Goal: Task Accomplishment & Management: Use online tool/utility

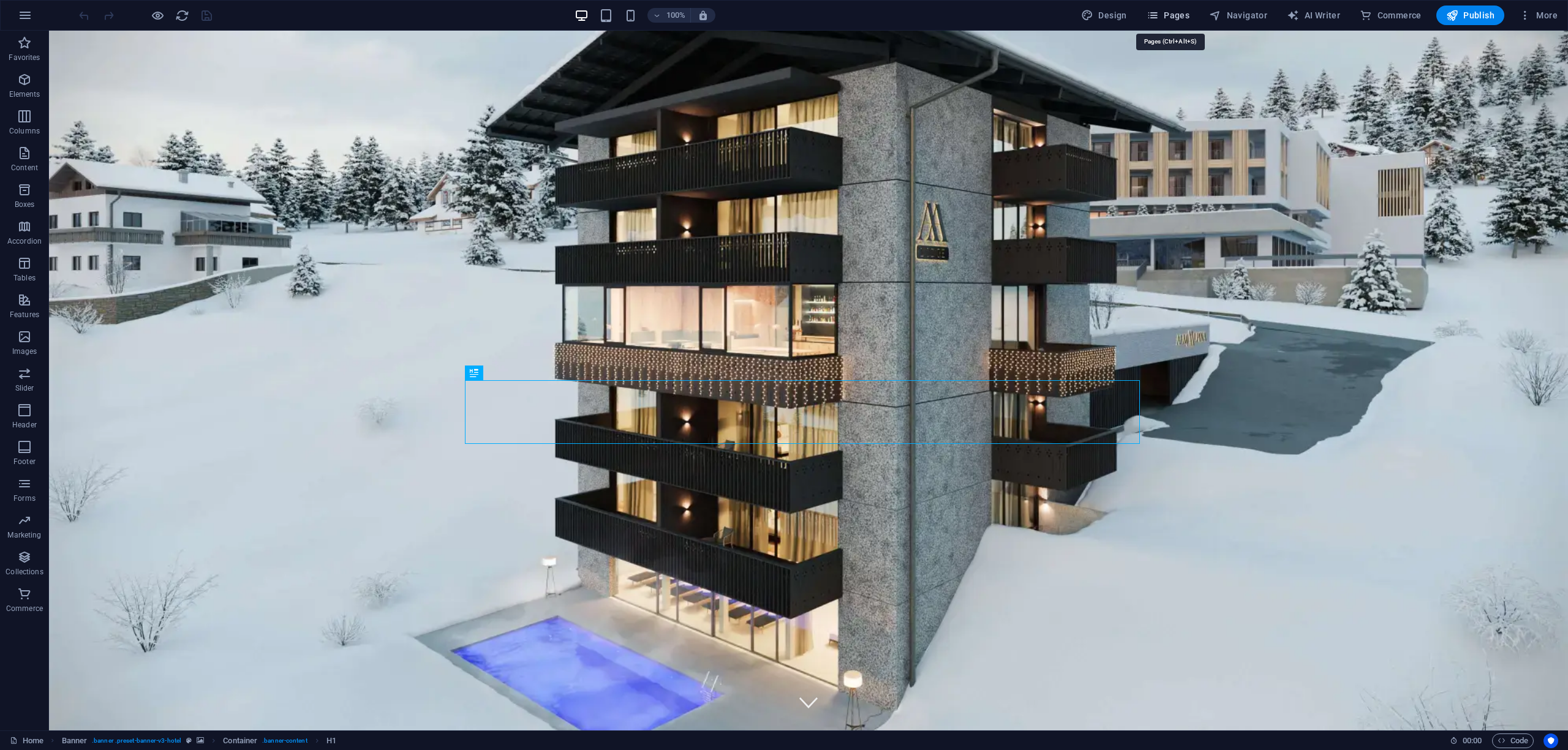
click at [1179, 12] on span "Pages" at bounding box center [1168, 15] width 43 height 12
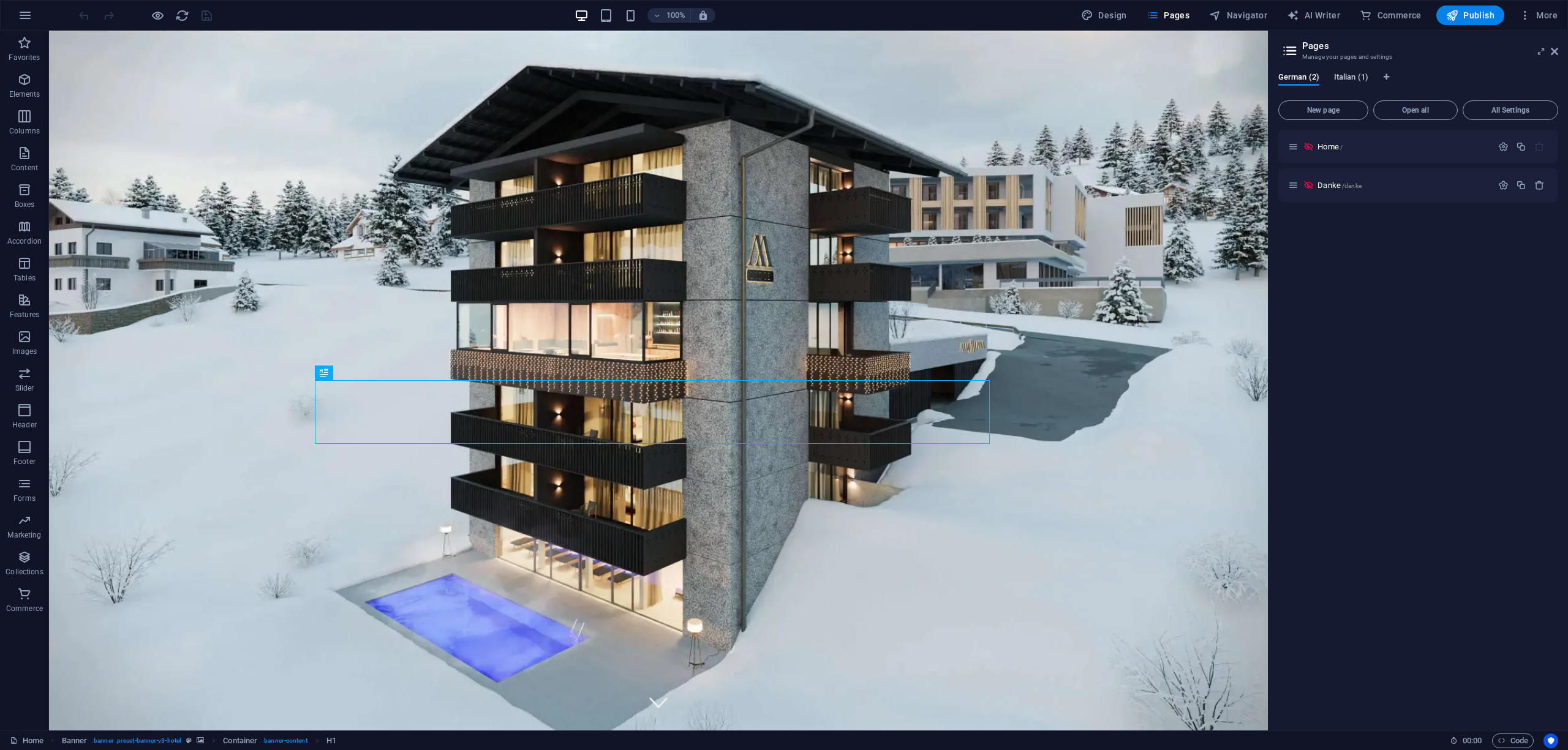
click at [1346, 74] on span "Italian (1)" at bounding box center [1351, 78] width 34 height 17
click at [1357, 142] on p "Home /" at bounding box center [1403, 146] width 171 height 8
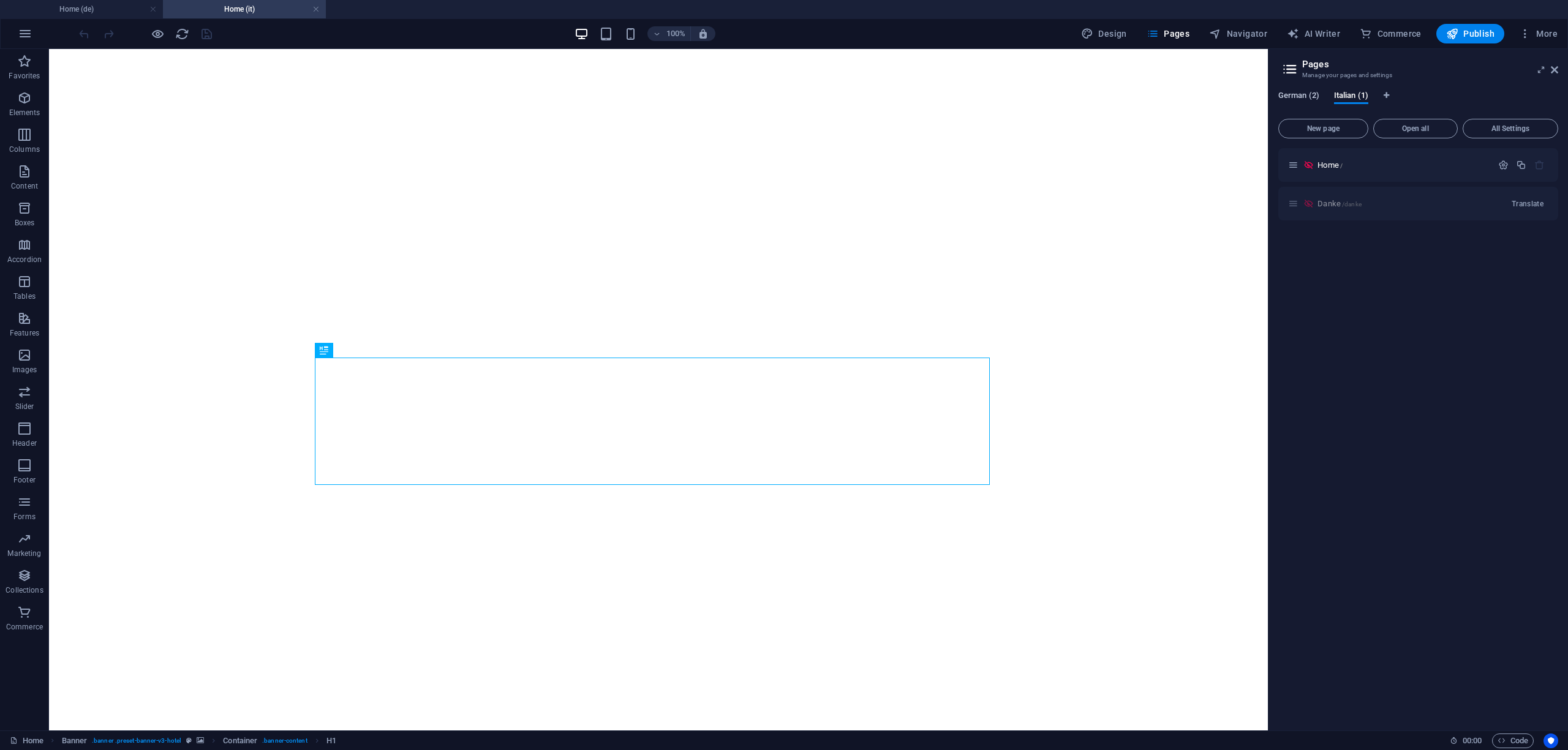
click at [1297, 100] on span "German (2)" at bounding box center [1299, 96] width 41 height 17
click at [1550, 40] on button "More" at bounding box center [1538, 34] width 48 height 20
click at [1300, 99] on div at bounding box center [784, 375] width 1568 height 750
click at [1359, 96] on span "Italian (1)" at bounding box center [1351, 96] width 34 height 17
click at [1506, 126] on span "All Settings" at bounding box center [1511, 129] width 84 height 8
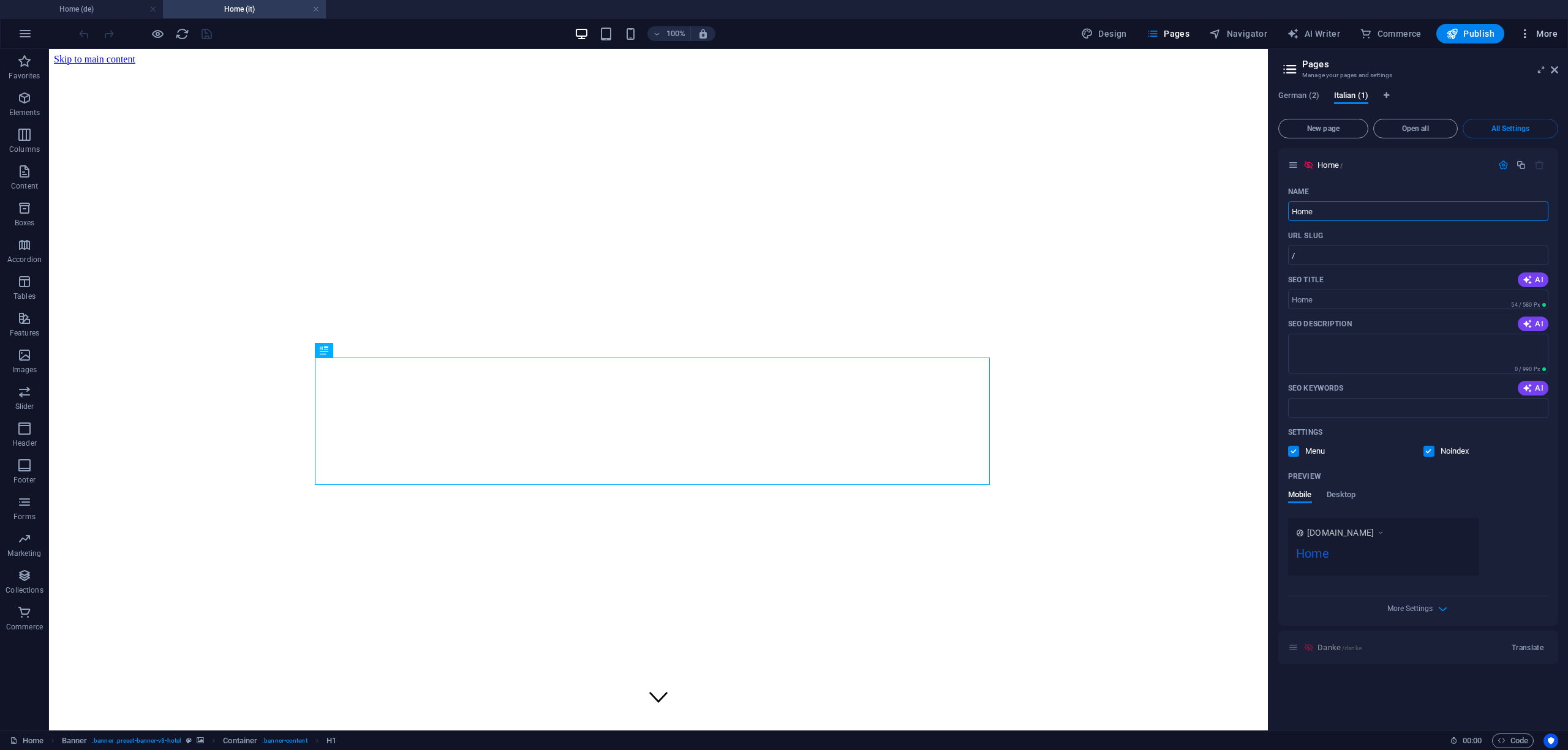
click at [1537, 27] on button "More" at bounding box center [1538, 34] width 48 height 20
click at [1532, 64] on h6 "Website Settings" at bounding box center [1512, 65] width 73 height 15
select select "55"
select select "76"
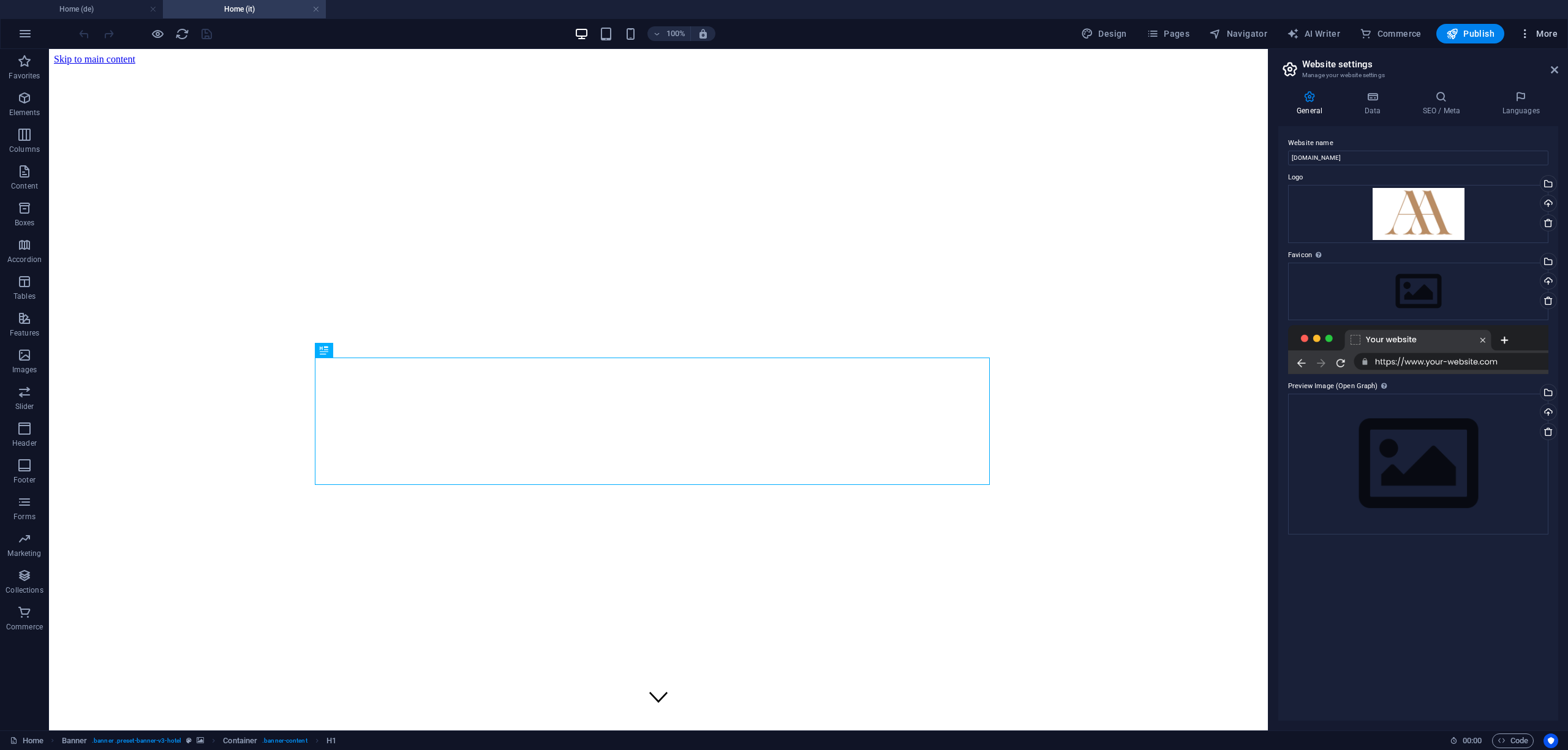
click at [1557, 35] on span "More" at bounding box center [1538, 34] width 38 height 12
click at [1504, 155] on h6 "Languages" at bounding box center [1512, 153] width 73 height 15
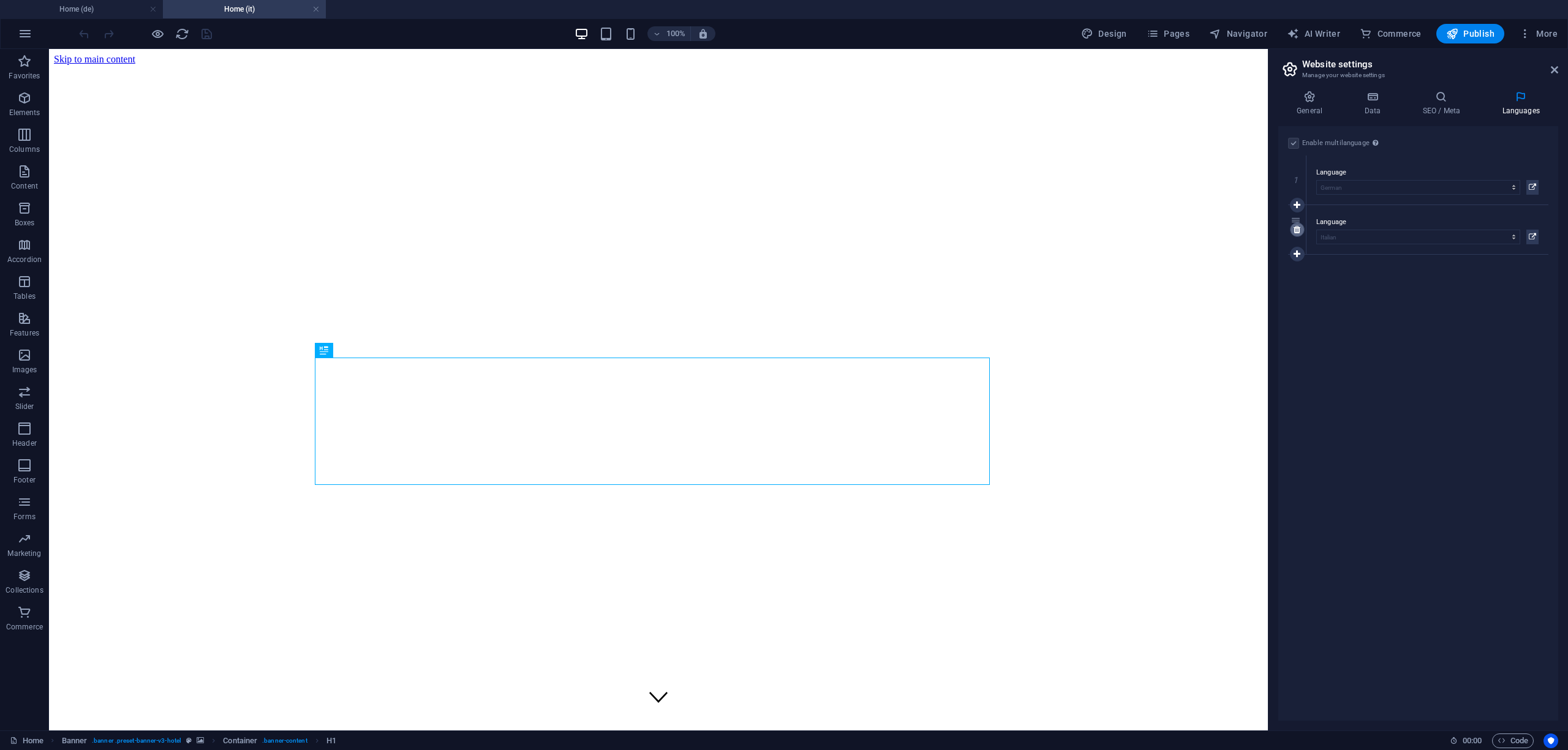
click at [1294, 225] on icon at bounding box center [1297, 229] width 7 height 8
click at [314, 8] on link at bounding box center [316, 9] width 8 height 11
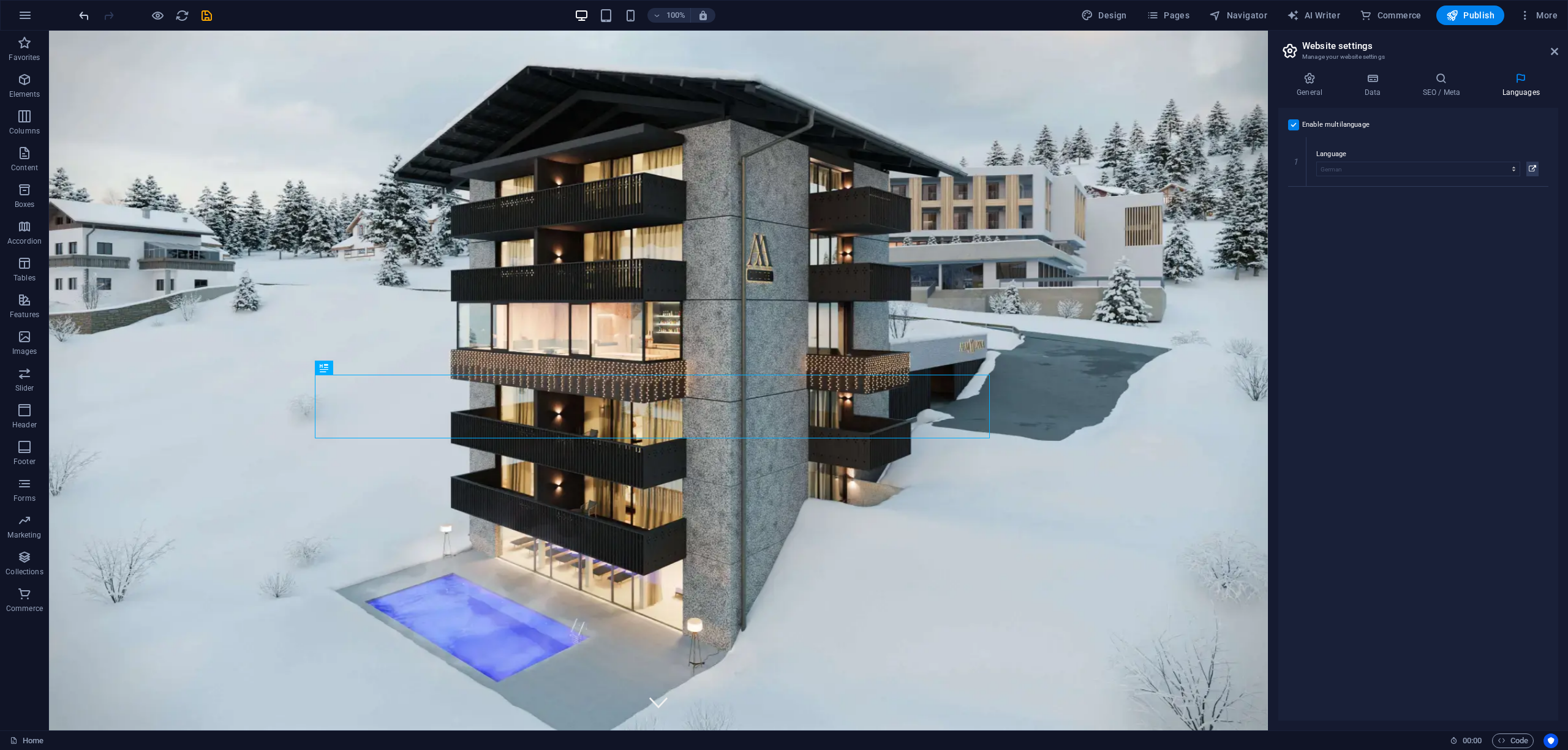
click at [83, 8] on icon "undo" at bounding box center [84, 15] width 14 height 14
select select "76"
click at [1158, 25] on div "100% Design Pages Navigator AI Writer Commerce Publish More" at bounding box center [784, 15] width 1567 height 29
click at [1553, 47] on icon at bounding box center [1555, 51] width 8 height 10
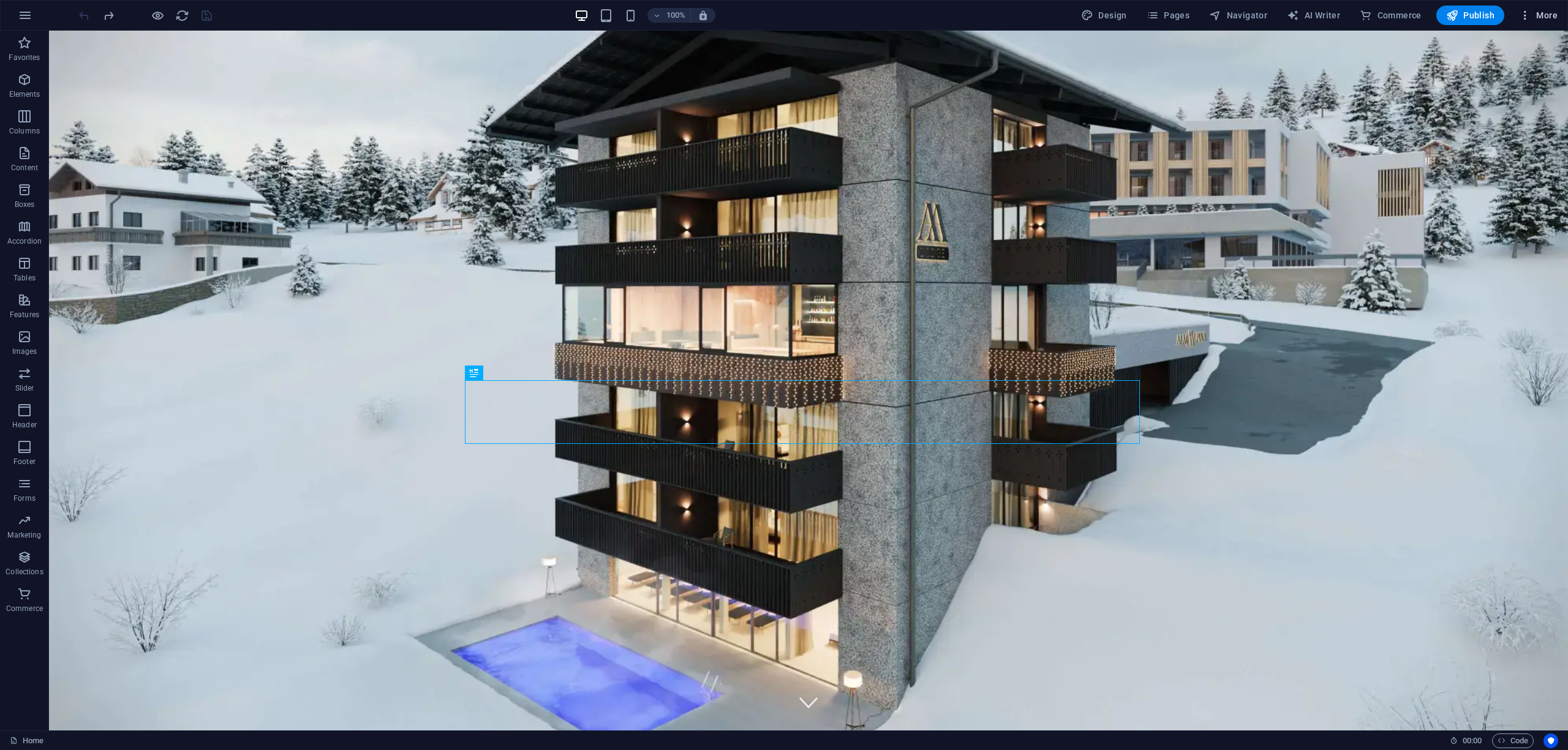
click at [1543, 14] on span "More" at bounding box center [1538, 15] width 38 height 12
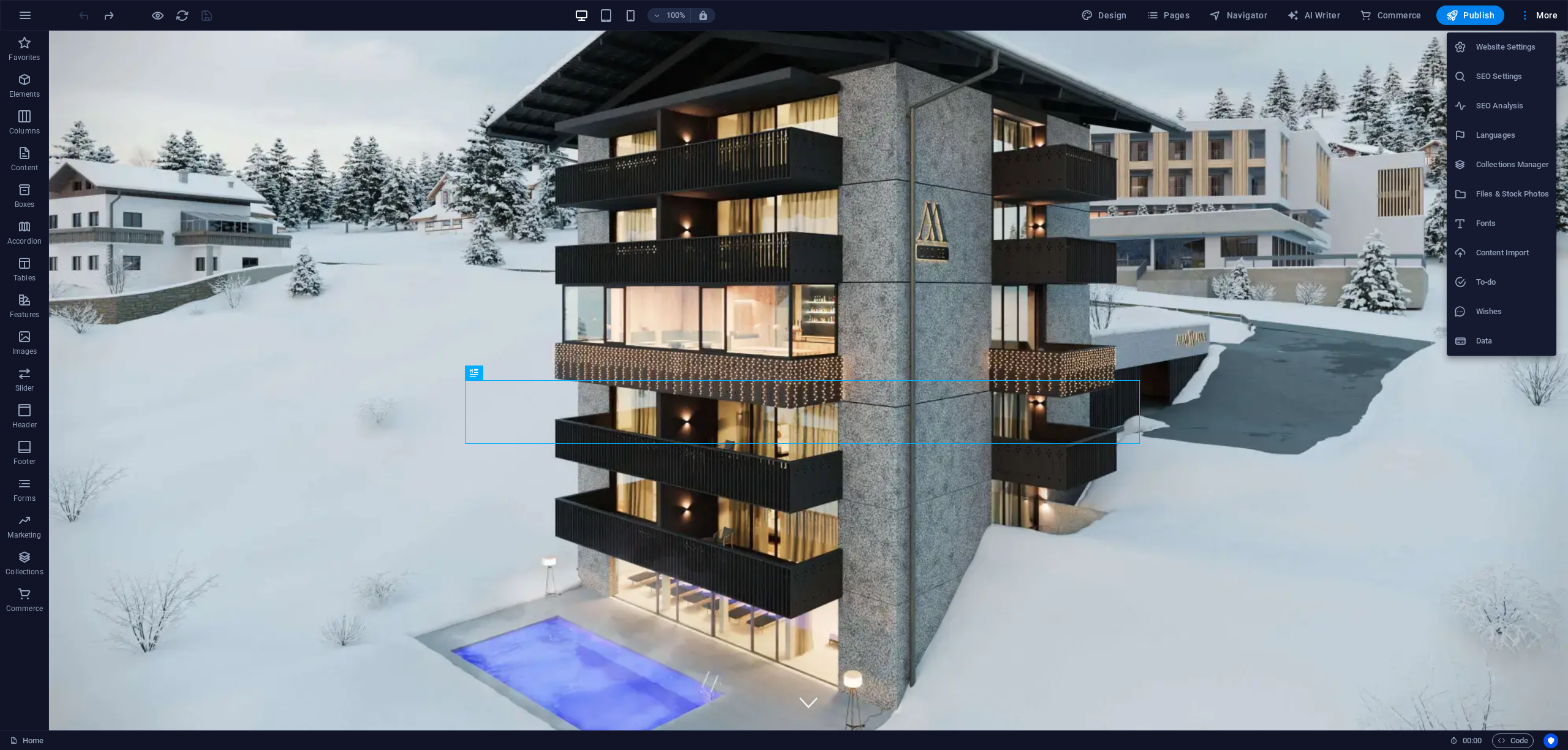
click at [1167, 25] on div at bounding box center [784, 375] width 1568 height 750
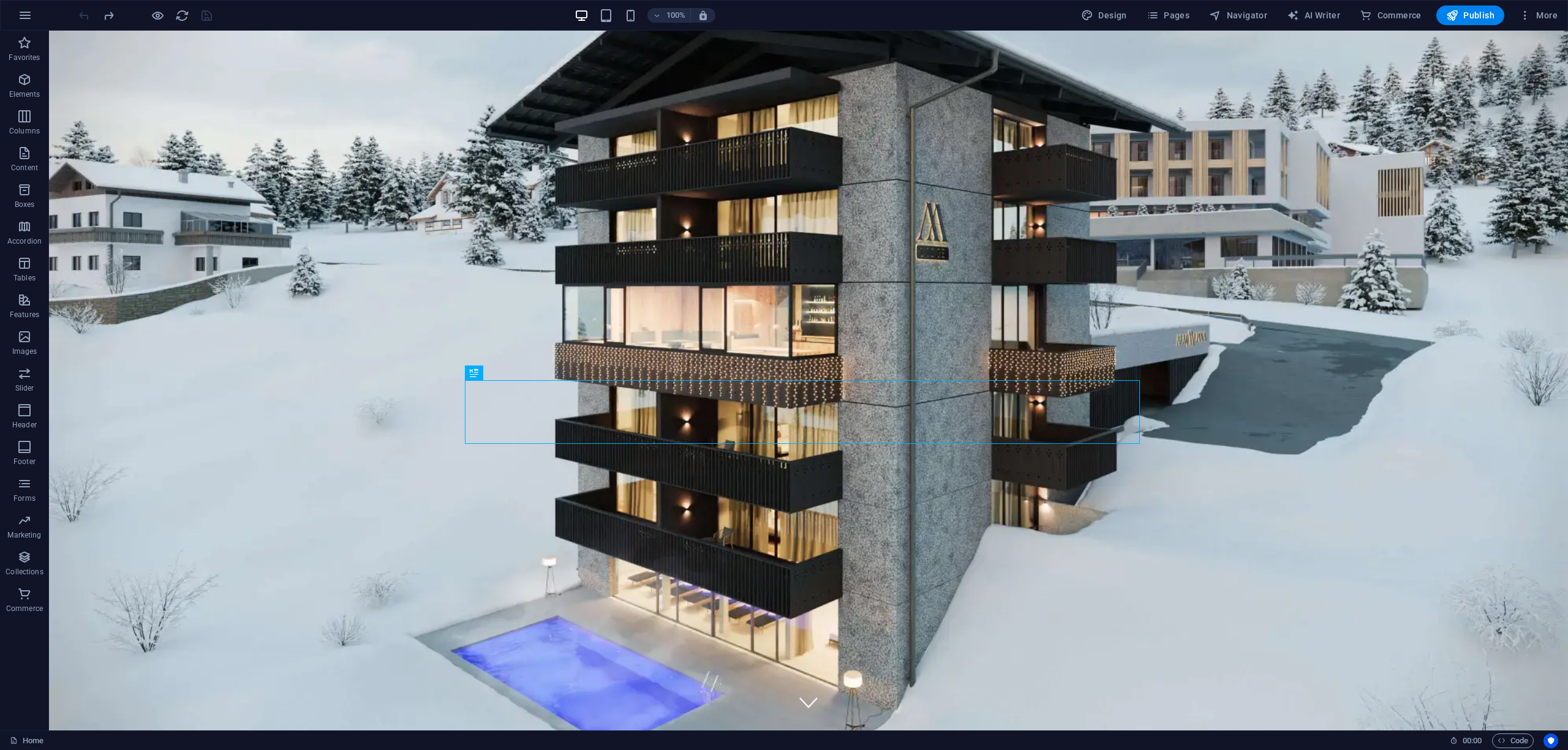
click at [1169, 17] on div "Website Settings SEO Settings SEO Analysis Languages Collections Manager Files …" at bounding box center [784, 379] width 1568 height 743
click at [1172, 14] on span "Pages" at bounding box center [1168, 15] width 43 height 12
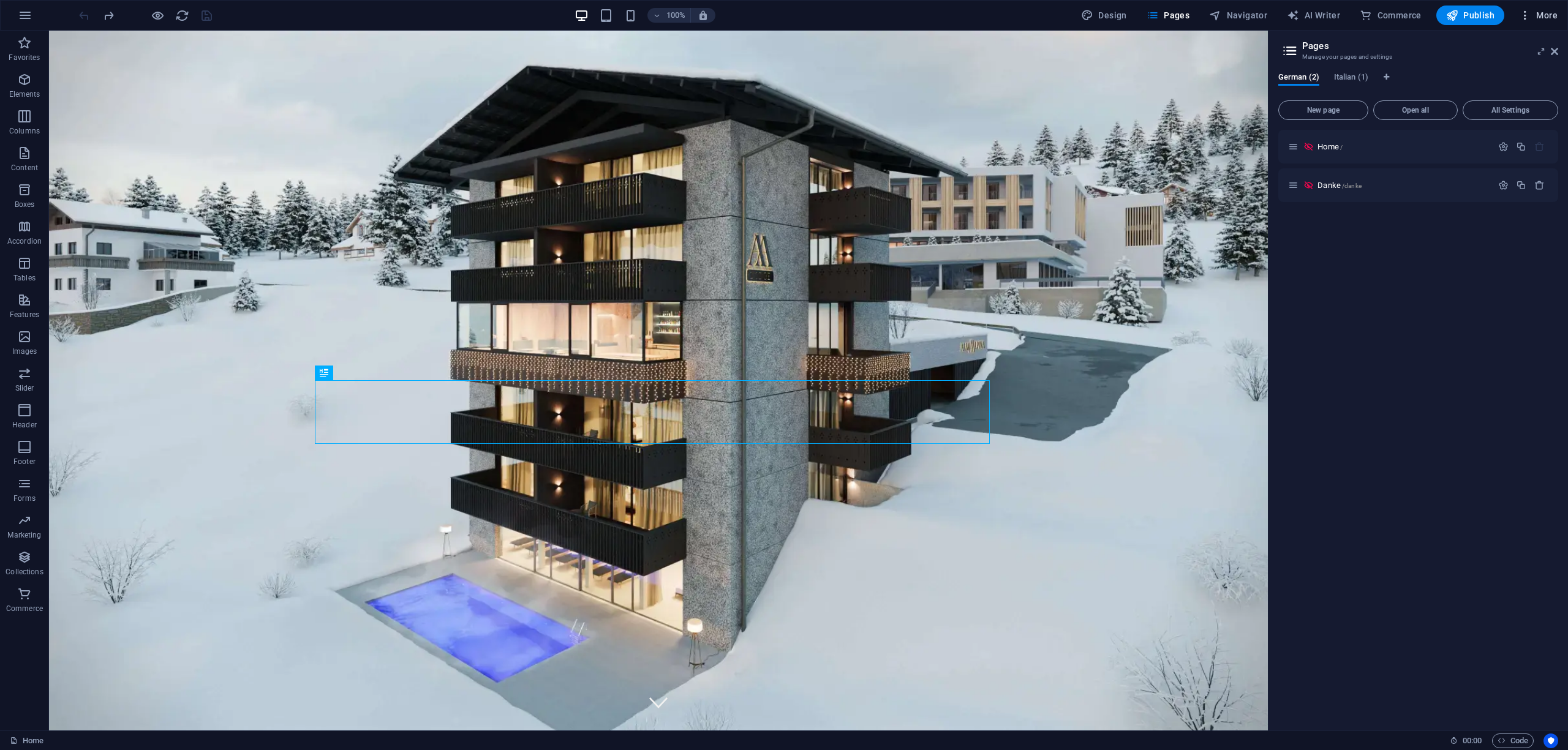
click at [1547, 15] on span "More" at bounding box center [1538, 15] width 38 height 12
click at [1504, 138] on h6 "Languages" at bounding box center [1512, 135] width 73 height 15
select select "55"
select select "76"
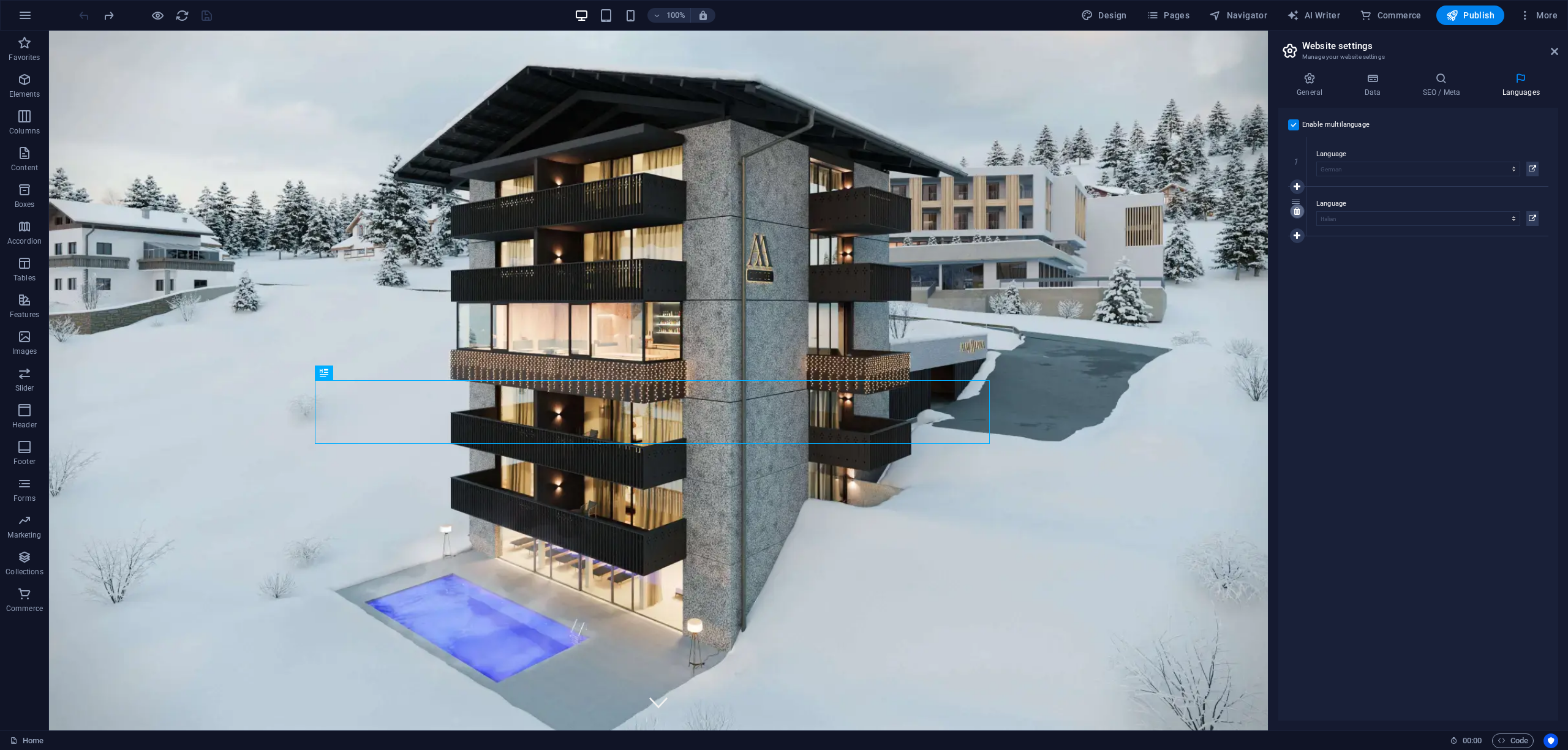
click at [1298, 211] on icon at bounding box center [1297, 210] width 7 height 8
click at [1531, 170] on icon at bounding box center [1533, 168] width 8 height 15
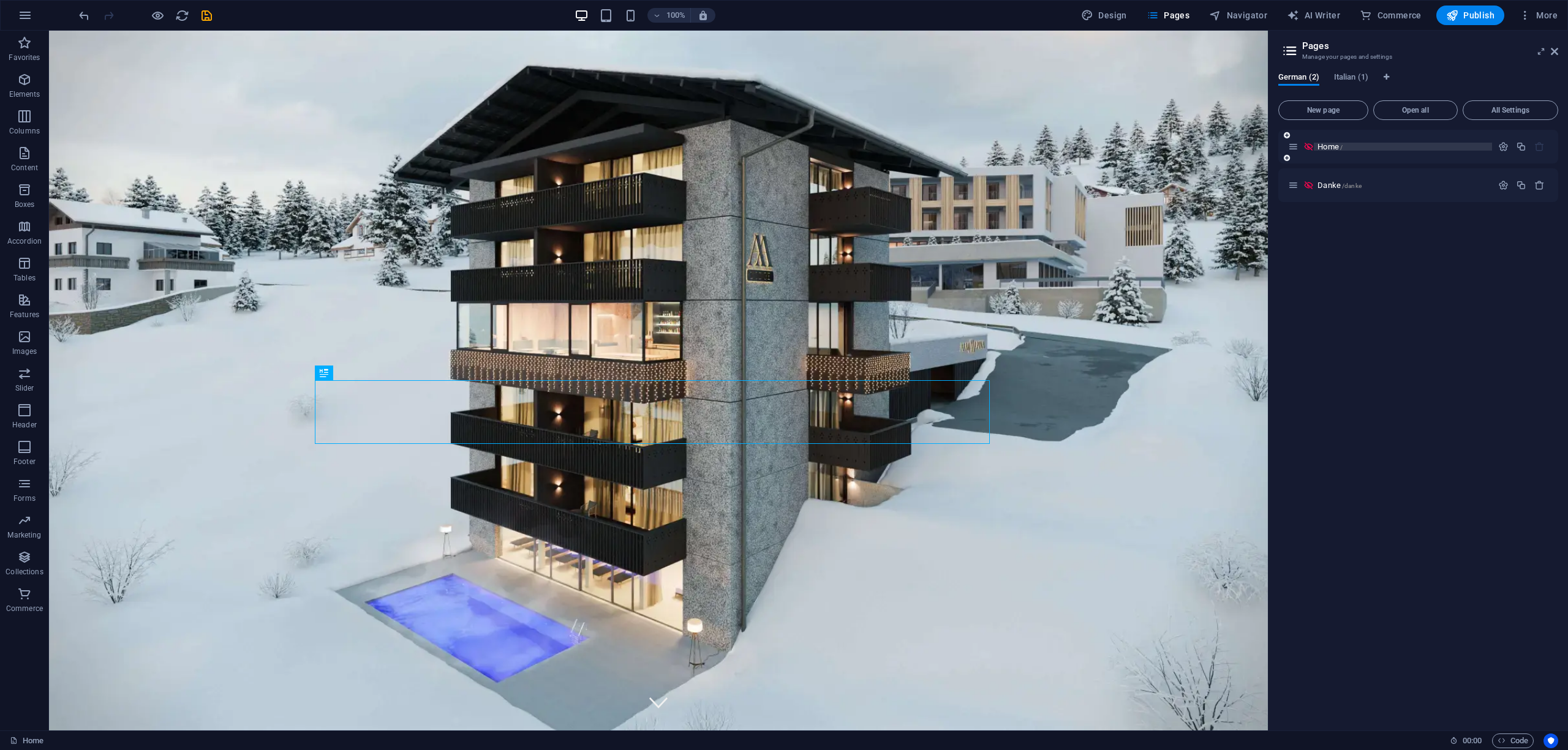
click at [1361, 142] on p "Home /" at bounding box center [1403, 146] width 171 height 8
click at [1190, 11] on span "Pages" at bounding box center [1168, 15] width 43 height 12
click at [1544, 15] on span "More" at bounding box center [1538, 15] width 38 height 12
click at [1522, 133] on h6 "Languages" at bounding box center [1512, 135] width 73 height 15
select select "55"
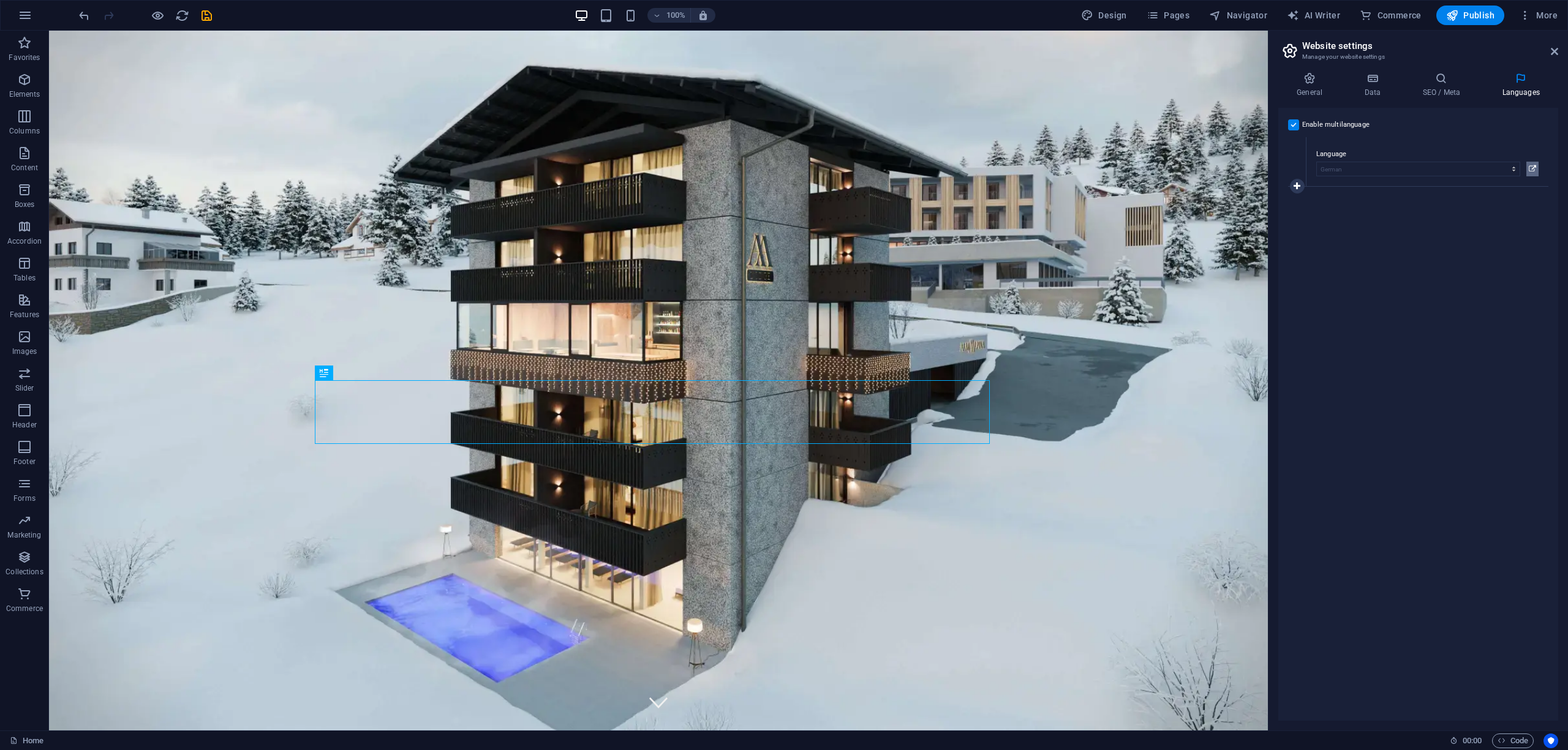
click at [1531, 165] on icon at bounding box center [1533, 168] width 8 height 15
click at [204, 8] on div at bounding box center [145, 15] width 137 height 20
click at [204, 11] on icon "save" at bounding box center [207, 15] width 14 height 14
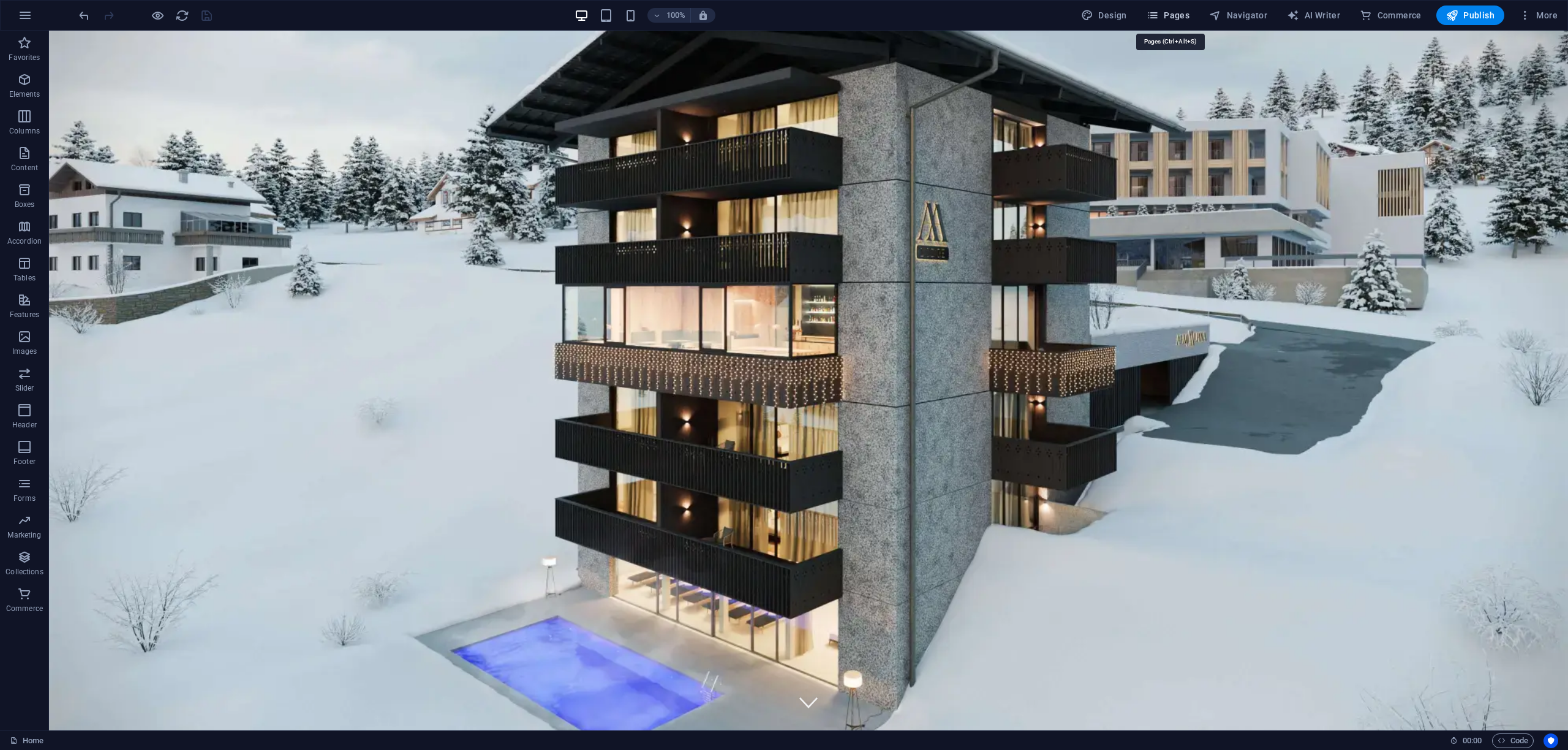
click at [1175, 11] on span "Pages" at bounding box center [1168, 15] width 43 height 12
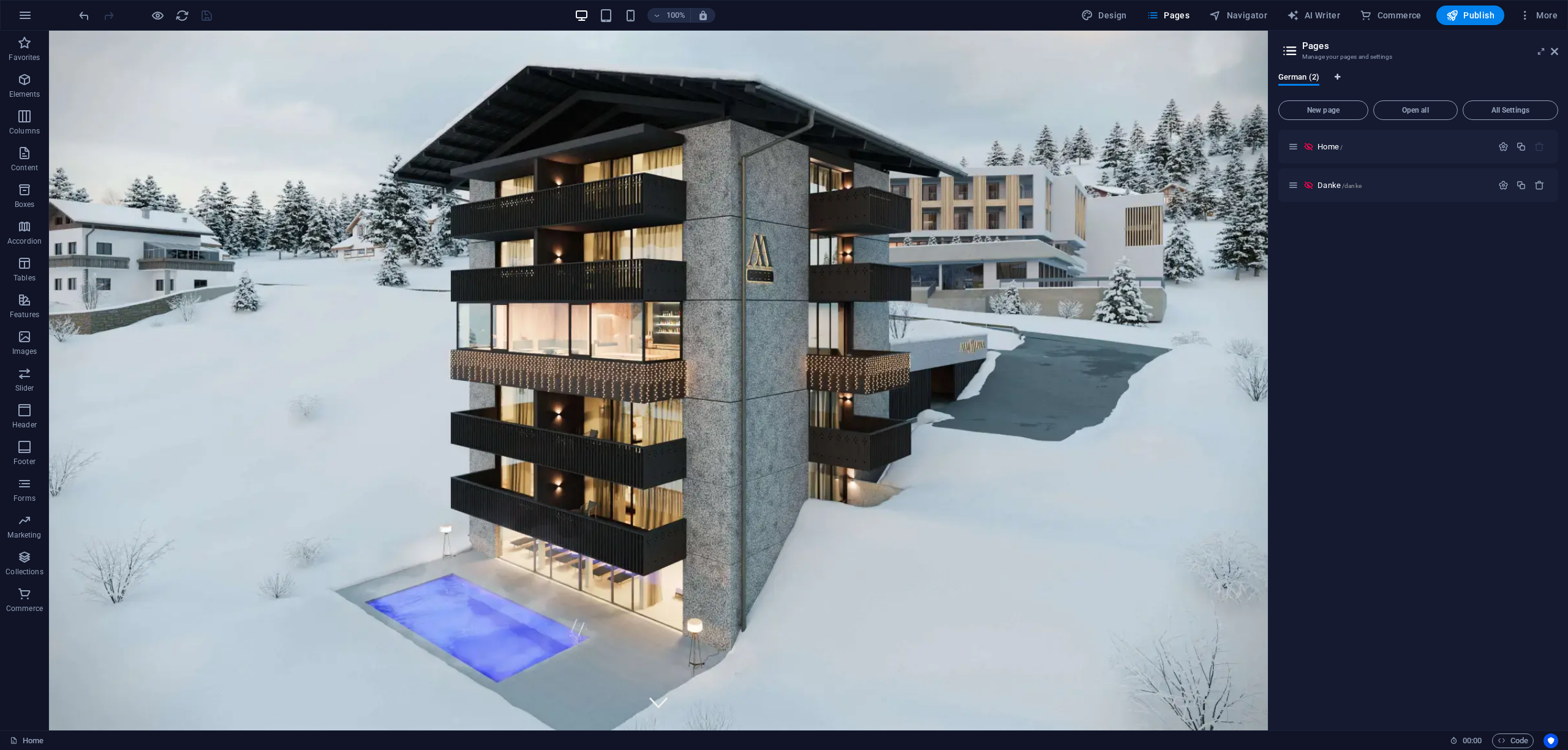
click at [1337, 74] on icon "Language Tabs" at bounding box center [1338, 77] width 5 height 8
select select "55"
click at [1292, 188] on link at bounding box center [1297, 186] width 15 height 15
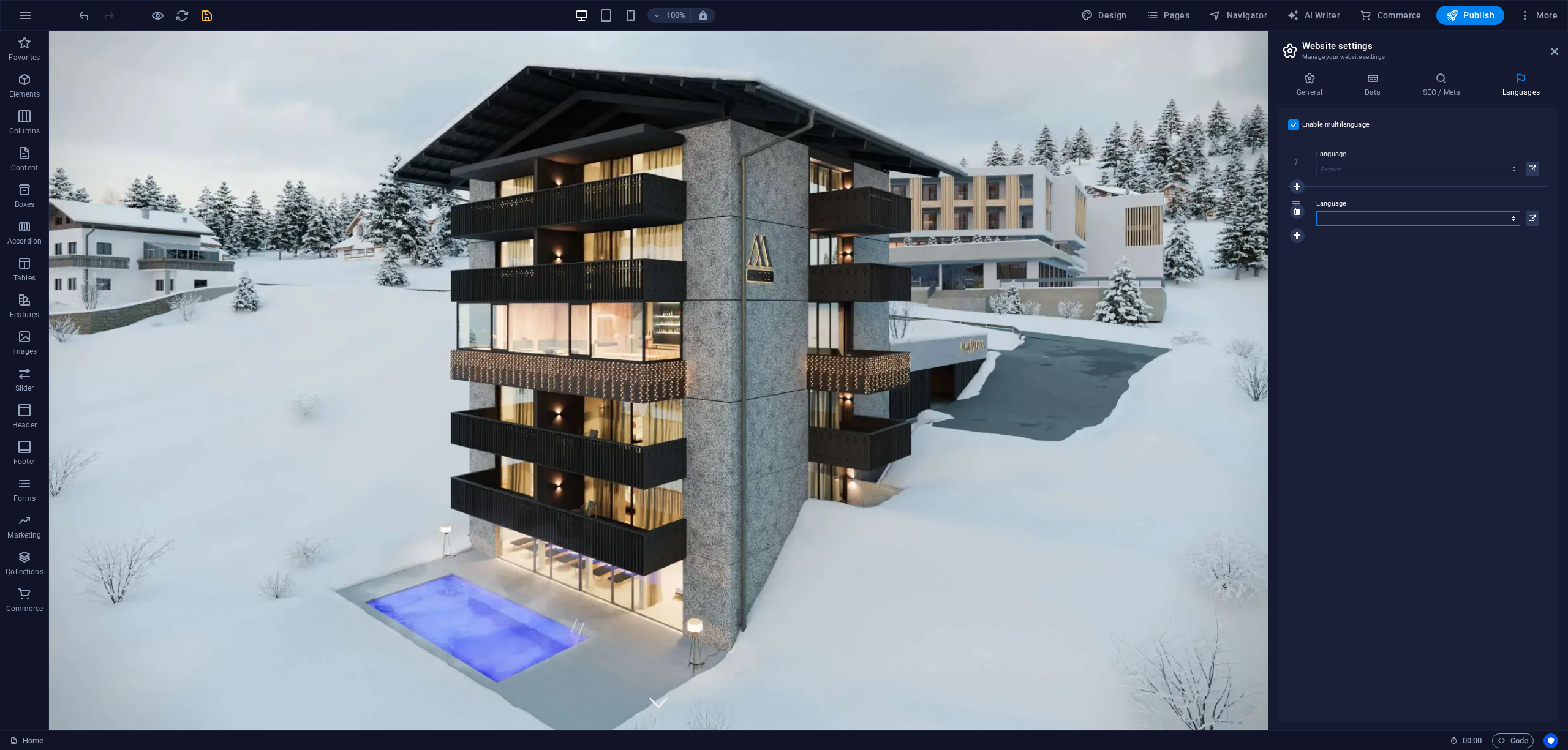
click at [1378, 211] on select "Abkhazian Afar Afrikaans Akan Albanian Amharic Arabic Aragonese Armenian Assame…" at bounding box center [1419, 218] width 204 height 15
select select "76"
click at [1317, 211] on select "Abkhazian Afar Afrikaans Akan Albanian Amharic Arabic Aragonese Armenian Assame…" at bounding box center [1419, 218] width 204 height 15
click at [1407, 288] on div "Enable multilanguage To disable multilanguage delete all languages until only o…" at bounding box center [1419, 414] width 280 height 613
click at [1534, 214] on icon at bounding box center [1533, 218] width 8 height 15
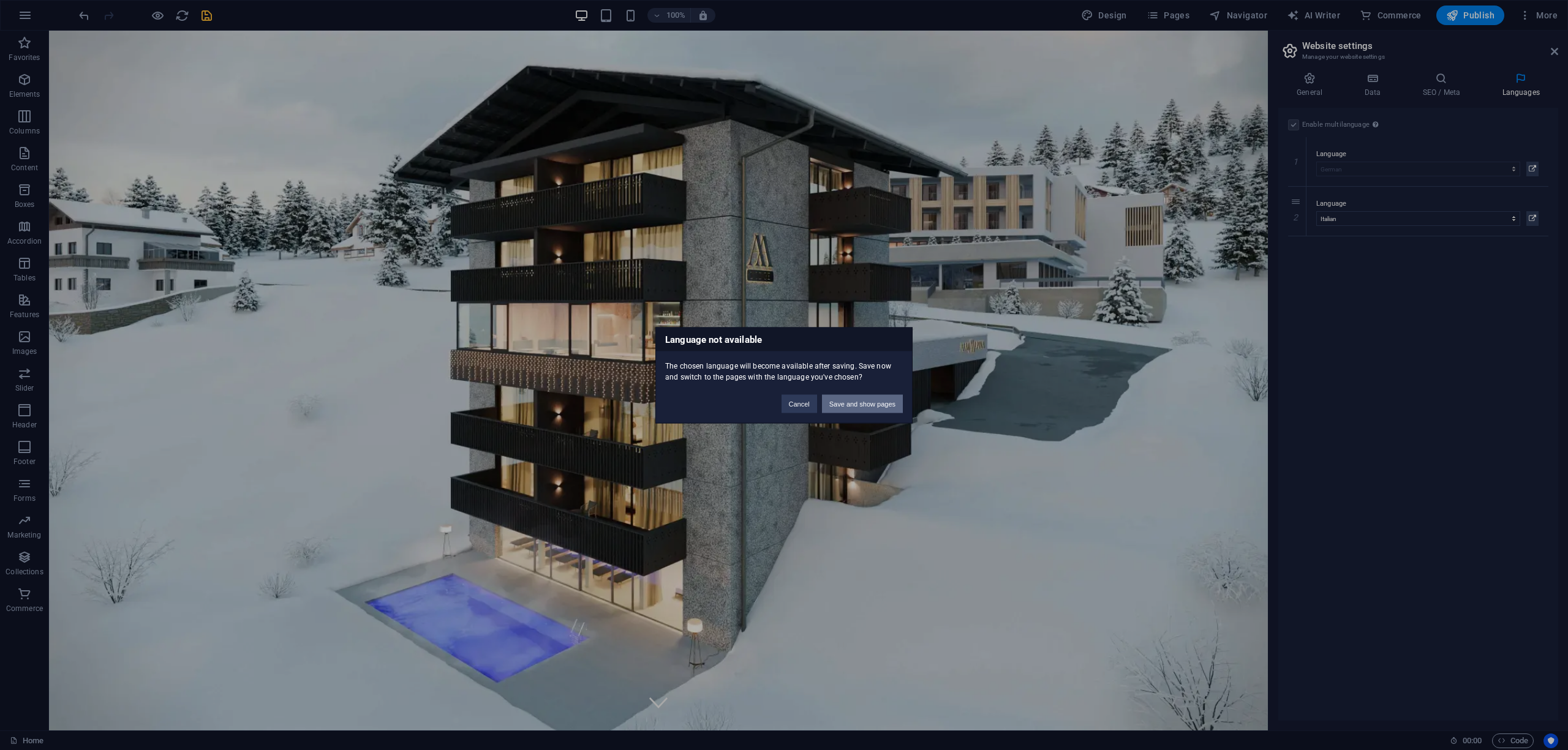
click at [894, 396] on button "Save and show pages" at bounding box center [863, 403] width 81 height 18
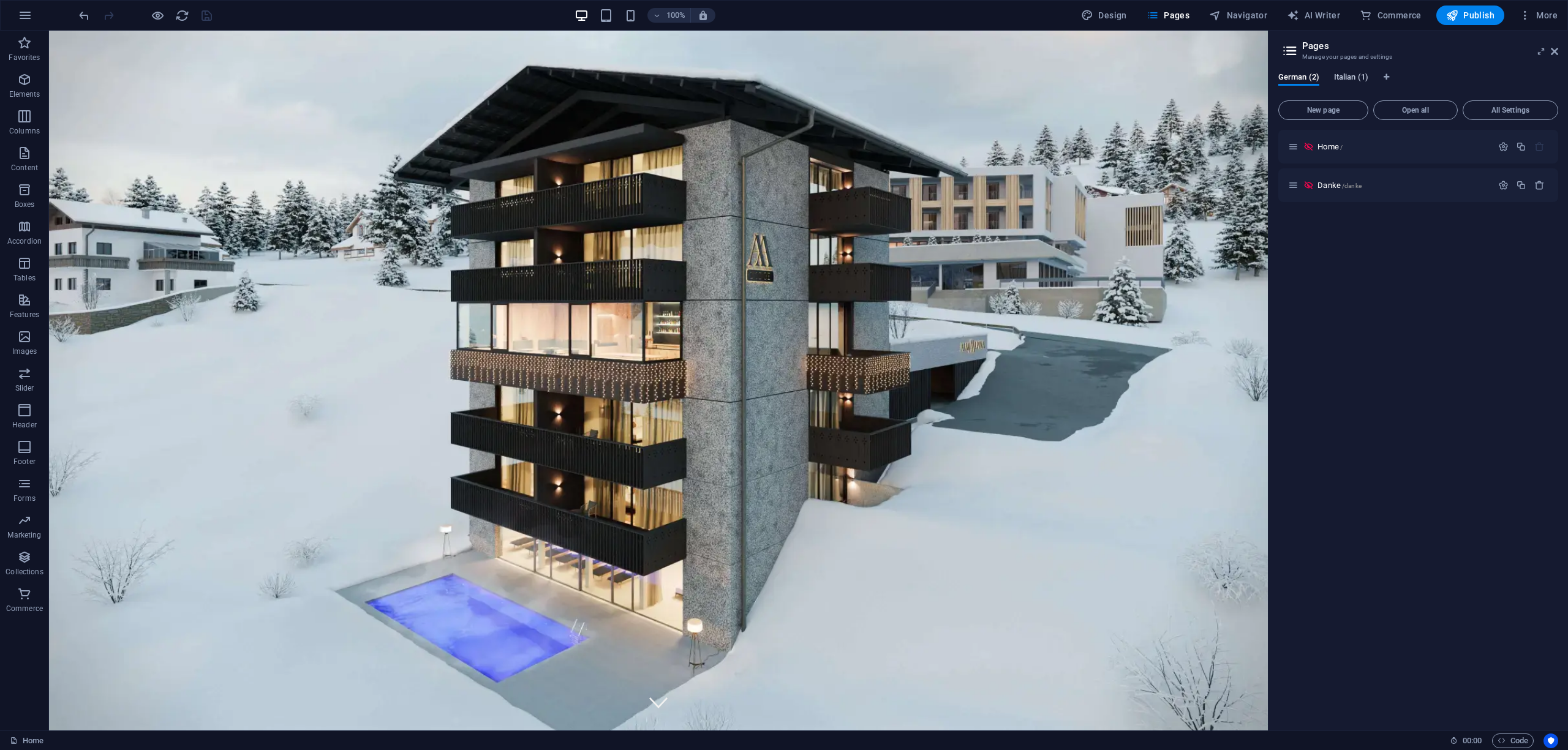
click at [1338, 82] on span "Italian (1)" at bounding box center [1351, 78] width 34 height 17
click at [1351, 145] on p "Home /" at bounding box center [1396, 146] width 184 height 8
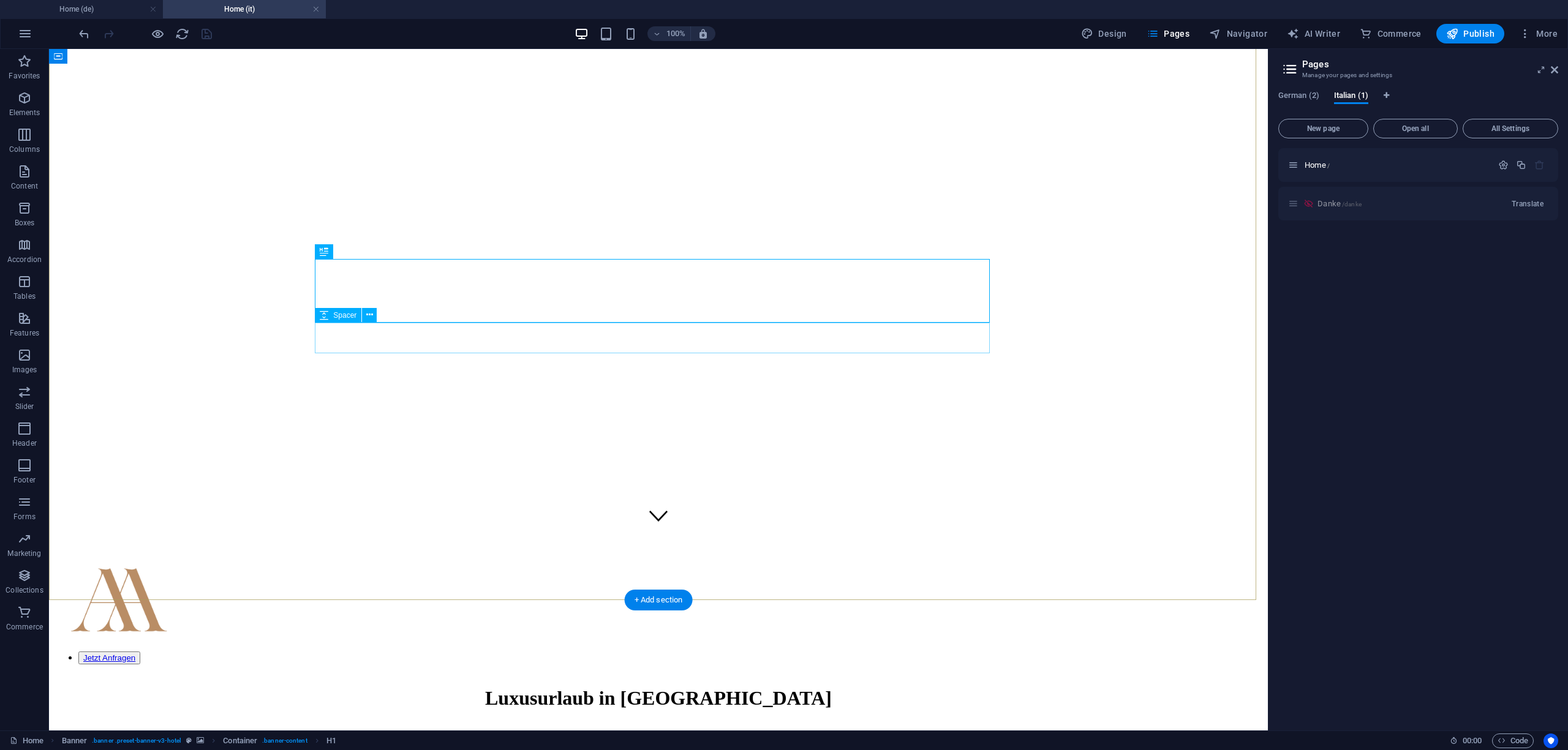
scroll to position [326, 0]
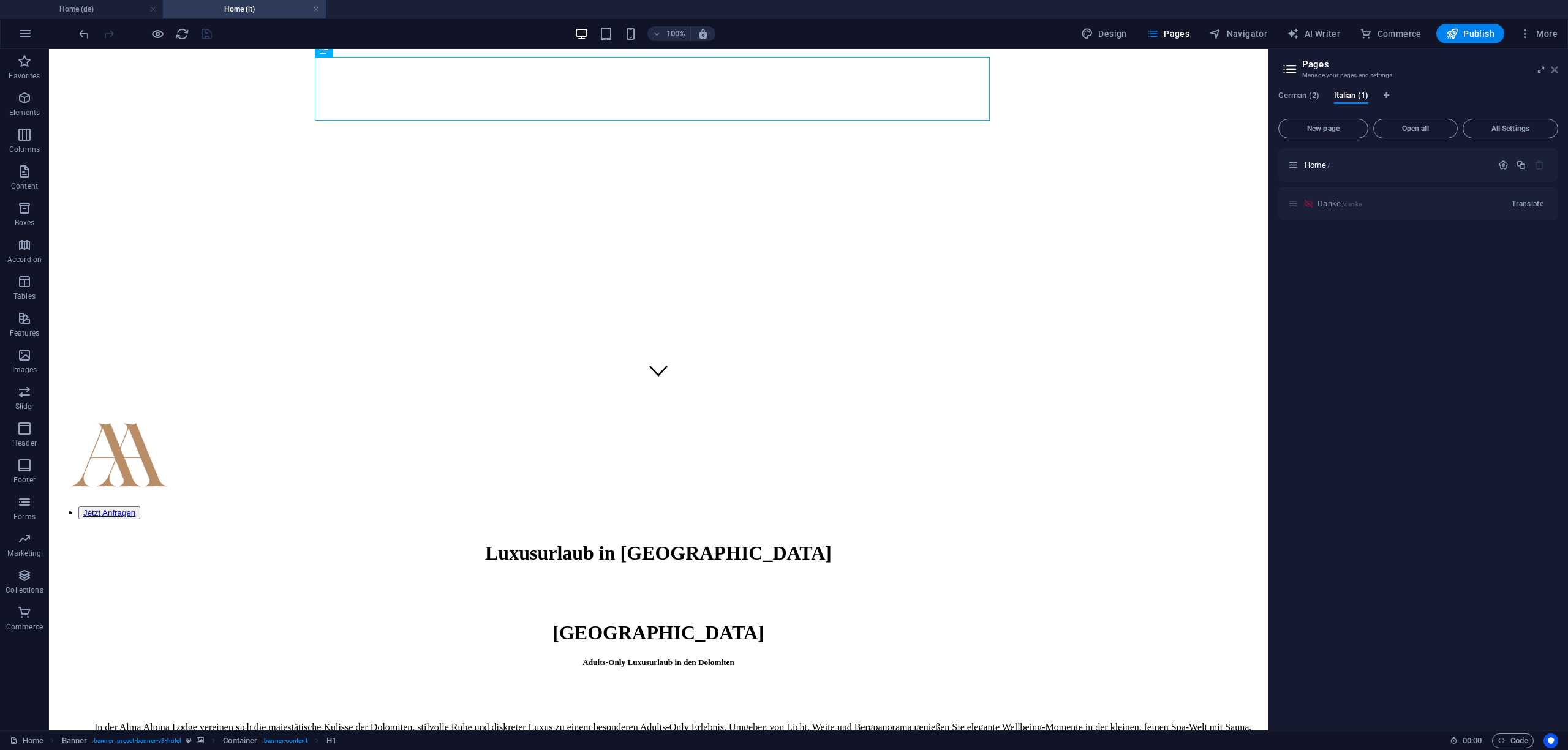
click at [1553, 73] on icon at bounding box center [1555, 70] width 8 height 10
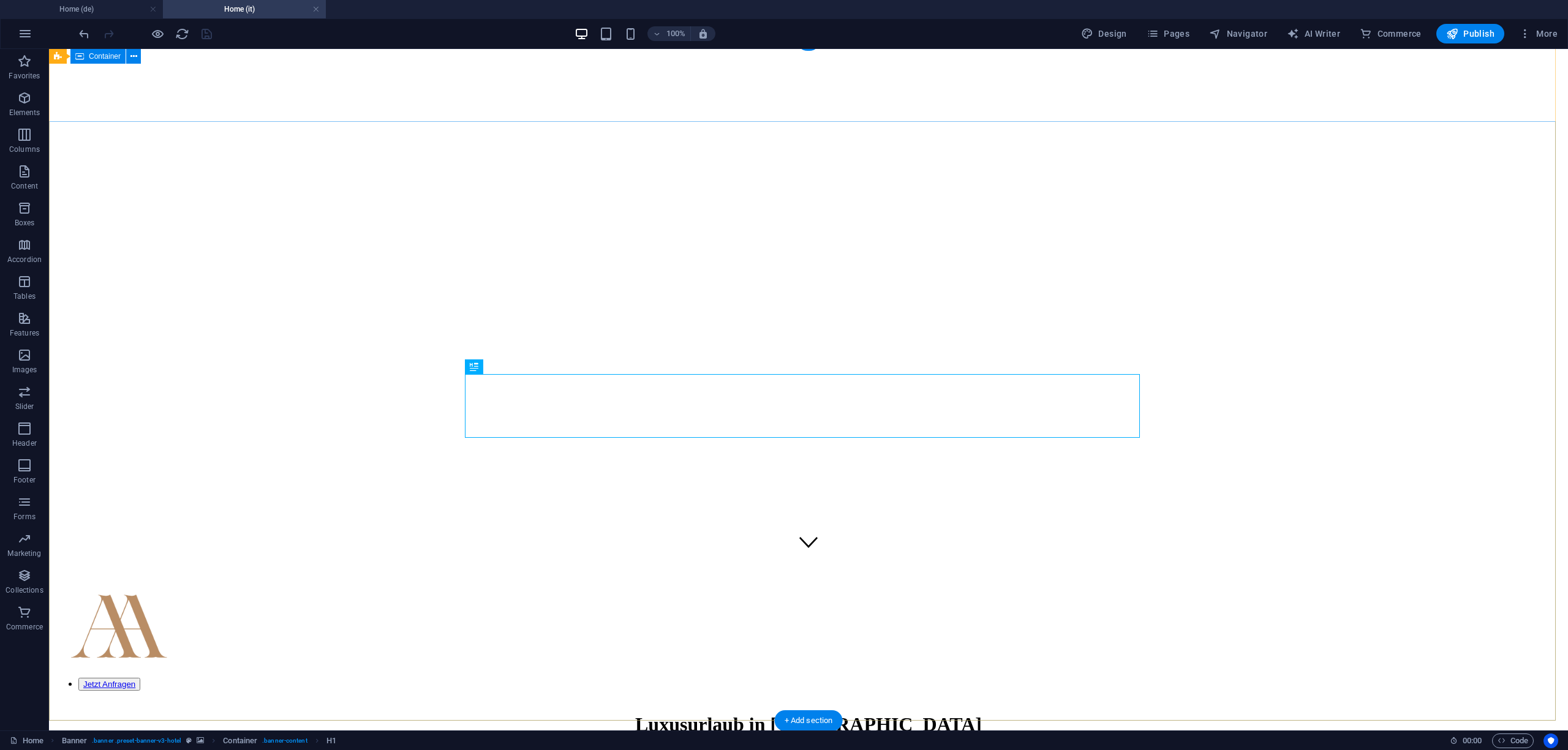
scroll to position [0, 0]
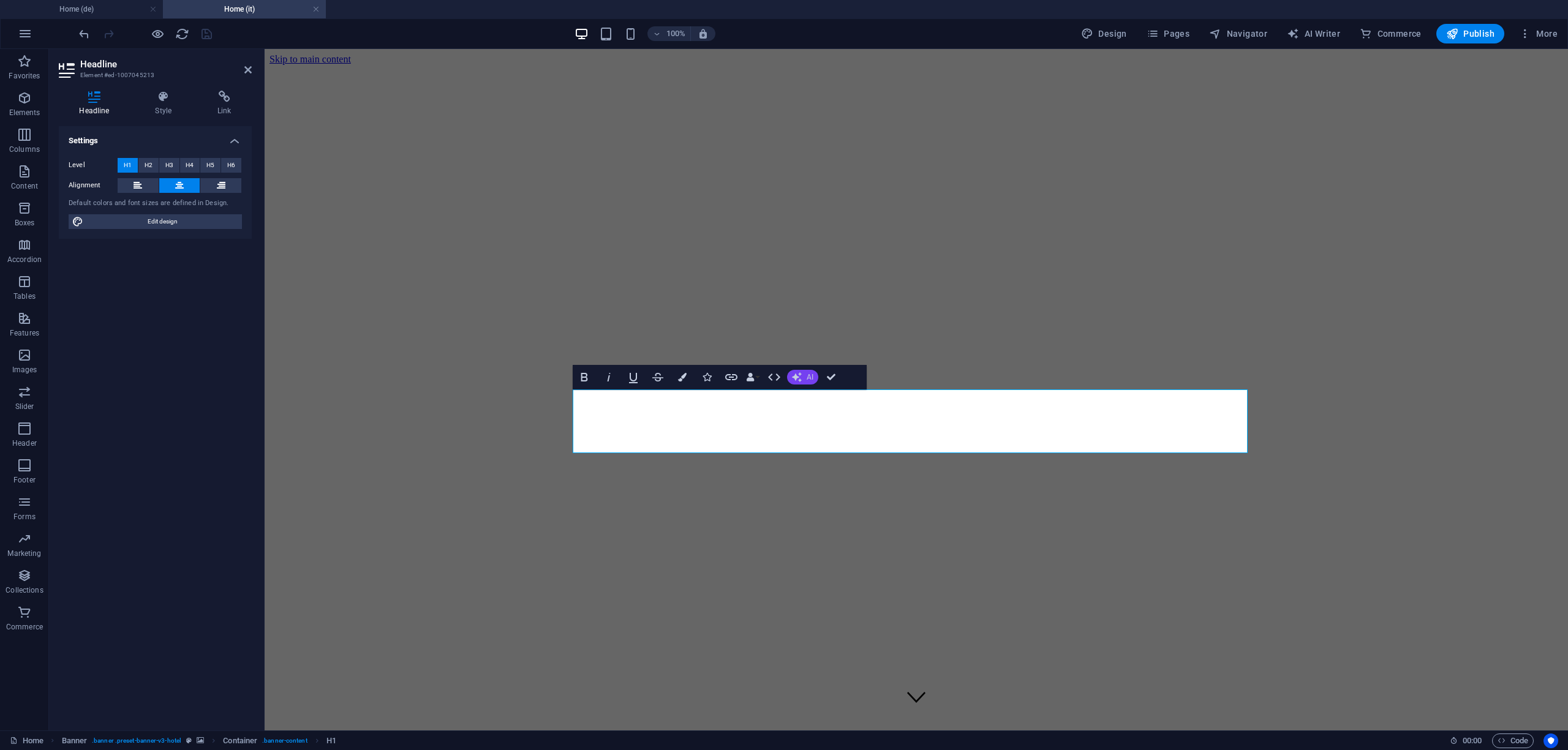
click at [807, 380] on span "AI" at bounding box center [810, 377] width 7 height 8
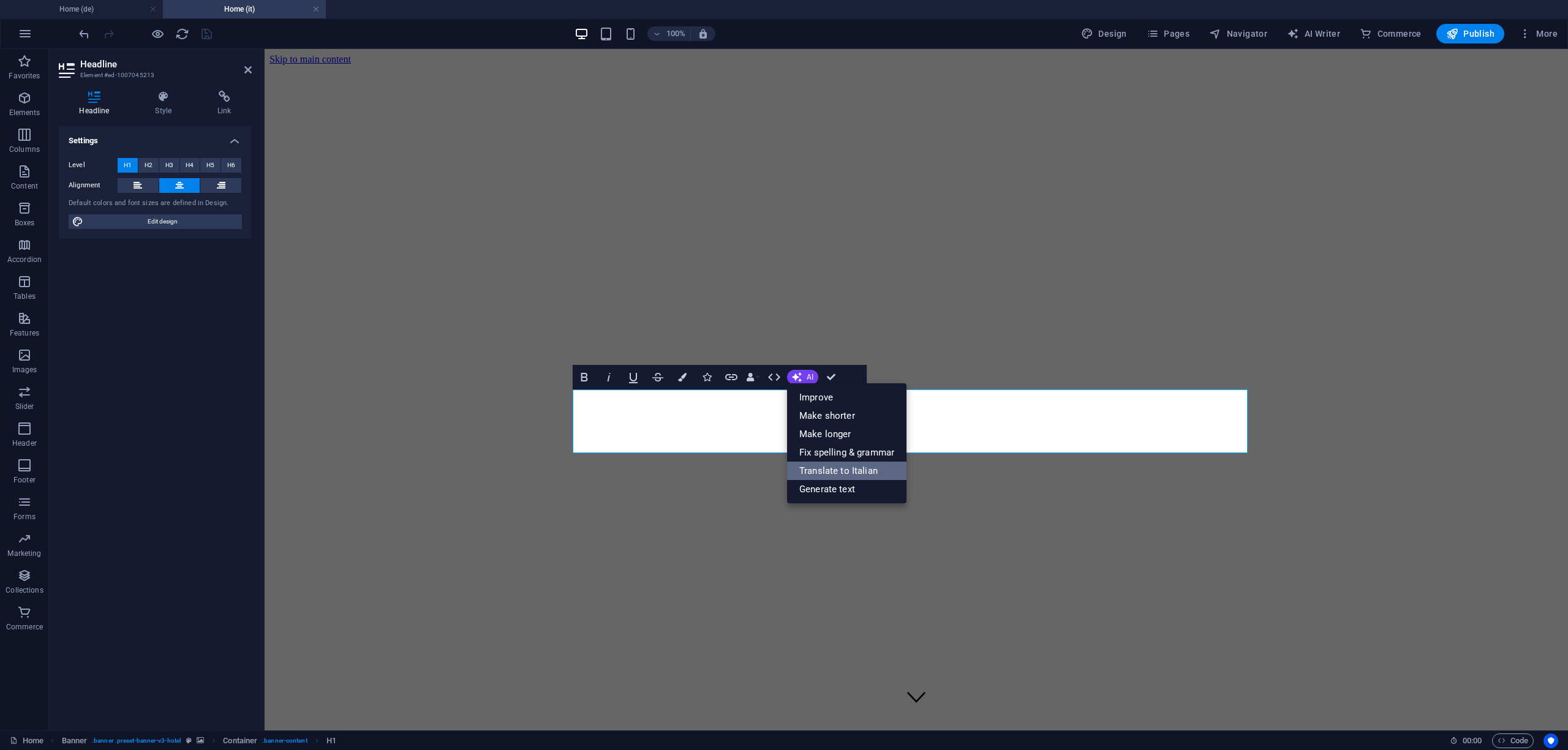
click at [826, 471] on link "Translate to Italian" at bounding box center [847, 471] width 119 height 18
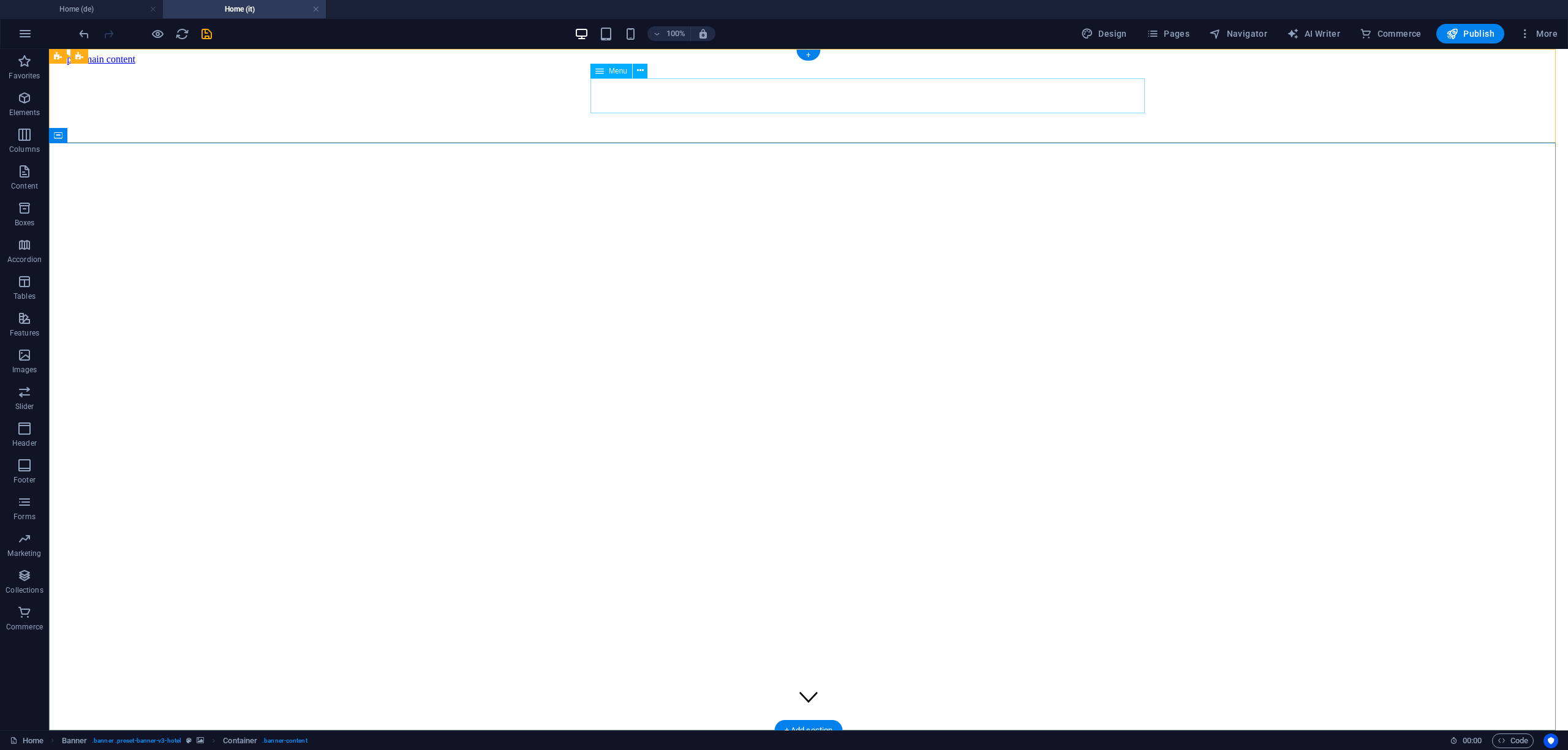
select select "primary"
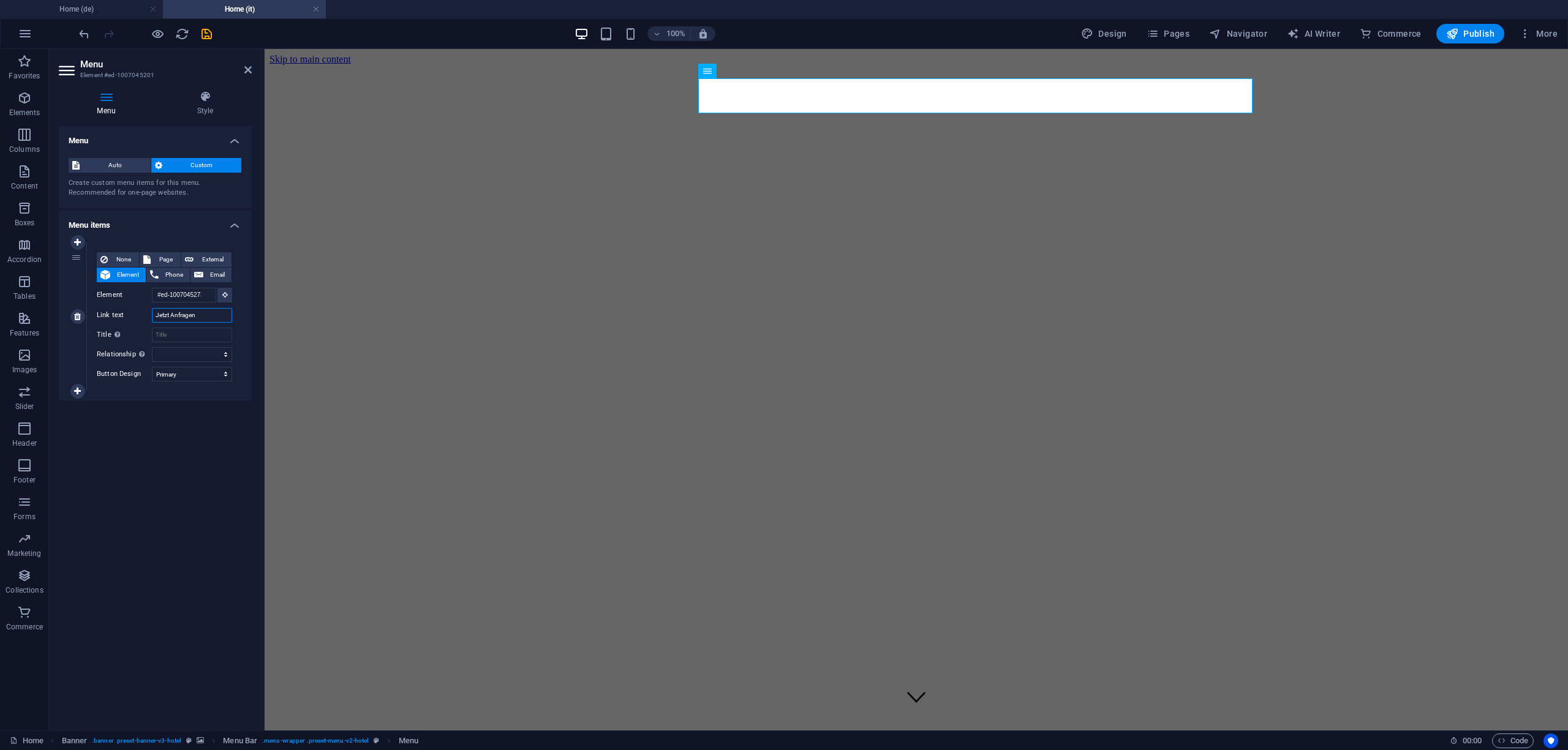
drag, startPoint x: 198, startPoint y: 315, endPoint x: 118, endPoint y: 317, distance: 80.0
click at [118, 317] on div "Link text Jetzt Anfragen" at bounding box center [164, 315] width 136 height 15
type input "[PERSON_NAME] ora"
select select
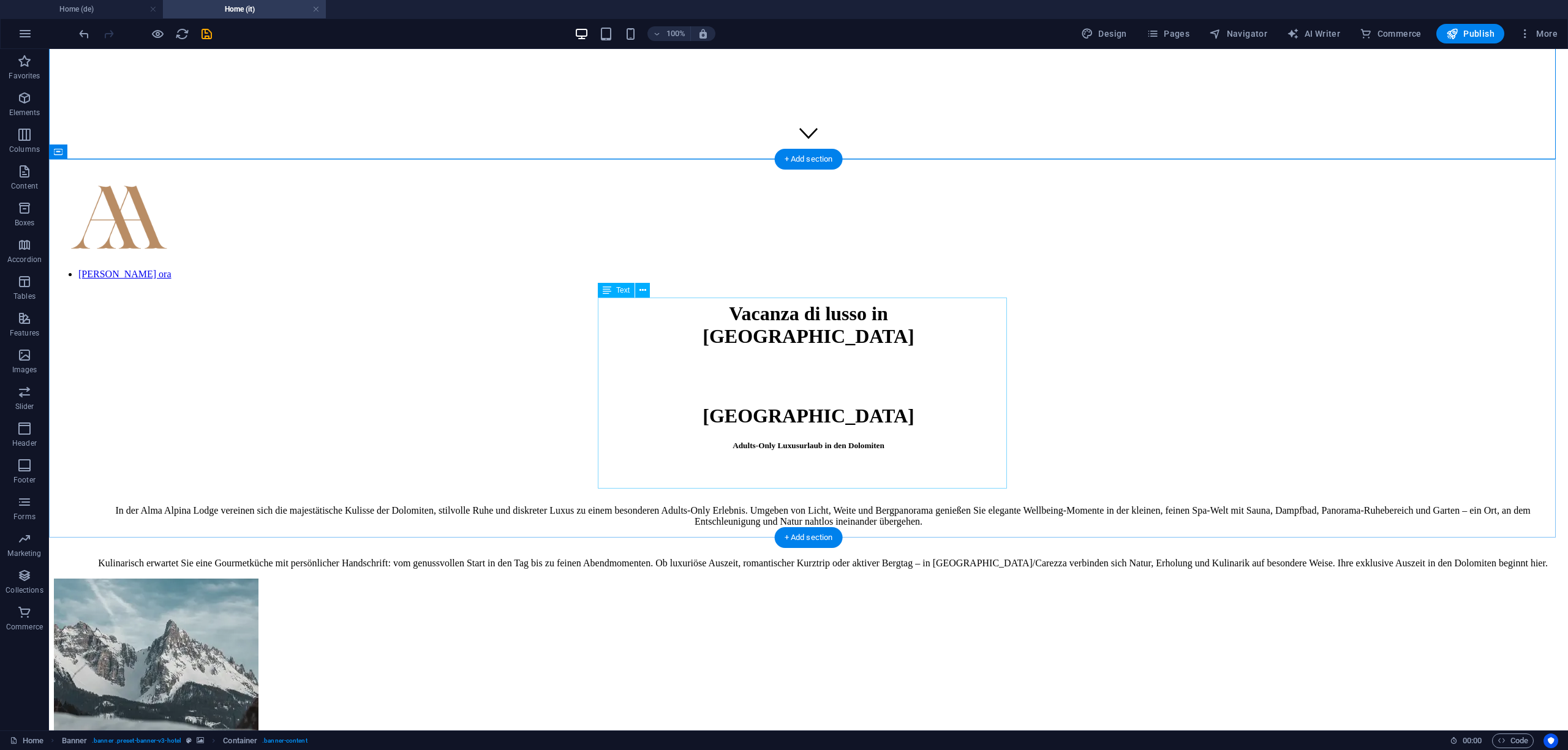
scroll to position [572, 0]
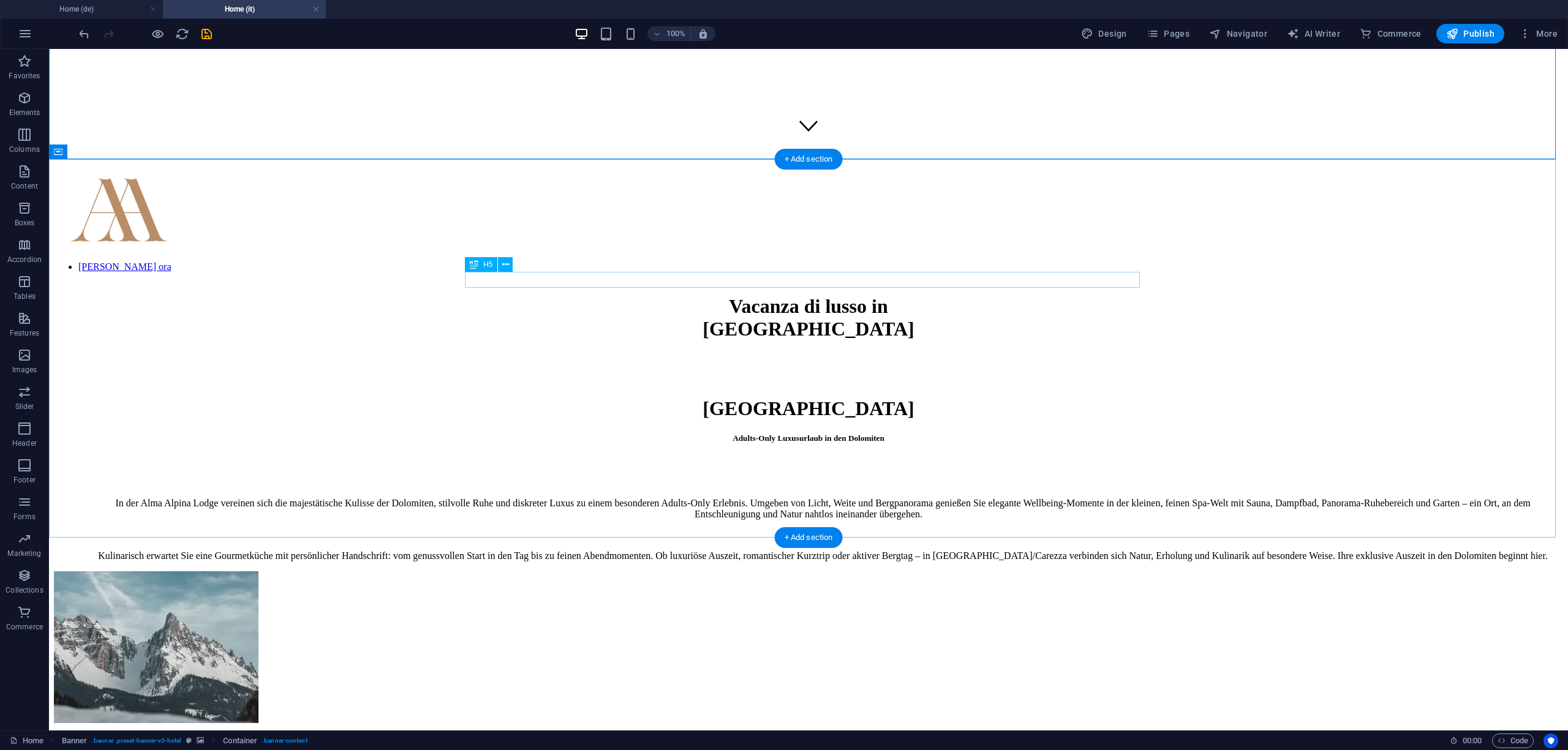
click at [798, 434] on div "Adults-Only Luxusurlaub in den Dolomiten" at bounding box center [808, 439] width 1510 height 10
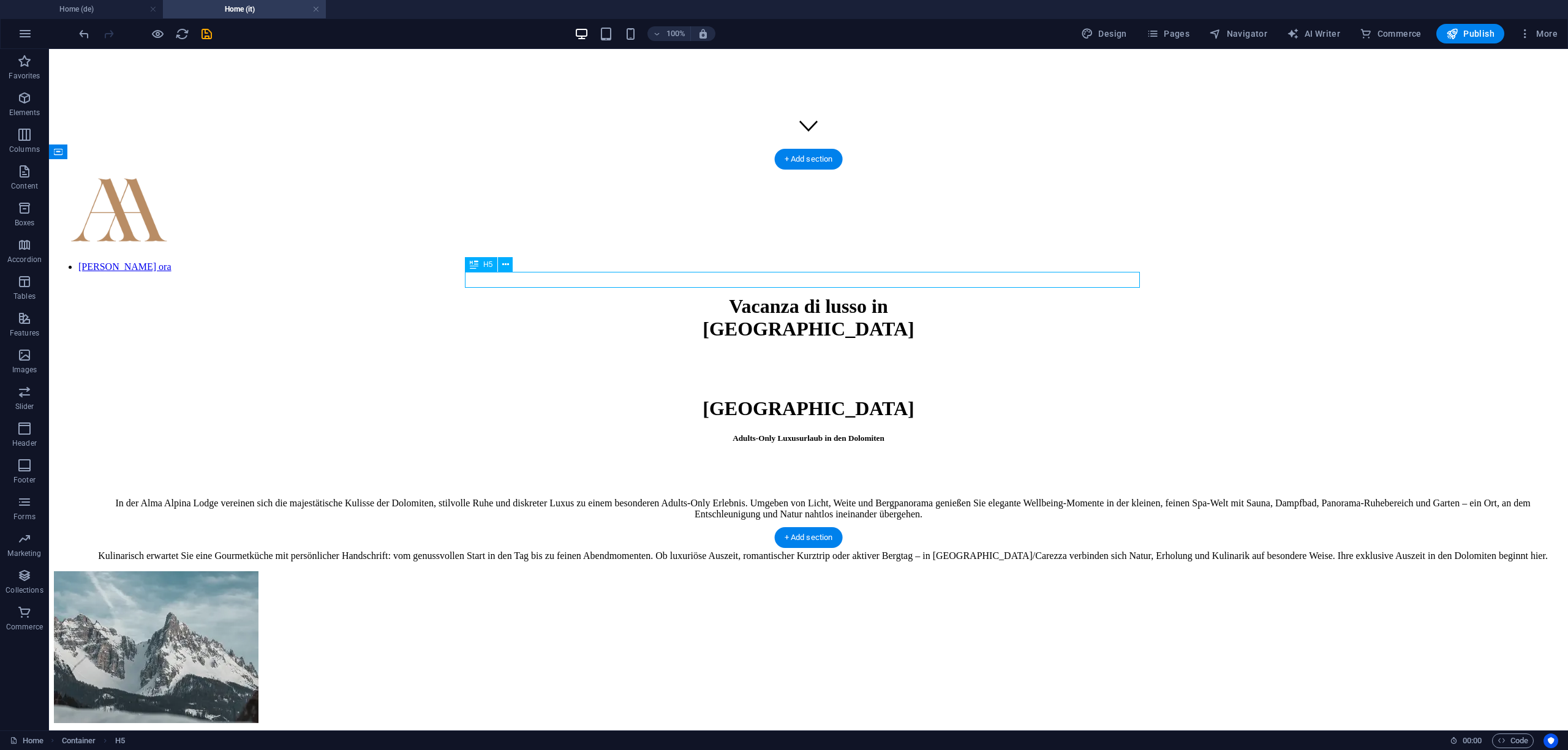
click at [798, 434] on div "Adults-Only Luxusurlaub in den Dolomiten" at bounding box center [808, 439] width 1510 height 10
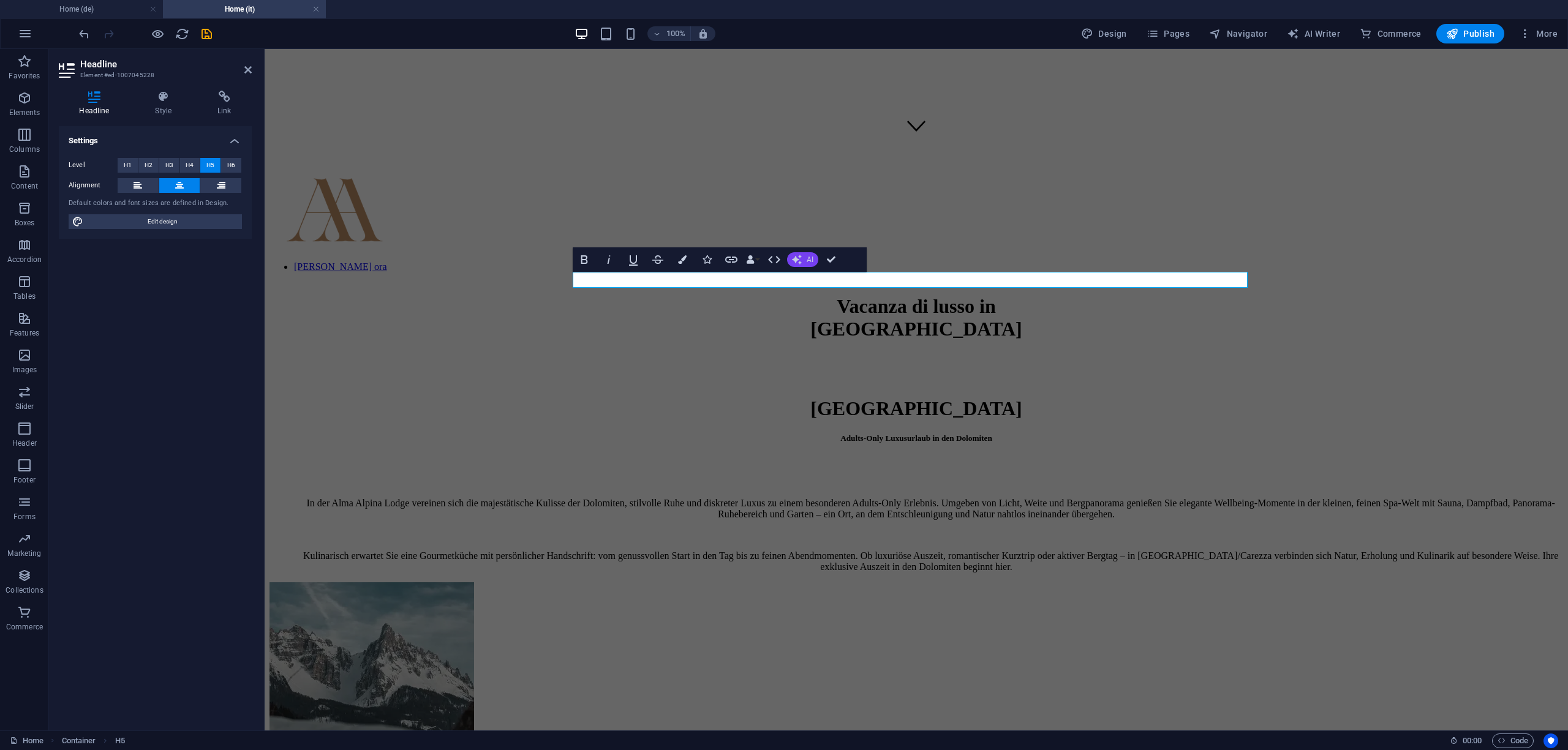
click at [808, 256] on span "AI" at bounding box center [810, 259] width 7 height 8
click at [857, 359] on link "Translate to Italian" at bounding box center [847, 354] width 119 height 18
click at [893, 477] on div "In der Alma Alpina Lodge vereinen sich die majestätische Kulisse der Dolomiten,…" at bounding box center [916, 524] width 1294 height 96
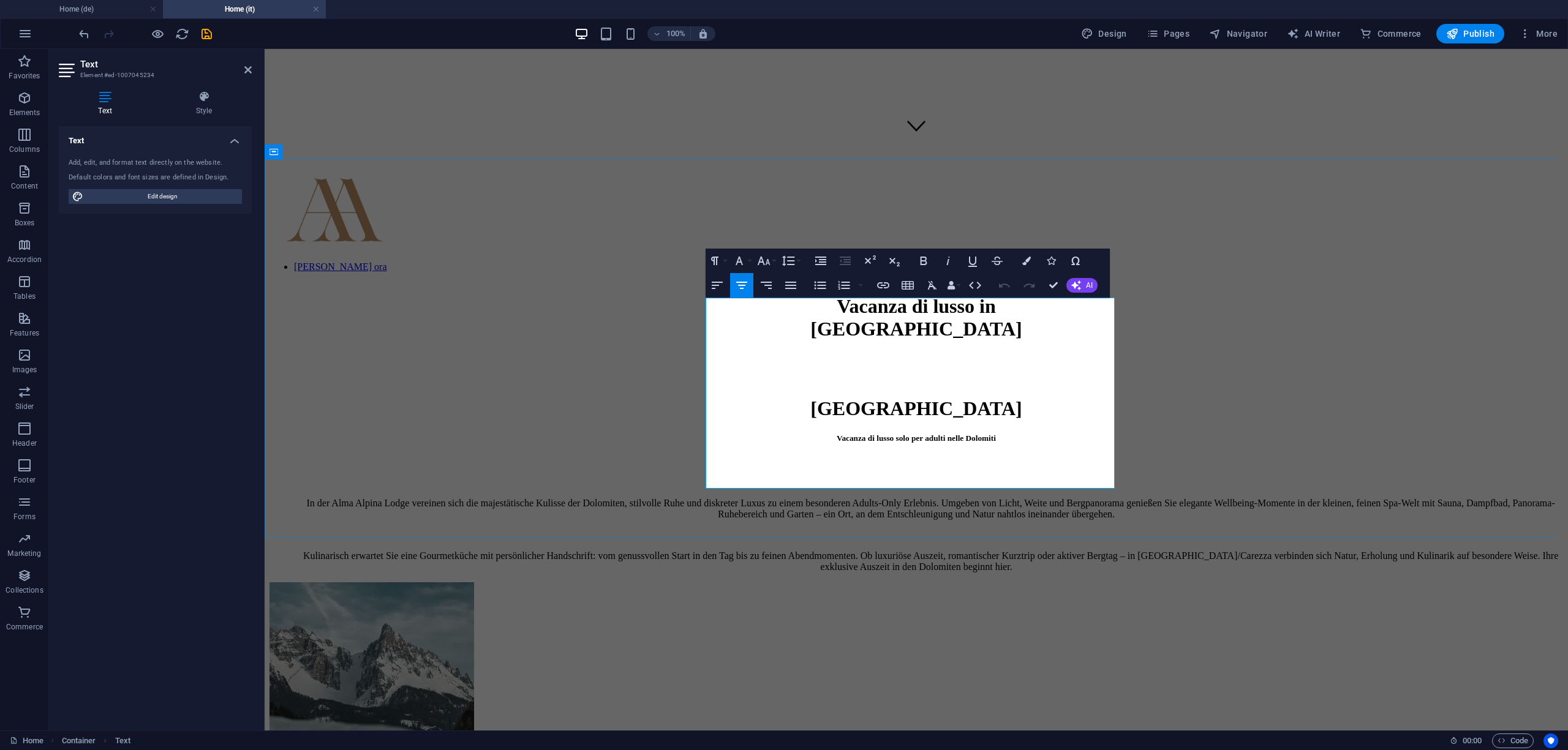
click at [924, 498] on p "In der Alma Alpina Lodge vereinen sich die majestätische Kulisse der Dolomiten,…" at bounding box center [916, 509] width 1294 height 22
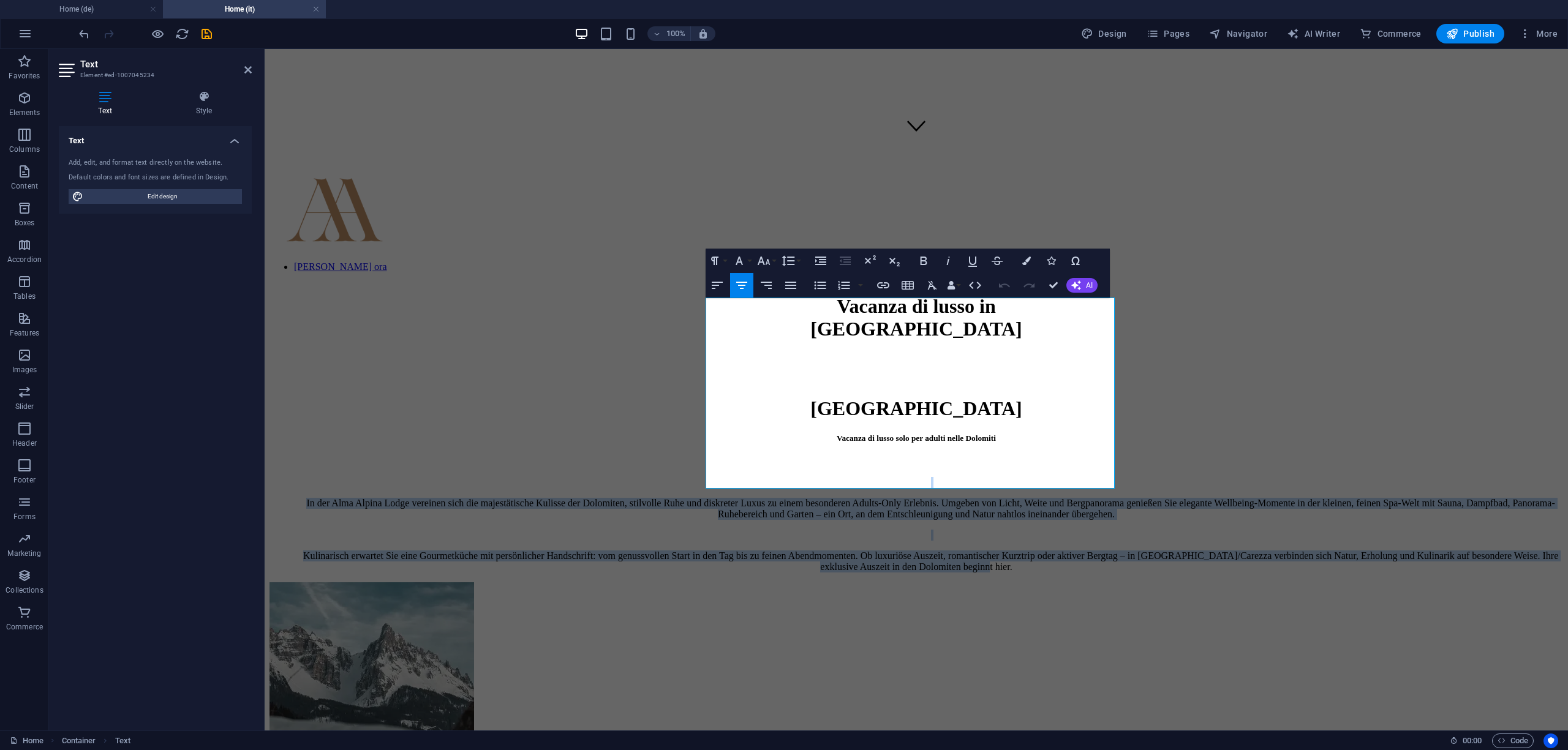
click at [1071, 292] on div "Undo Redo Confirm (Ctrl+⏎) AI Improve Make shorter Make longer Fix spelling & g…" at bounding box center [1046, 285] width 106 height 24
click at [1083, 284] on button "AI" at bounding box center [1082, 285] width 31 height 15
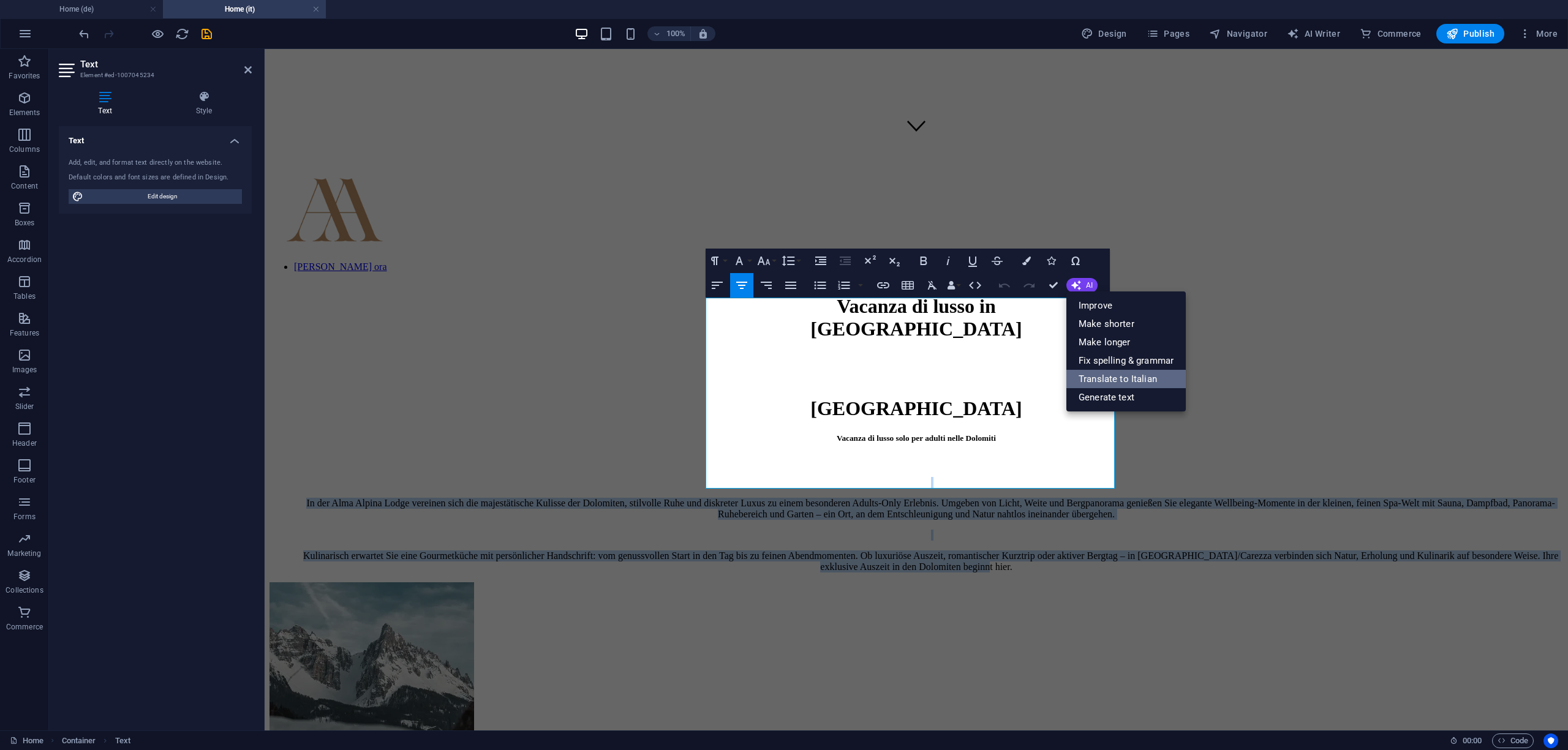
click at [1126, 375] on link "Translate to Italian" at bounding box center [1126, 379] width 119 height 18
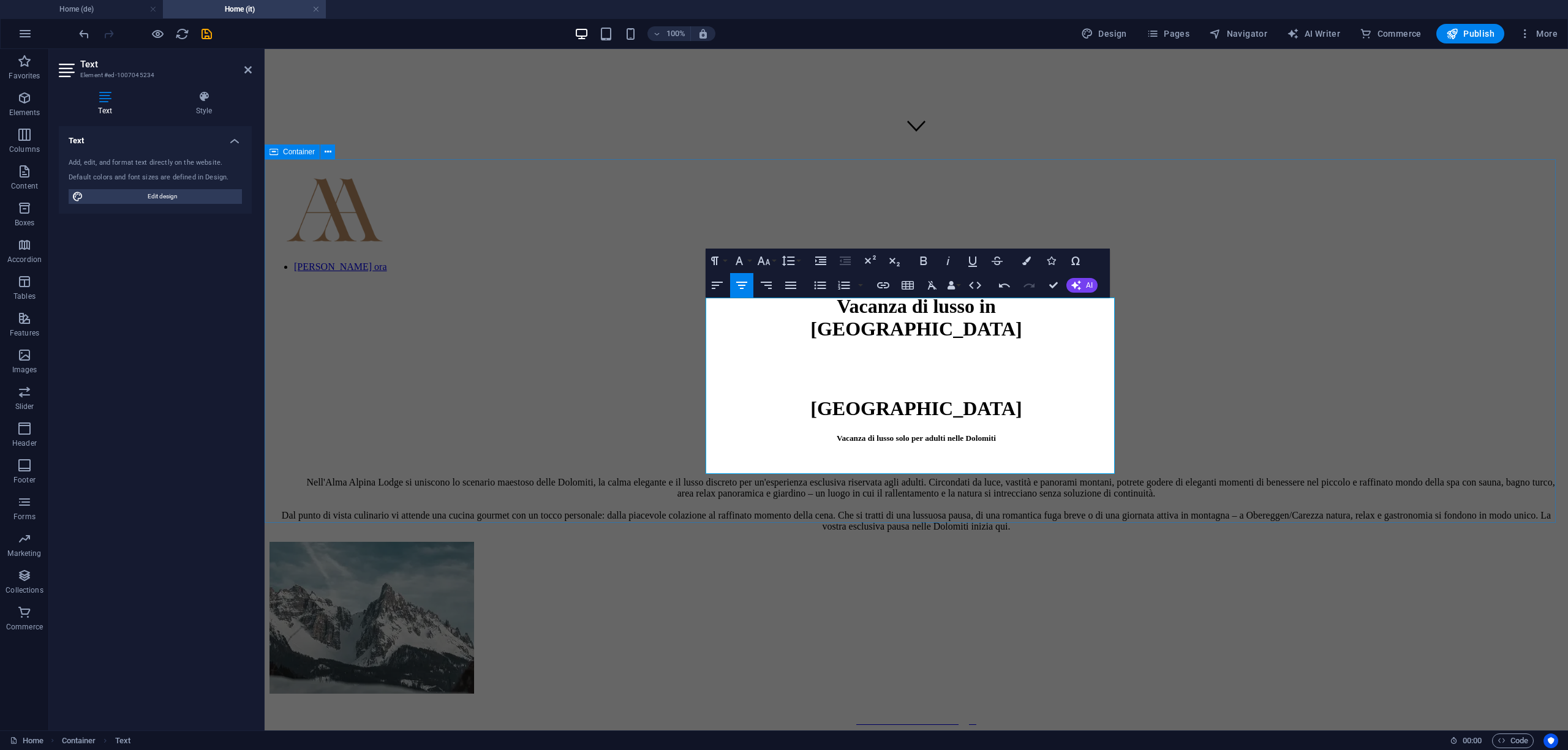
click at [1429, 397] on div "Alma Alpina Lodge Vacanza di lusso solo per adulti nelle Dolomiti Nell'Alma [GE…" at bounding box center [916, 464] width 1294 height 134
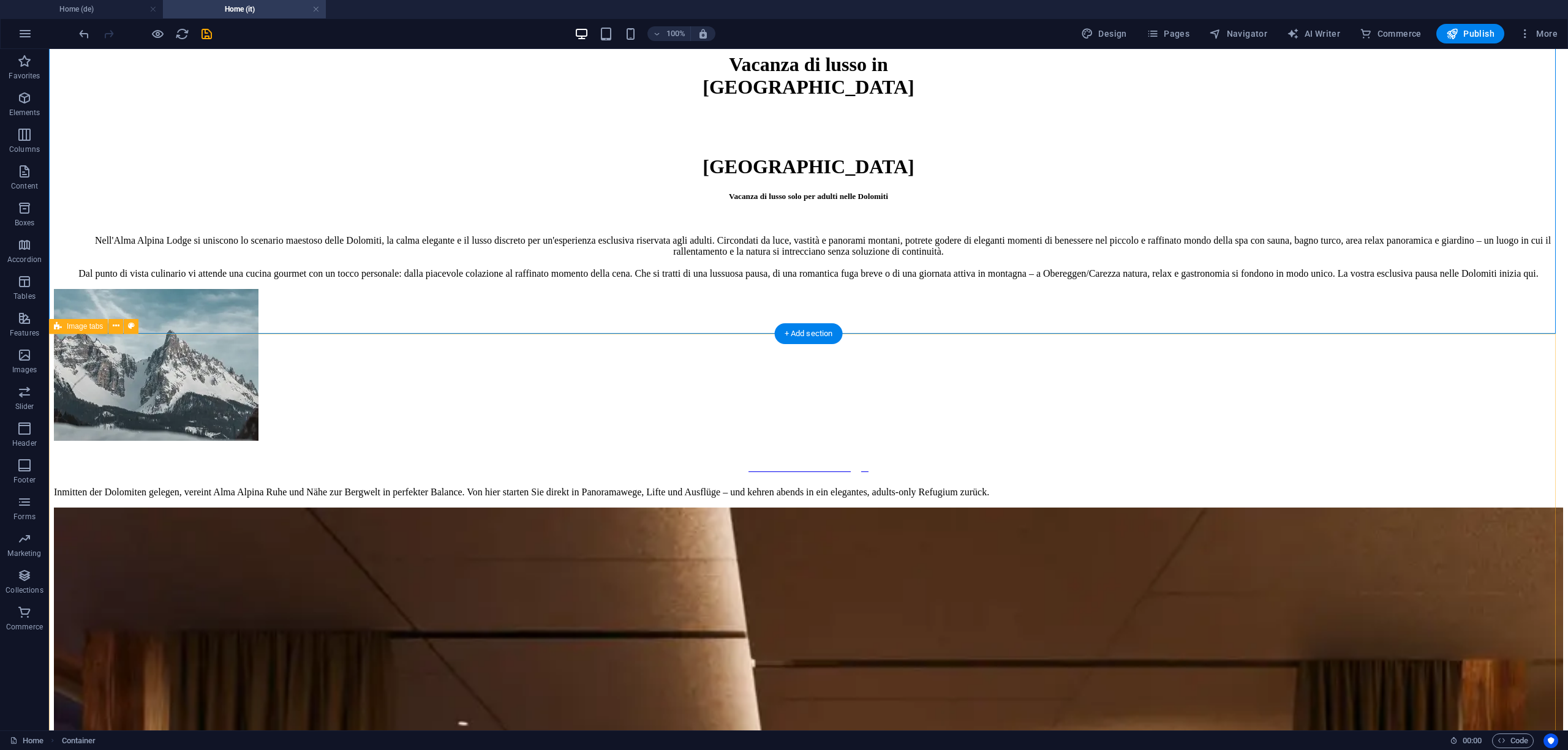
scroll to position [817, 0]
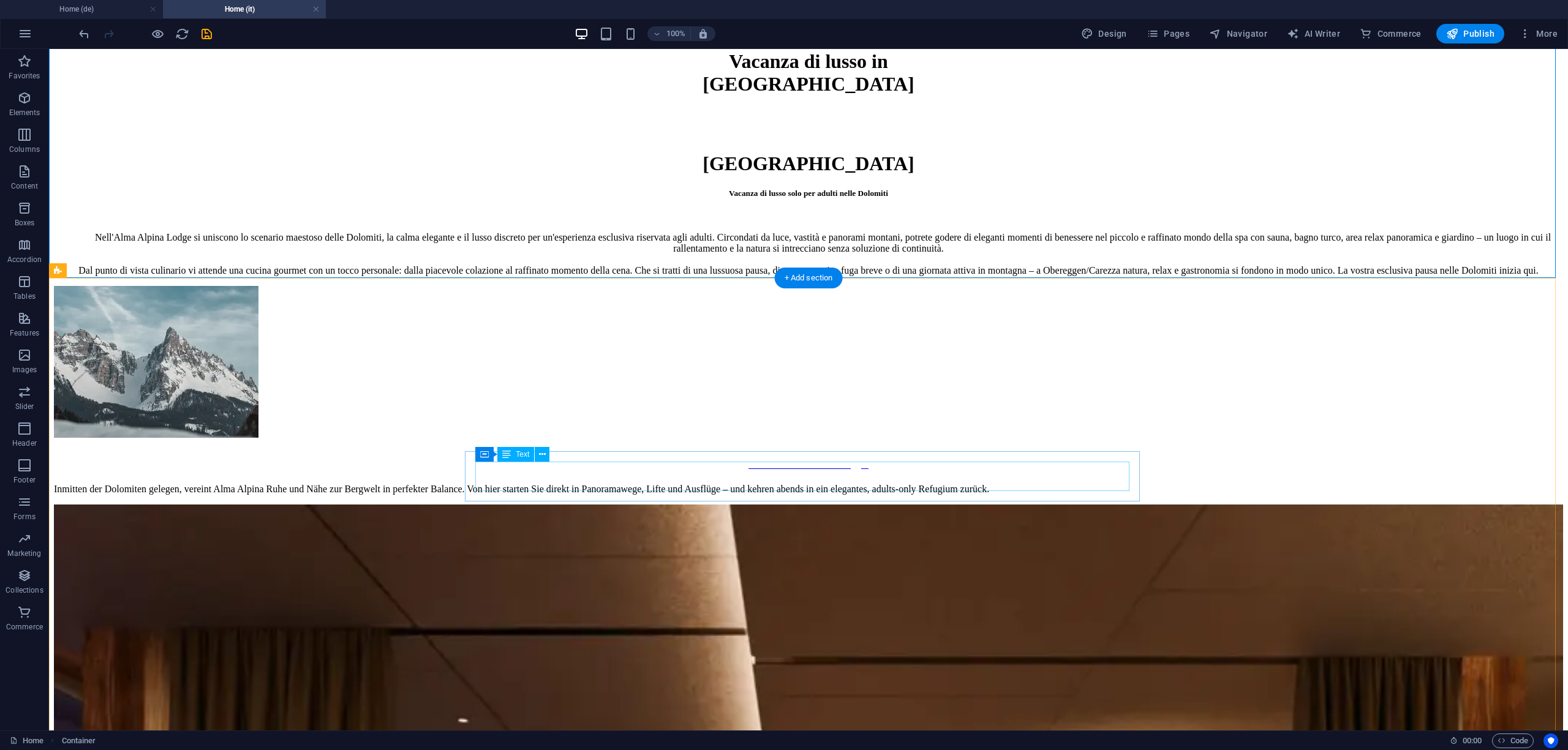
click at [694, 484] on div "Inmitten der Dolomiten gelegen, vereint Alma Alpina Ruhe und Nähe zur Bergwelt …" at bounding box center [808, 489] width 1510 height 11
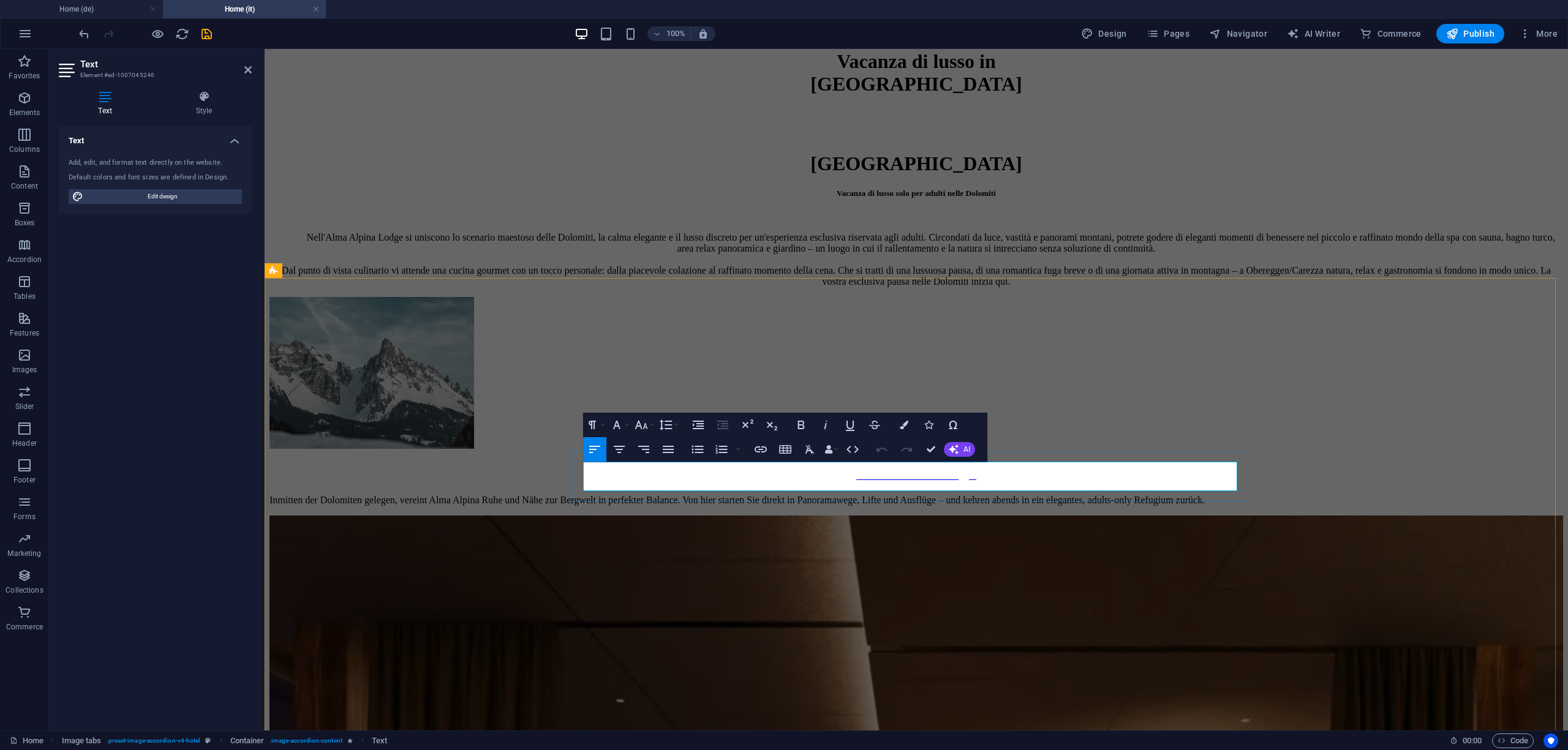
click at [857, 495] on p "Inmitten der Dolomiten gelegen, vereint Alma Alpina Ruhe und Nähe zur Bergwelt …" at bounding box center [916, 501] width 1294 height 11
click at [959, 452] on button "AI" at bounding box center [959, 449] width 31 height 15
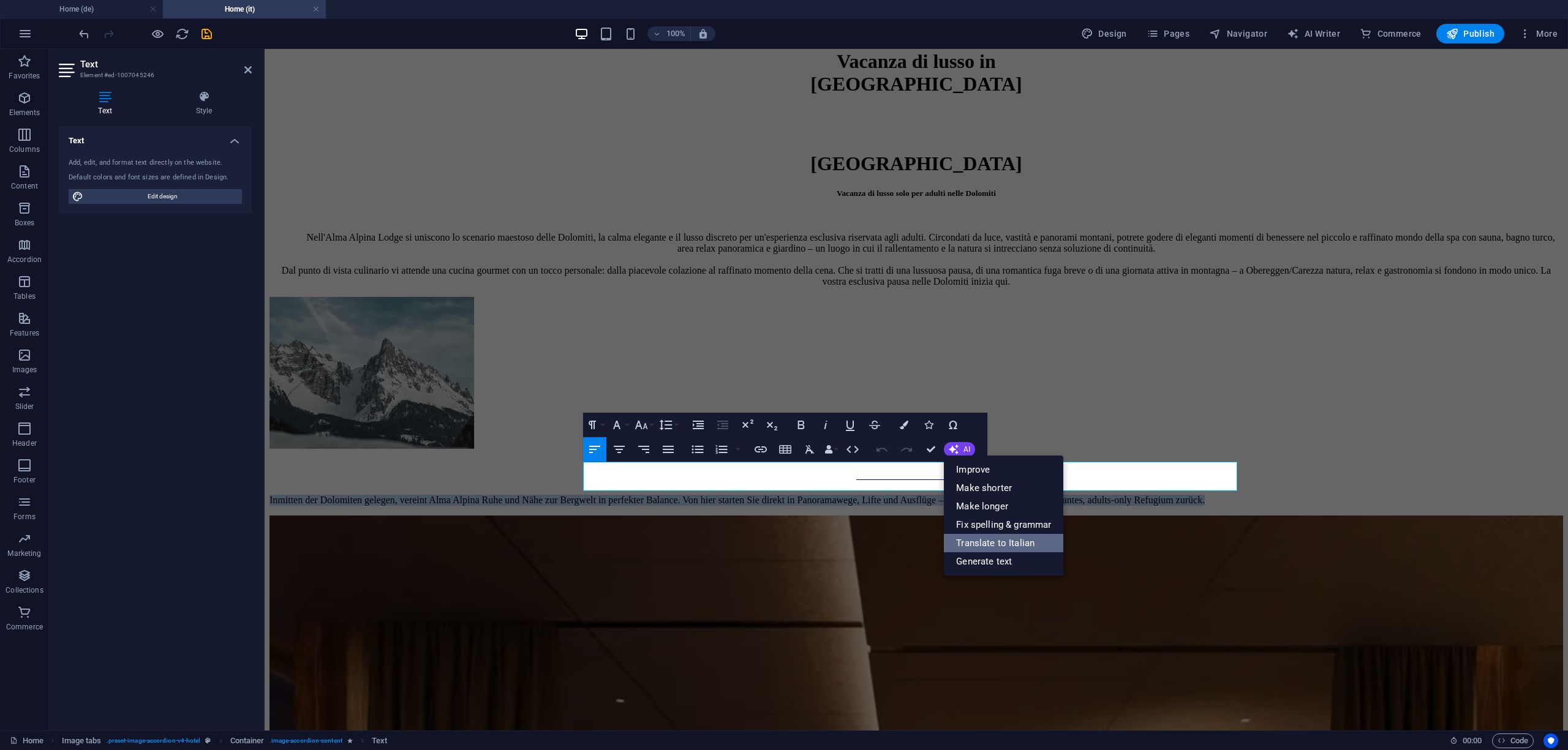
click at [1012, 538] on link "Translate to Italian" at bounding box center [1004, 543] width 119 height 18
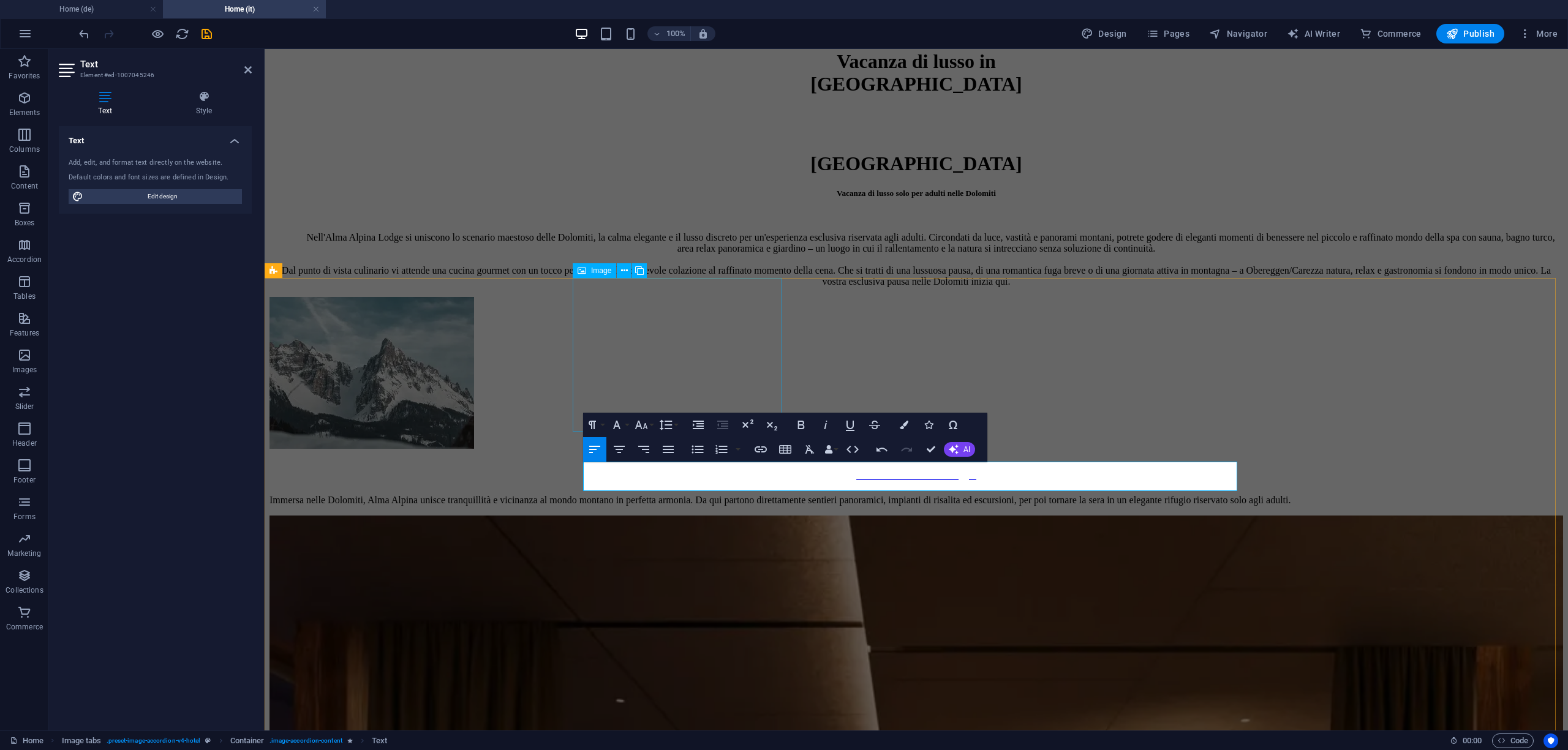
click at [645, 409] on figure "Exklusive Lage" at bounding box center [916, 390] width 1294 height 187
select select "px"
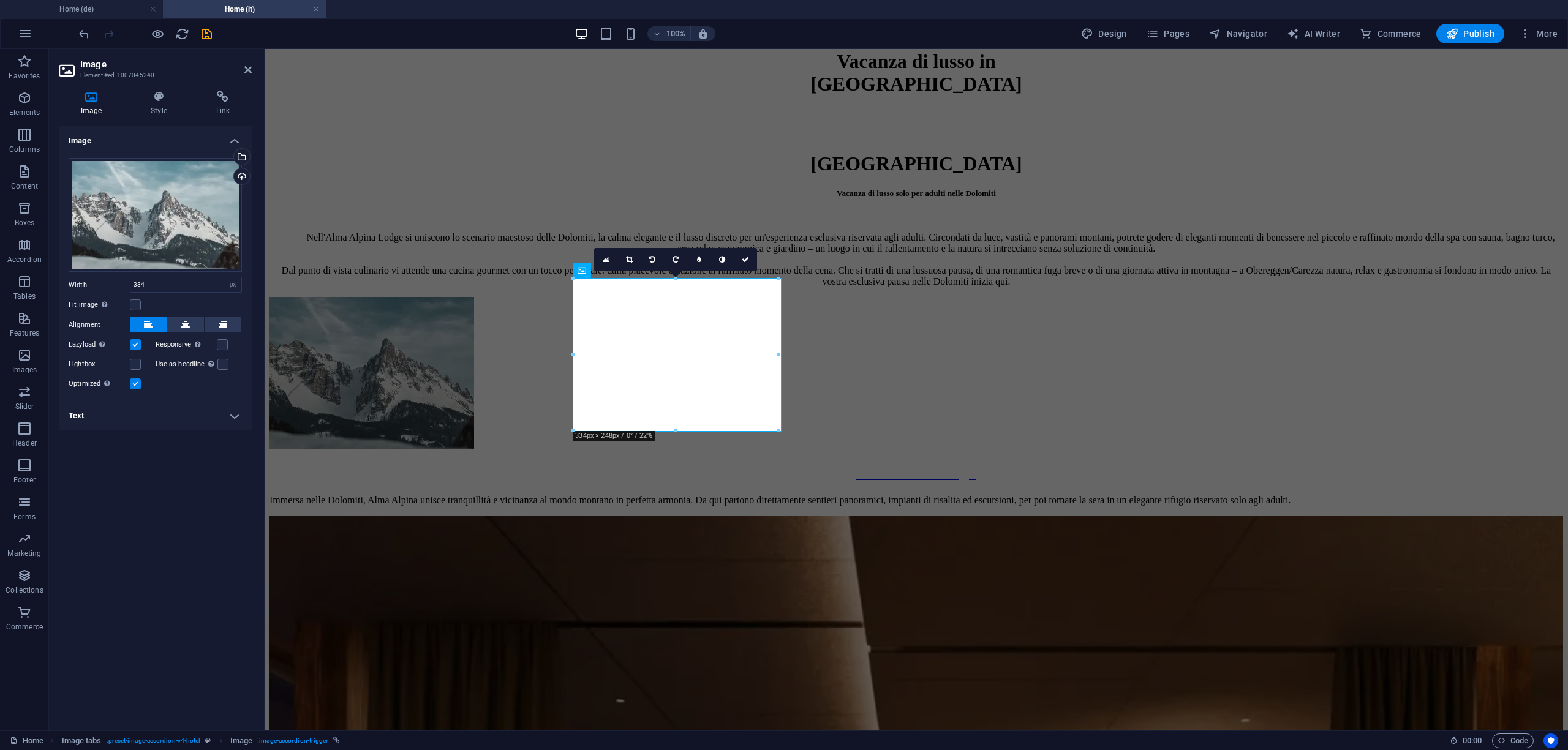
click at [223, 420] on h4 "Text" at bounding box center [155, 416] width 193 height 29
click at [191, 514] on strong "Exklusive Lage" at bounding box center [155, 509] width 134 height 20
copy strong "Exklusive Lage"
click at [133, 512] on strong "Exklusive Lage" at bounding box center [155, 509] width 134 height 20
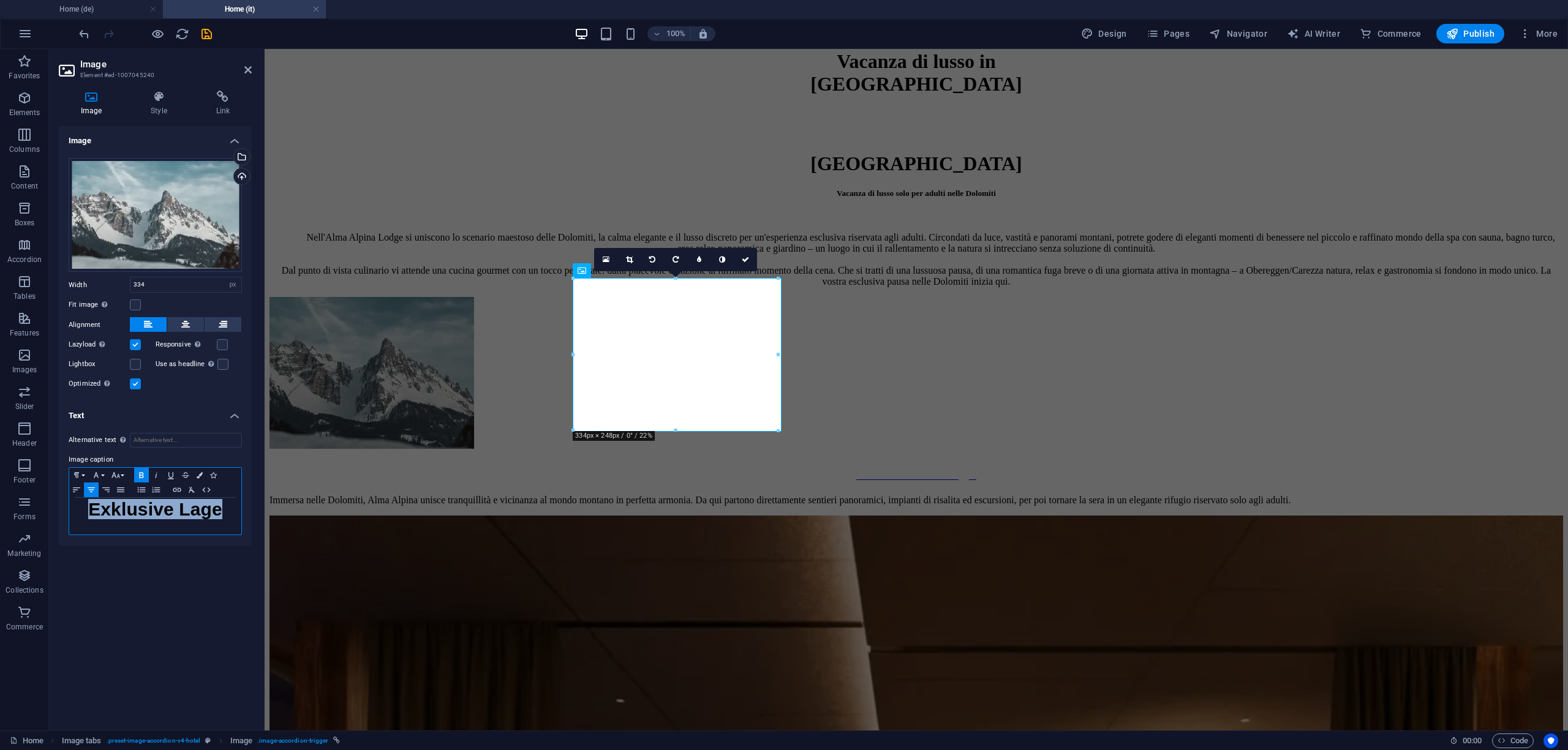
click at [133, 512] on strong "Exklusive Lage" at bounding box center [155, 509] width 134 height 20
click at [116, 527] on strong "Posizione esclusiva" at bounding box center [155, 517] width 87 height 35
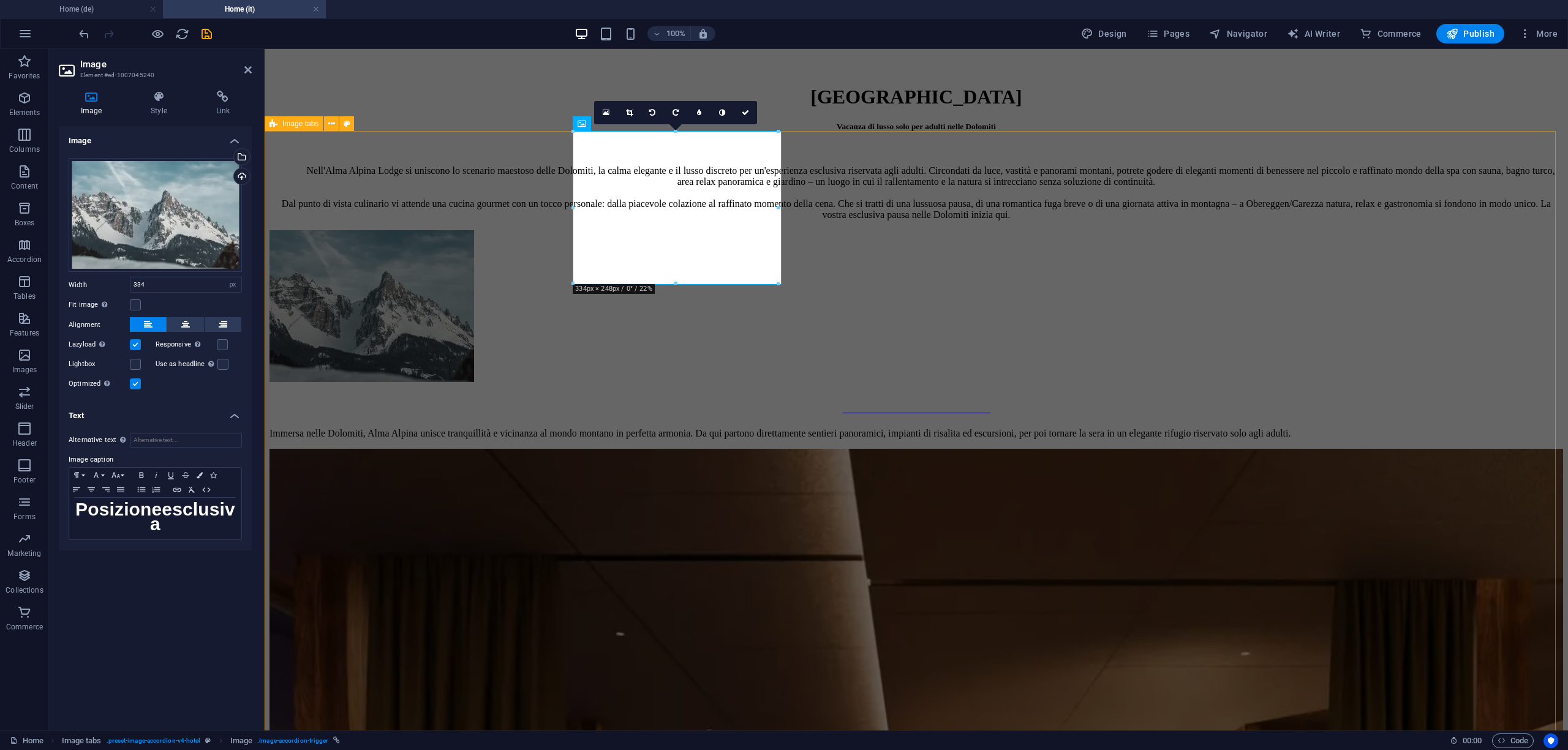
scroll to position [980, 0]
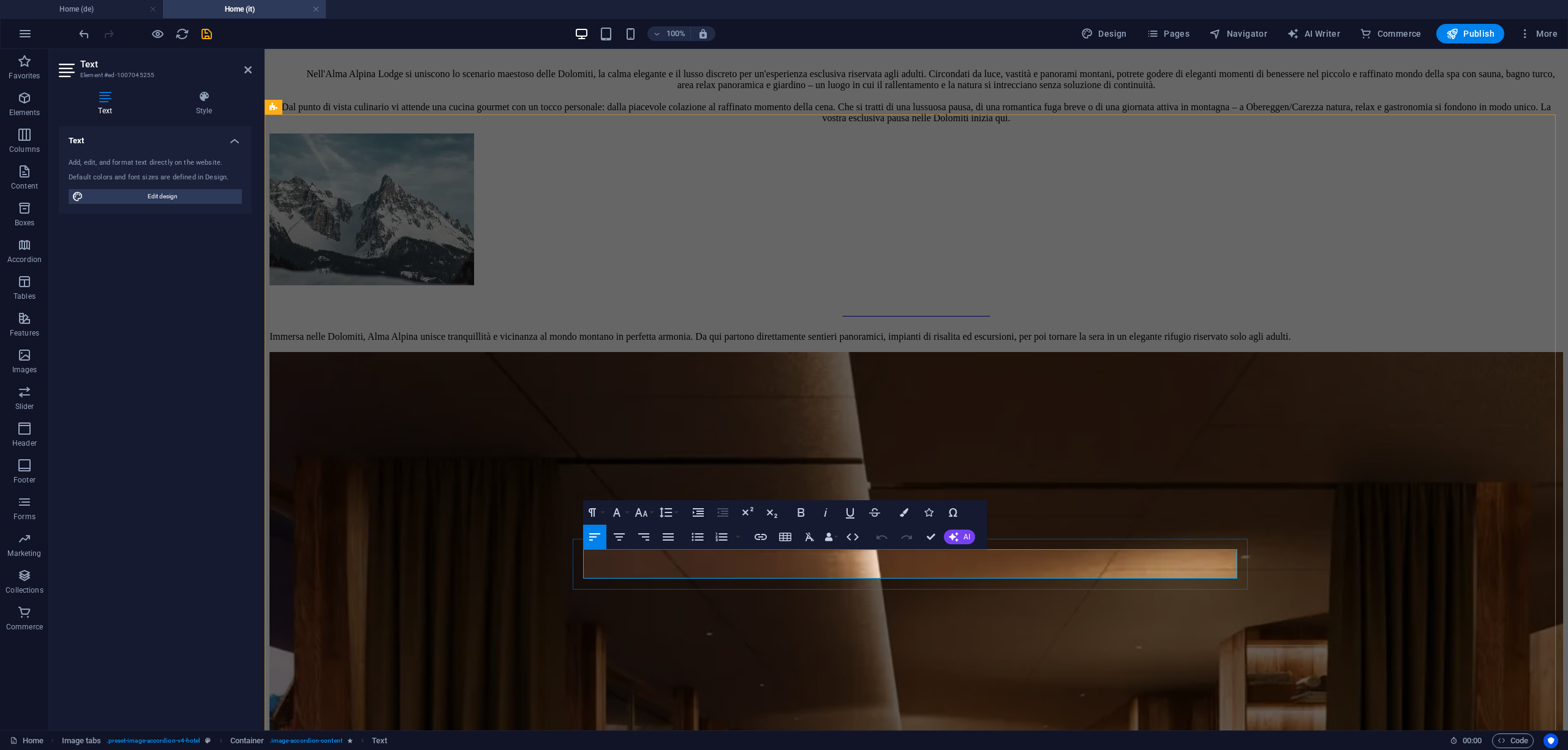
click at [956, 543] on button "AI" at bounding box center [959, 536] width 31 height 15
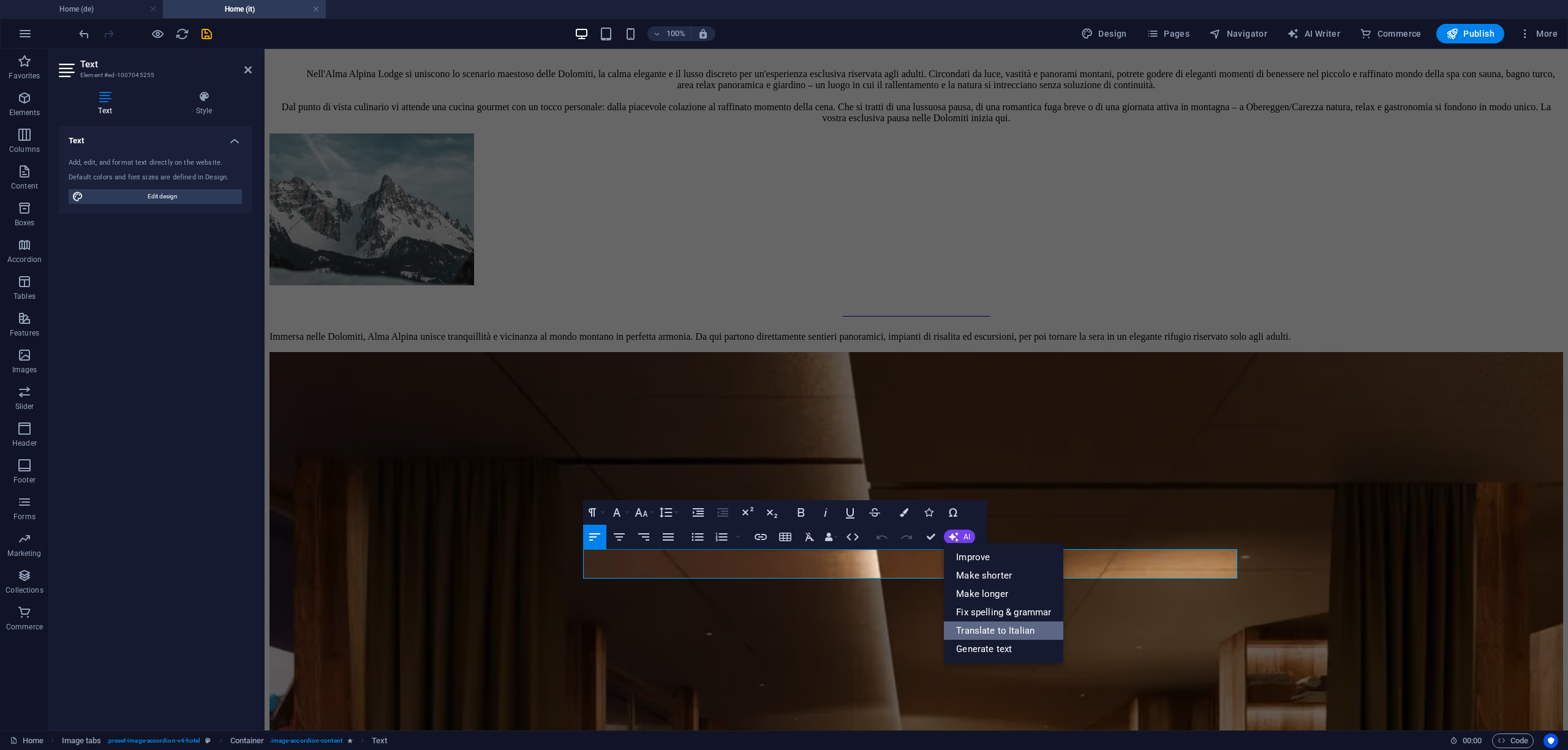
click at [985, 633] on link "Translate to Italian" at bounding box center [1004, 631] width 119 height 18
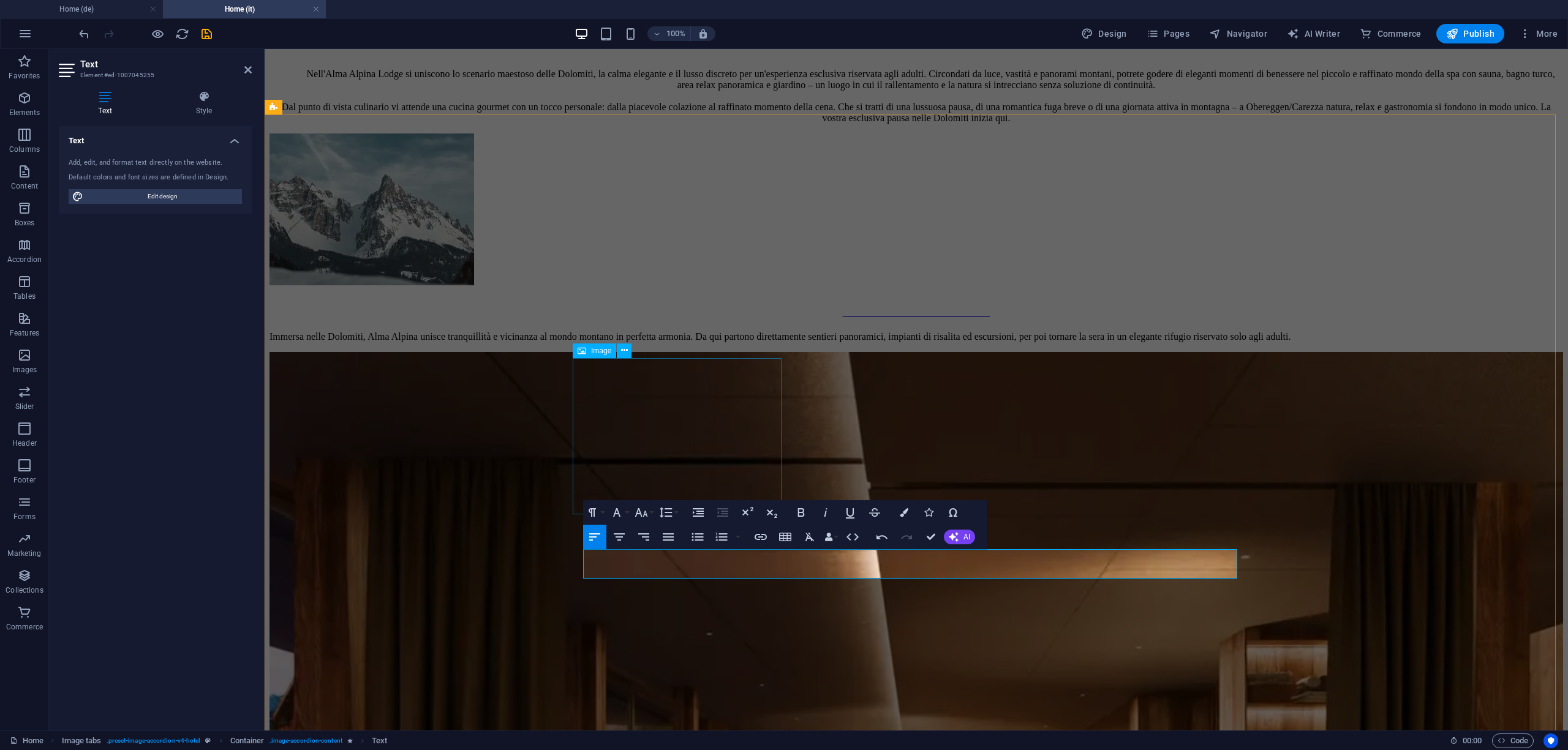
select select "%"
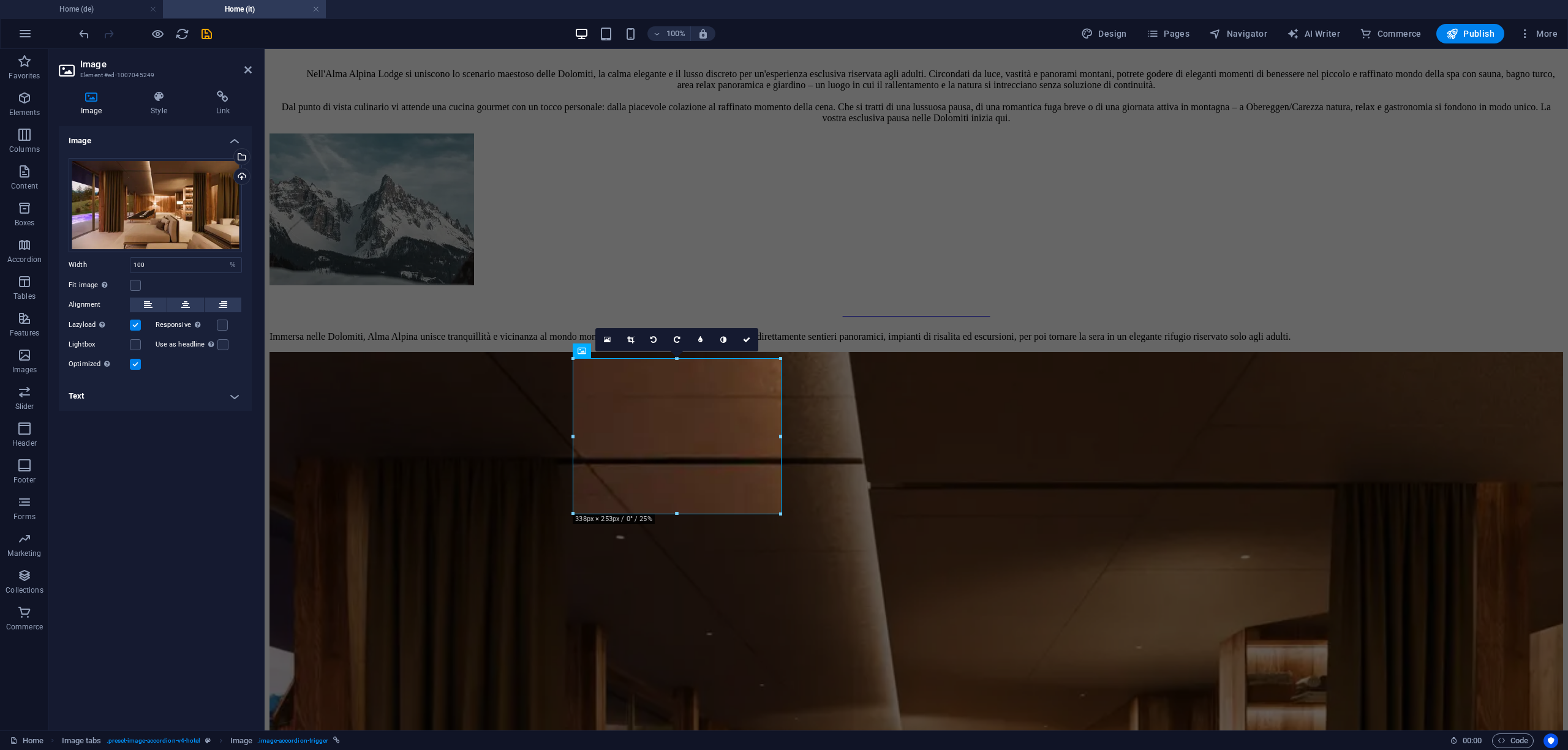
click at [198, 410] on h4 "Text" at bounding box center [155, 396] width 193 height 29
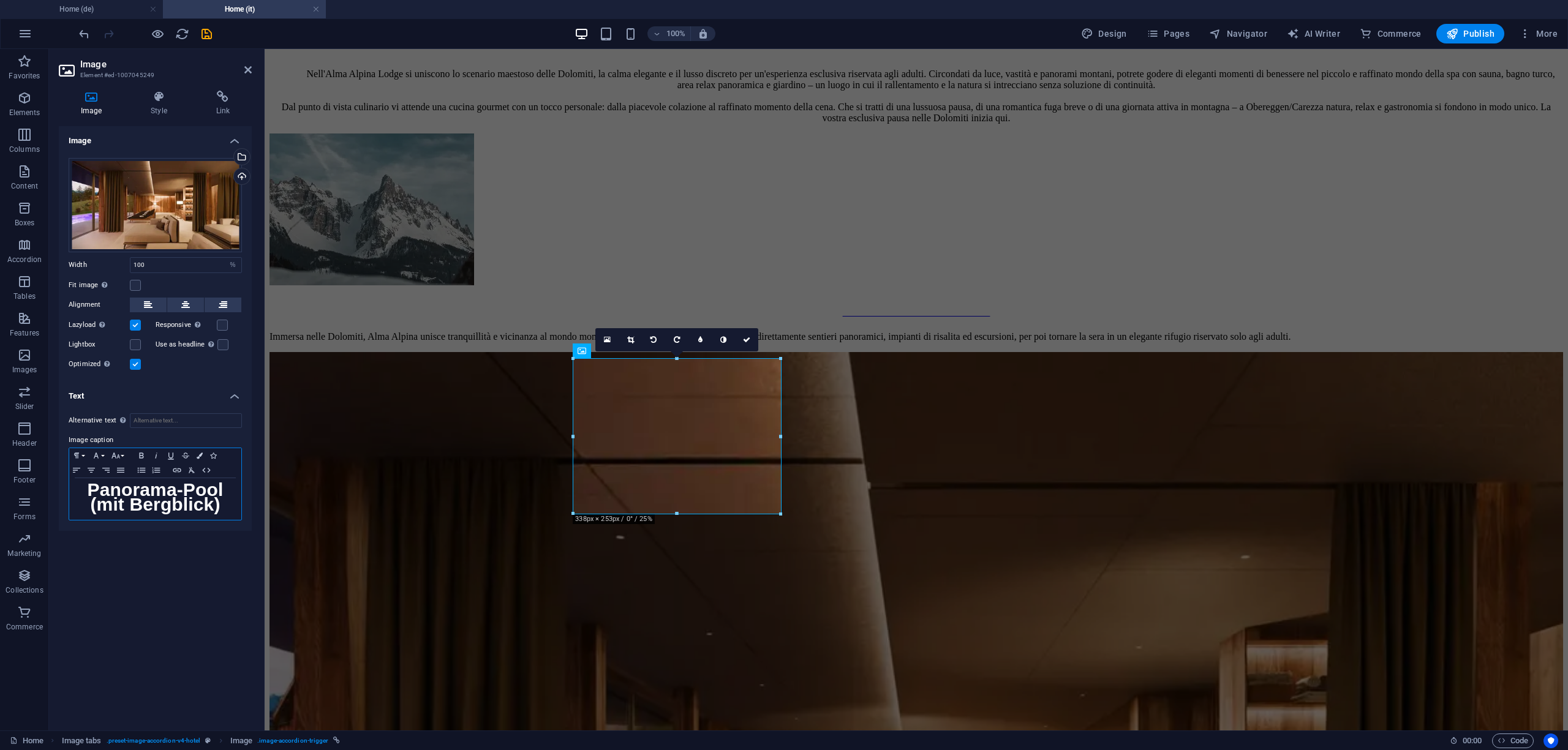
click at [179, 489] on strong "Panorama-Pool" at bounding box center [155, 490] width 136 height 20
copy div "Panorama-Pool (mit Bergblick)"
click at [200, 507] on strong "(mit Bergblick)" at bounding box center [155, 504] width 130 height 20
click at [161, 508] on strong "(mit Bergblick)" at bounding box center [155, 504] width 130 height 20
click at [223, 510] on h3 "Piscina panoramica" at bounding box center [155, 499] width 160 height 29
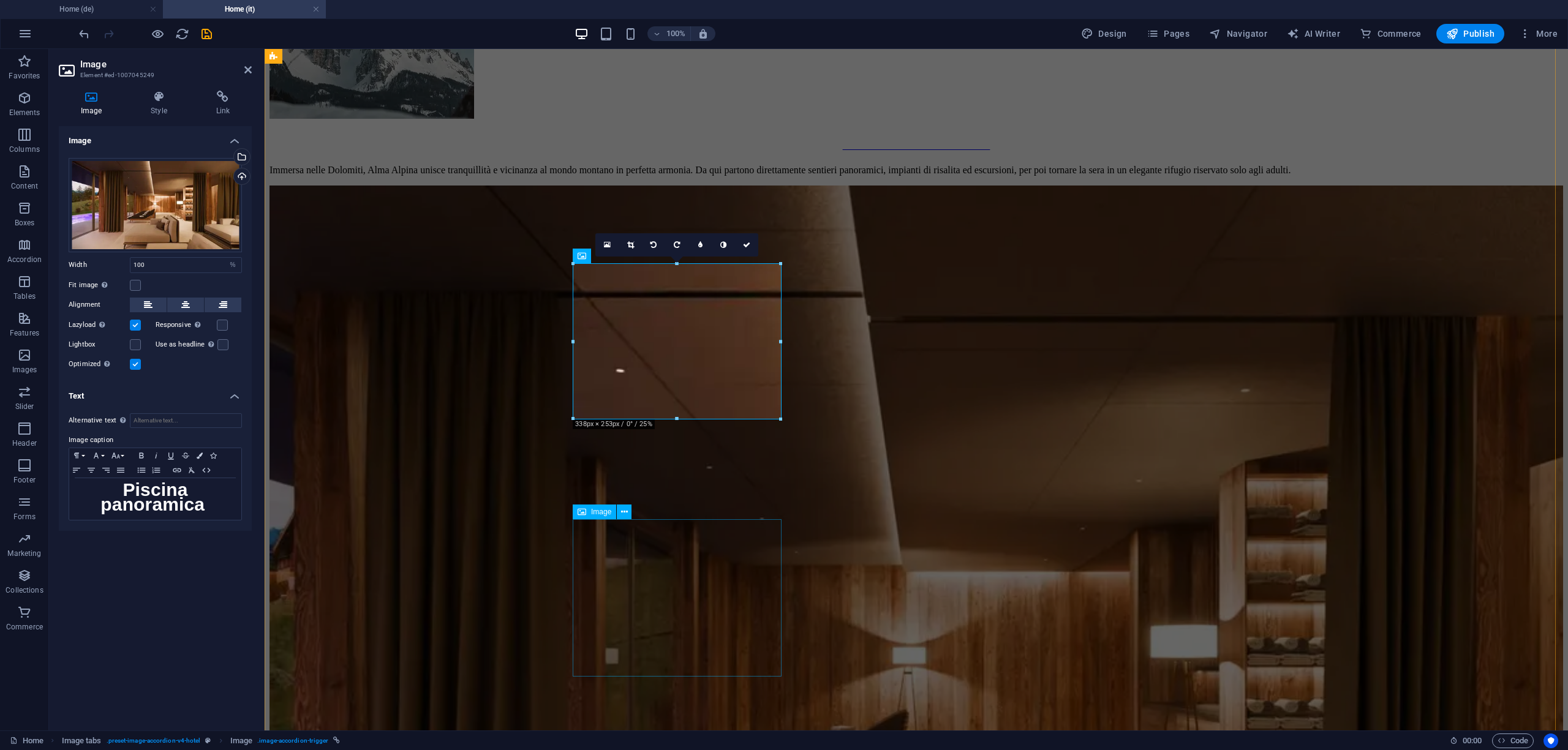
scroll to position [1224, 0]
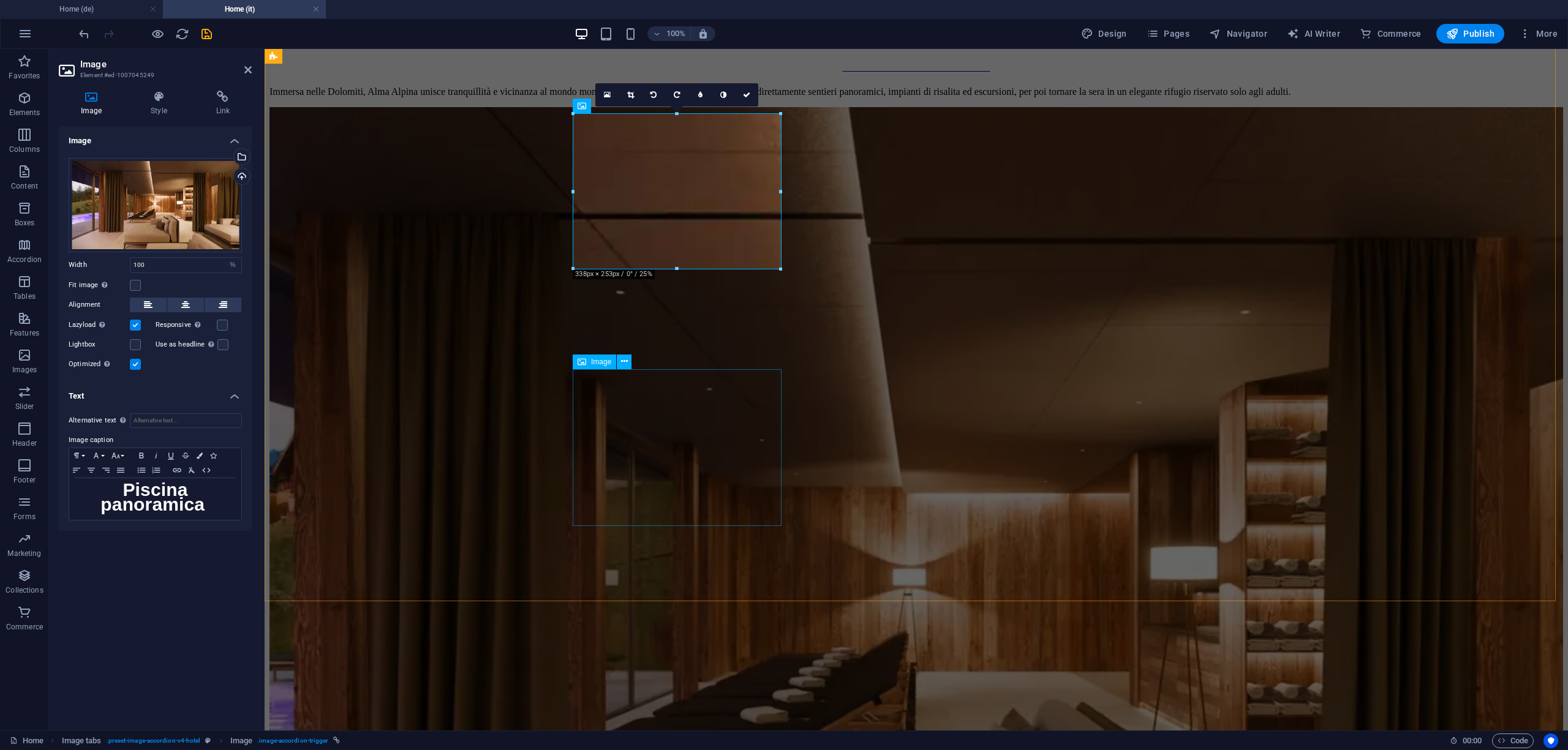
select select "%"
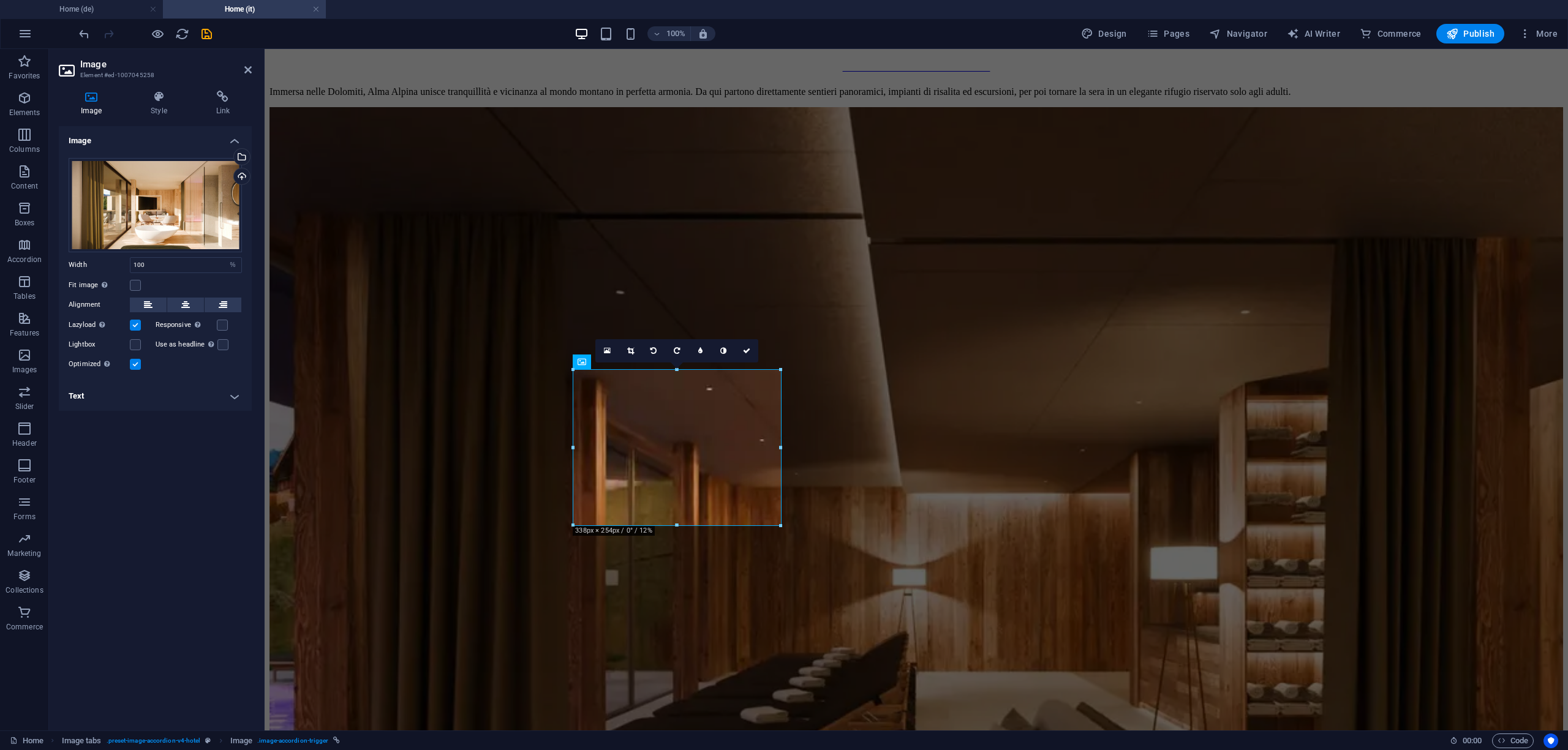
click at [188, 406] on h4 "Text" at bounding box center [155, 396] width 193 height 29
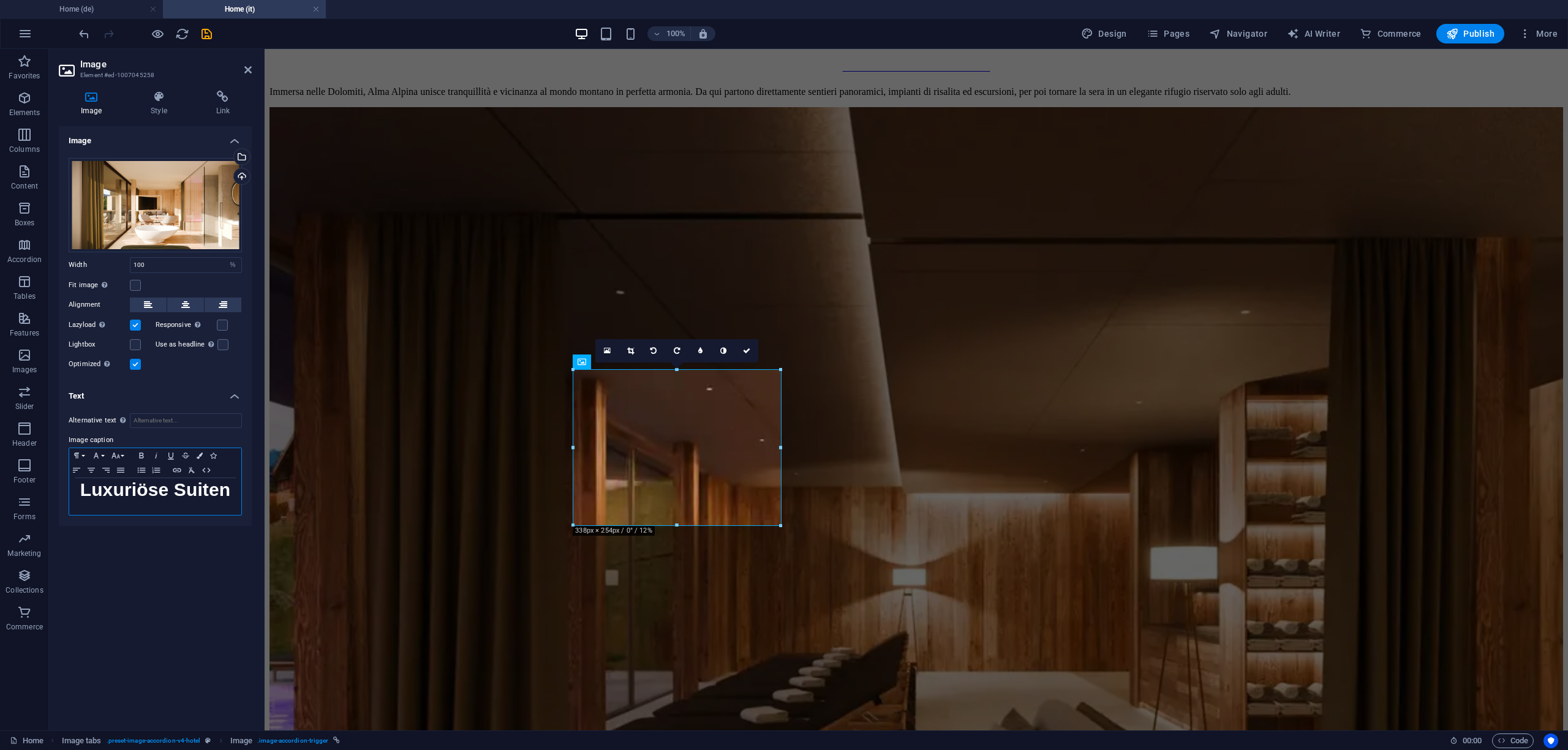
click at [187, 489] on strong "Luxuriöse Suiten" at bounding box center [155, 490] width 151 height 20
copy strong "Luxuriöse Suiten"
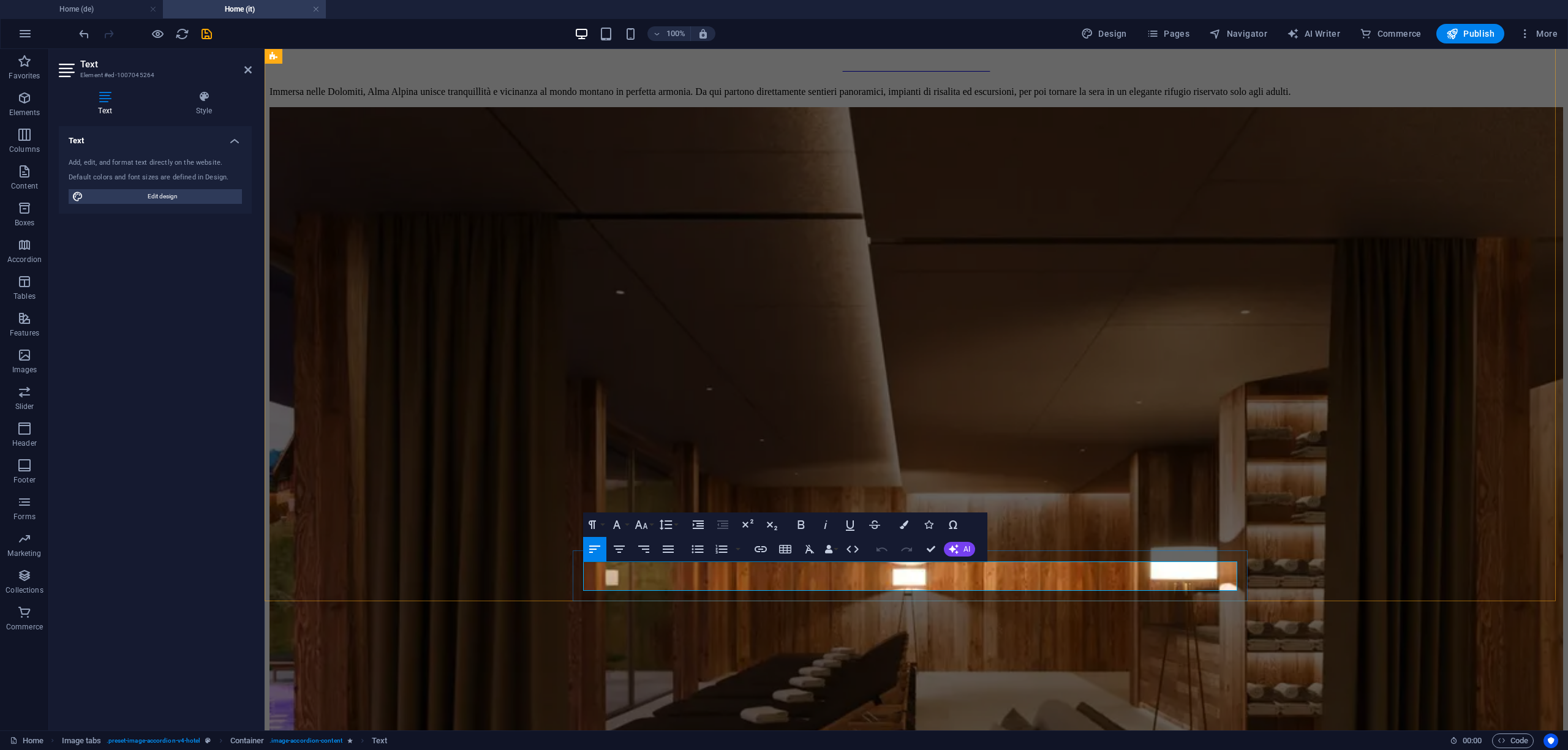
click at [958, 547] on icon "button" at bounding box center [953, 549] width 10 height 10
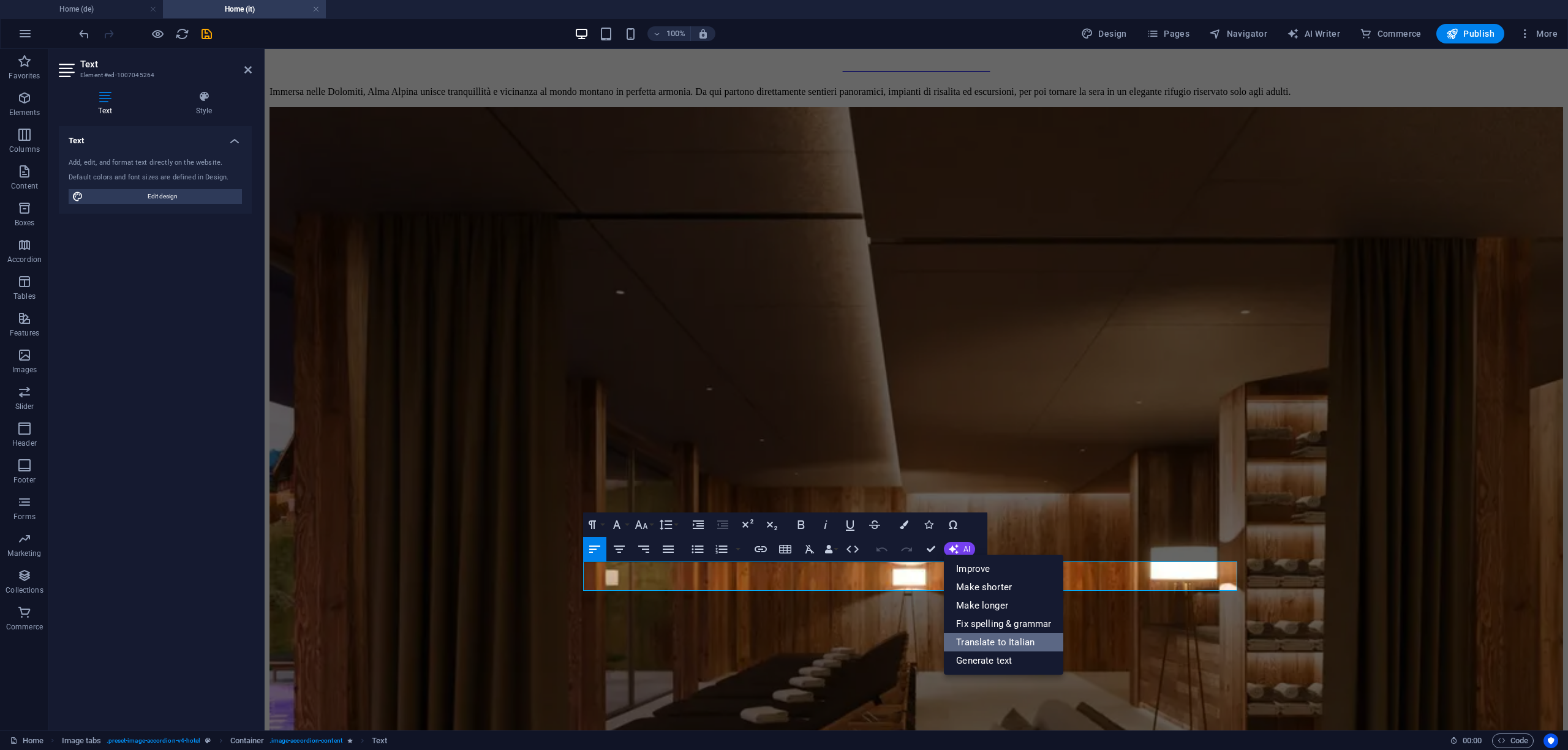
click at [1007, 645] on link "Translate to Italian" at bounding box center [1004, 642] width 119 height 18
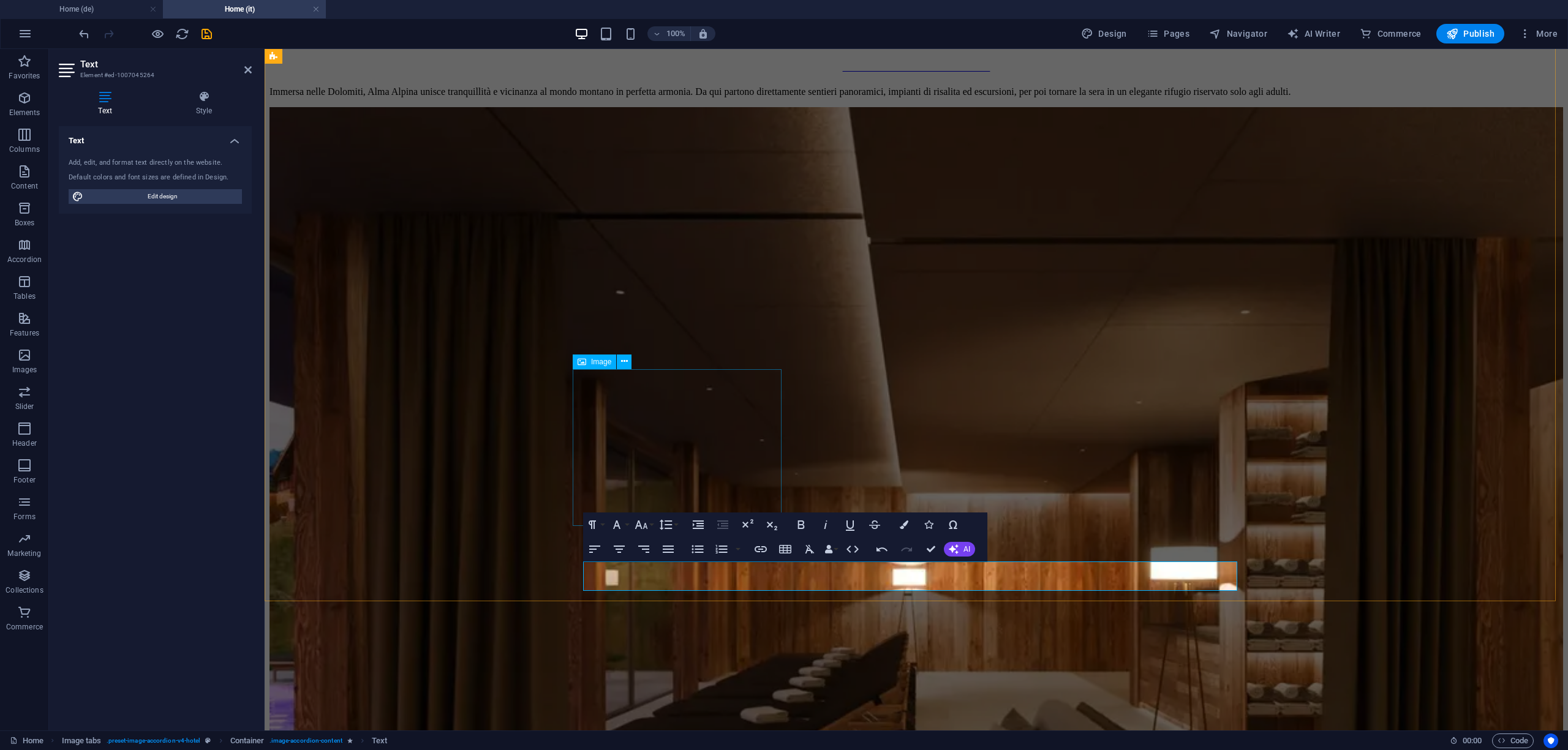
select select "%"
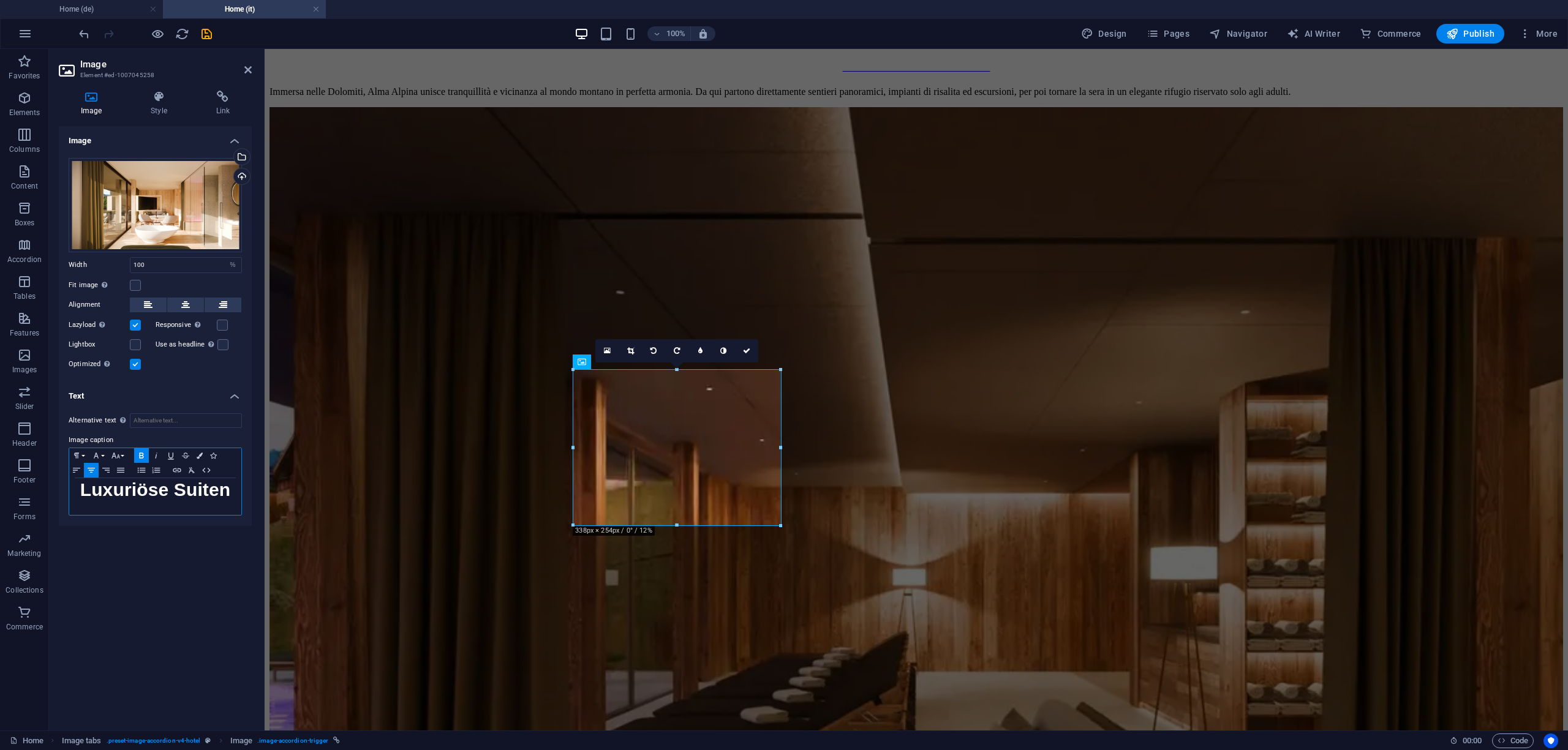
click at [194, 491] on strong "Luxuriöse Suiten" at bounding box center [155, 490] width 151 height 20
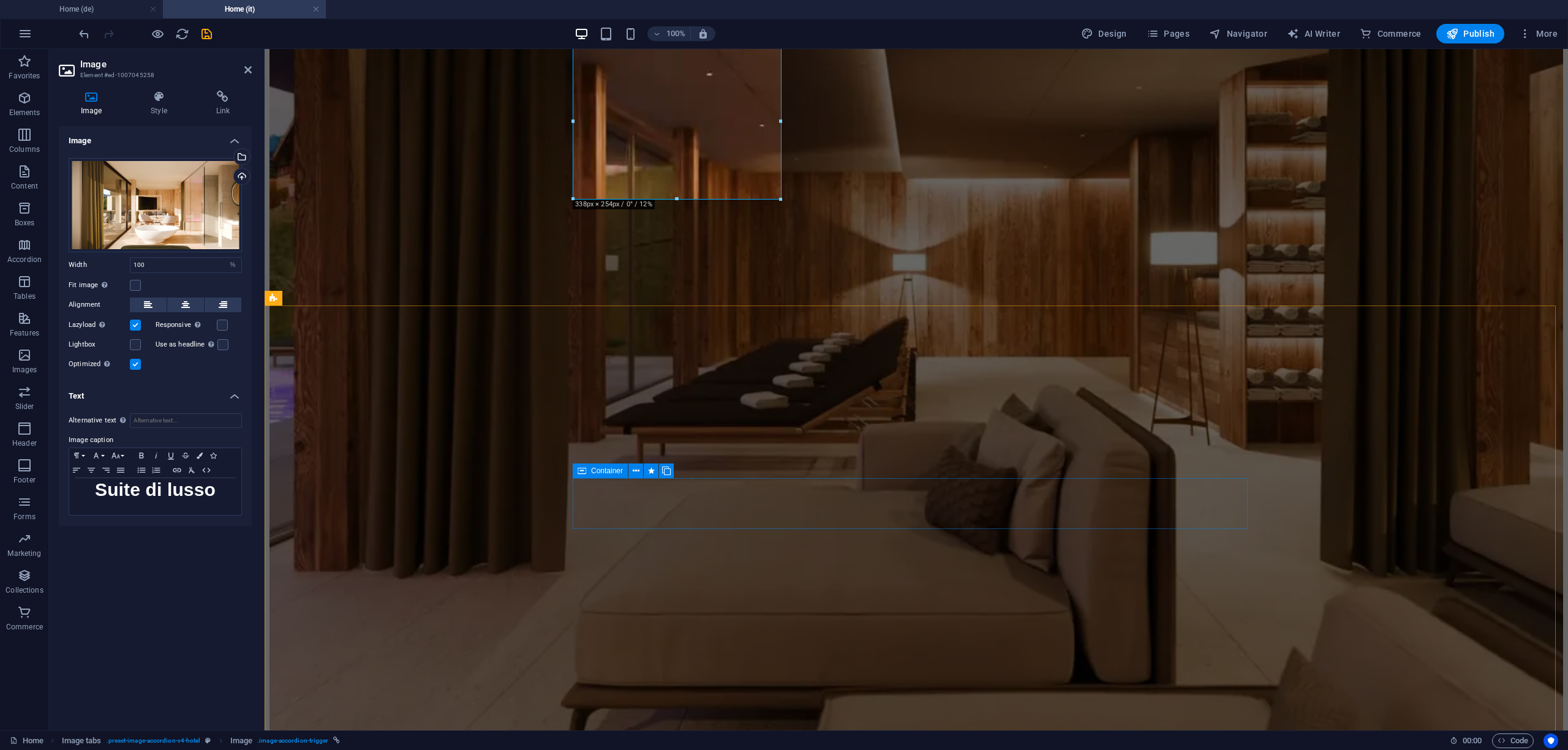
scroll to position [1551, 0]
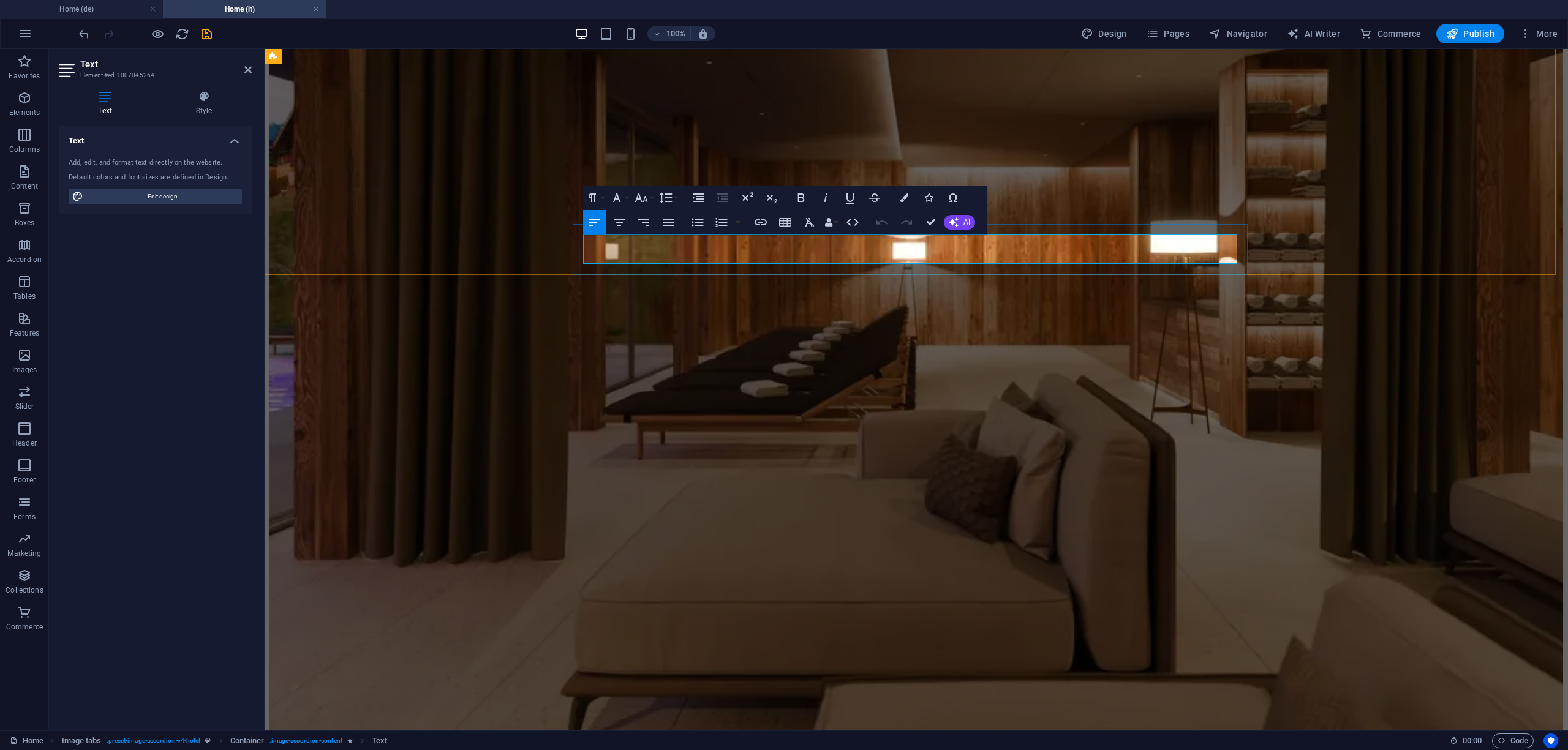
click at [87, 33] on icon "undo" at bounding box center [84, 34] width 14 height 14
click at [89, 35] on icon "undo" at bounding box center [84, 34] width 14 height 14
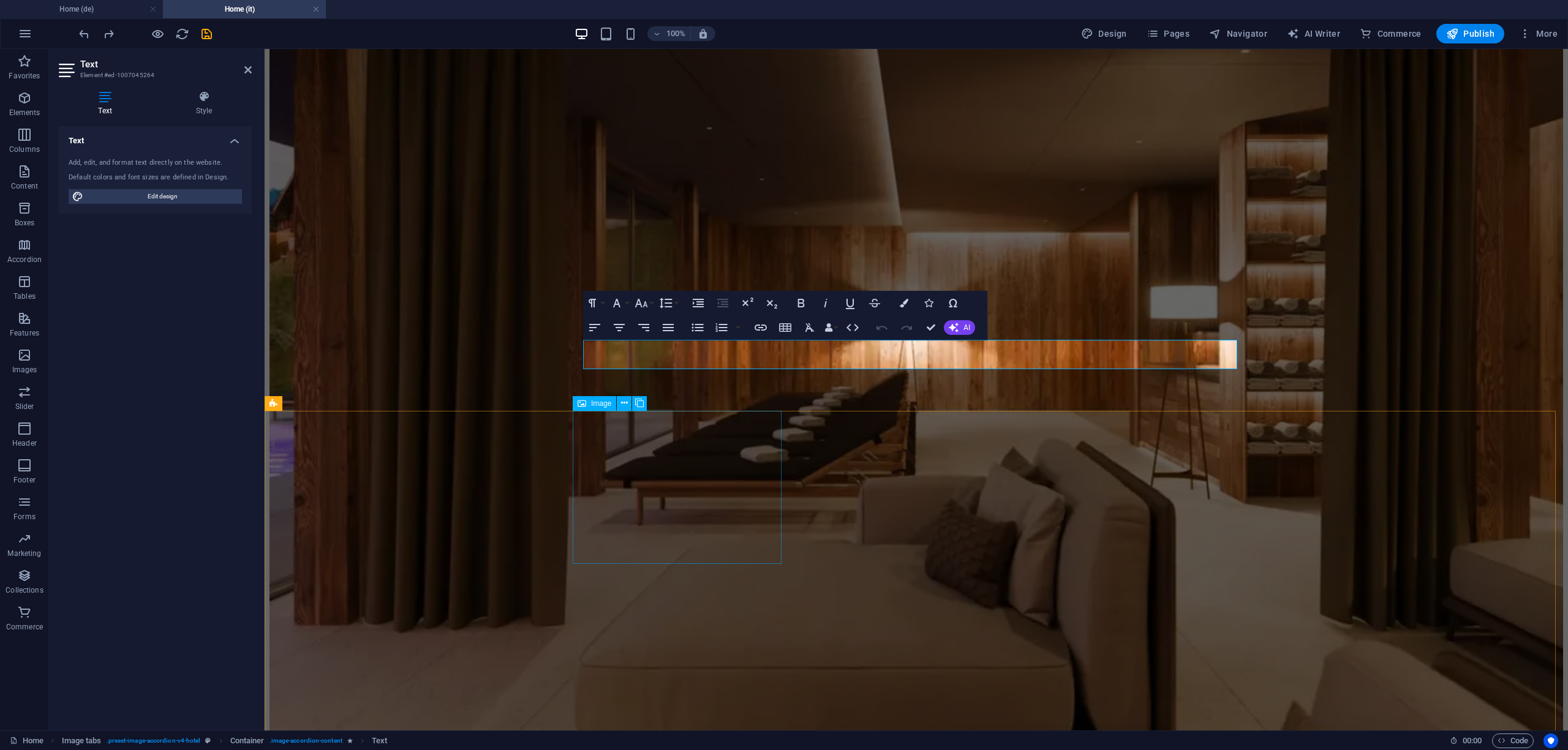
scroll to position [1388, 0]
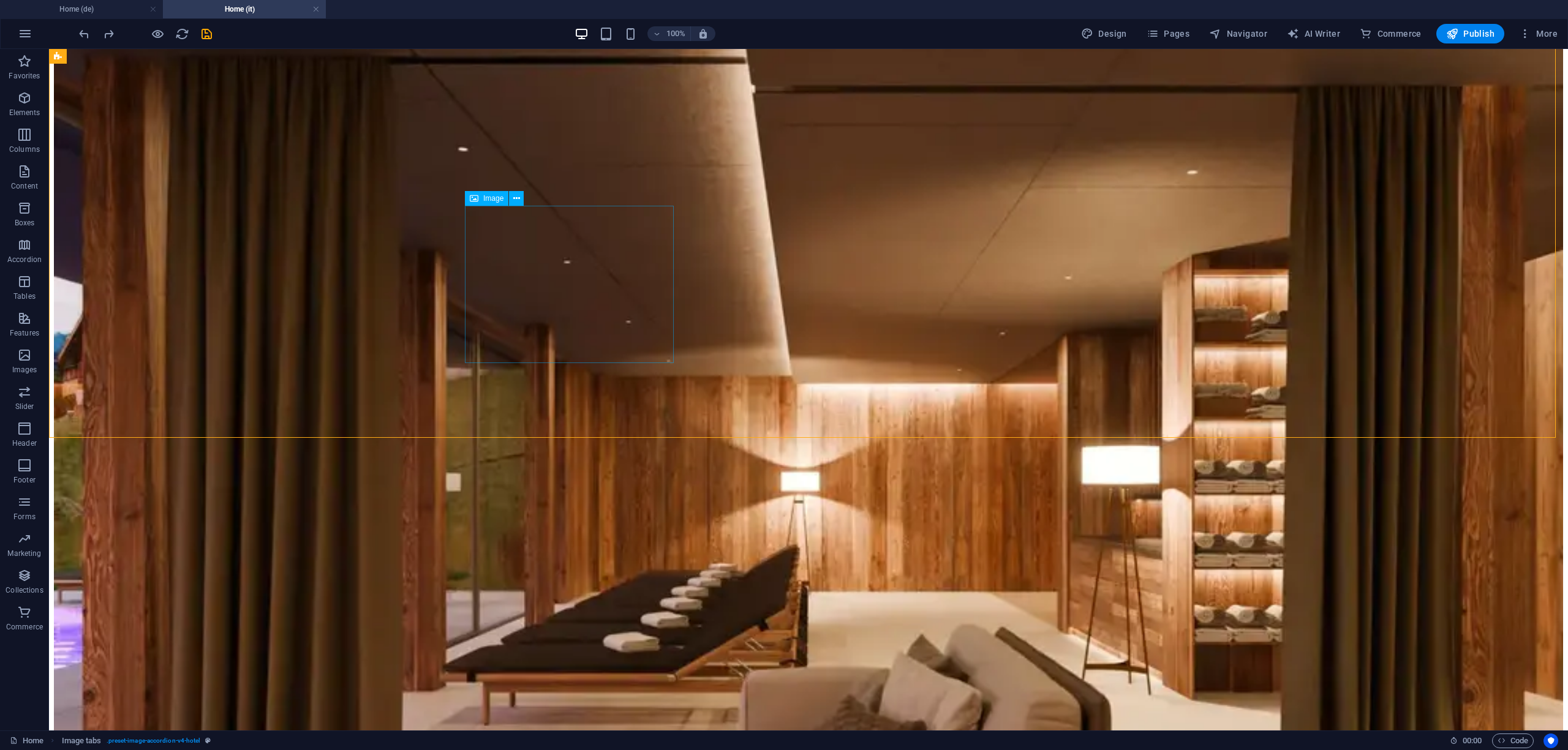
select select "%"
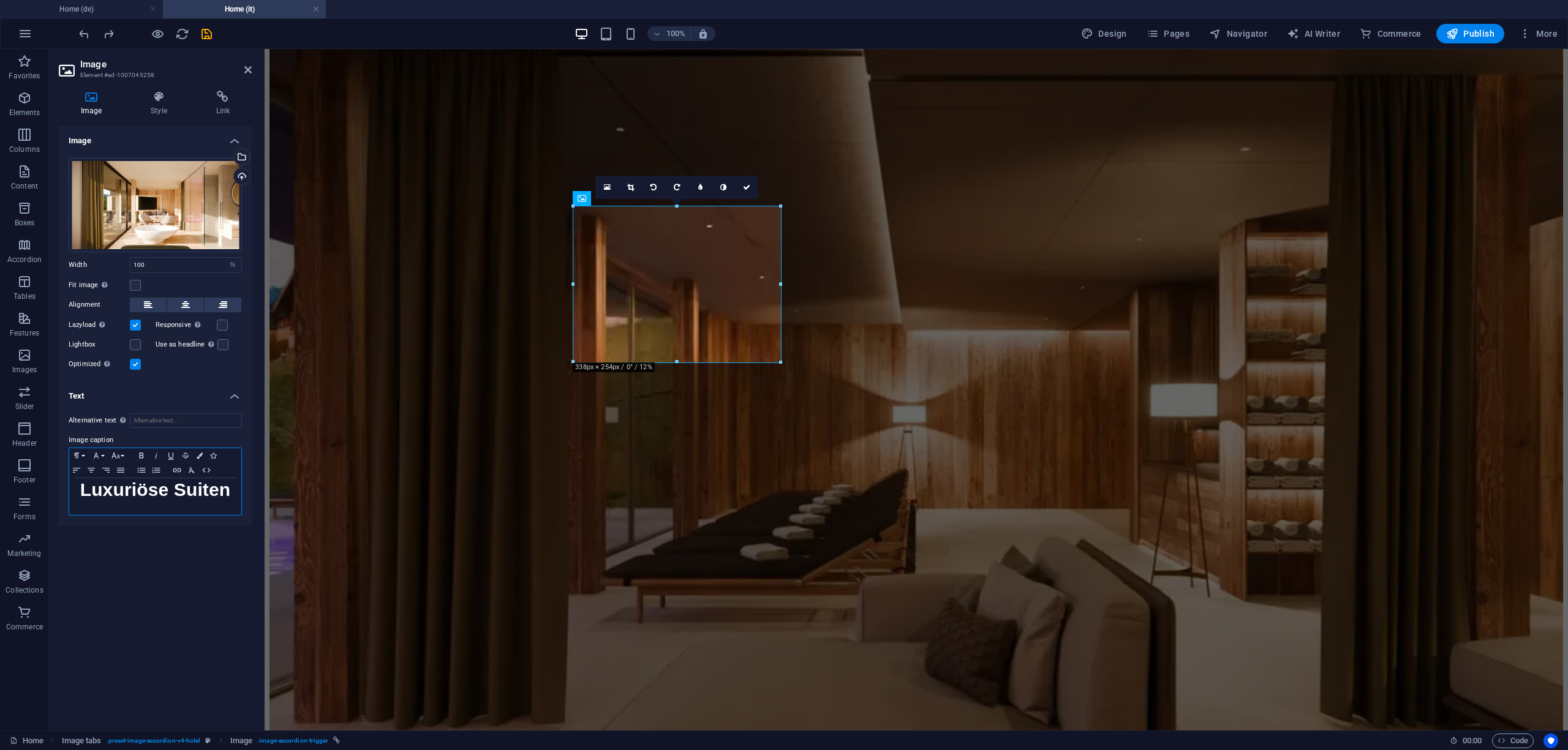
click at [184, 488] on strong "Luxuriöse Suiten" at bounding box center [155, 490] width 151 height 20
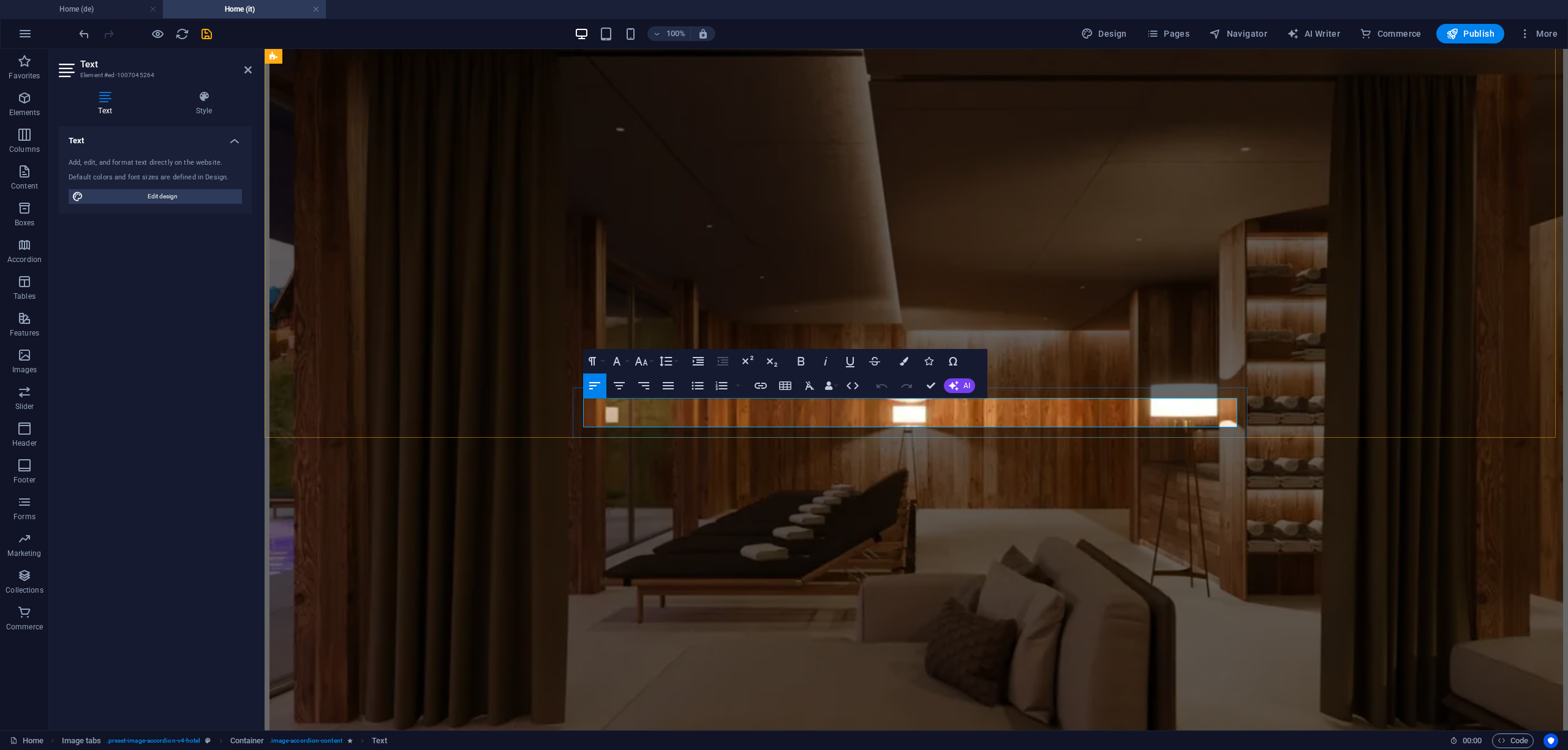
copy p "Klar gestaltete Rückzugsorte mit zeitlosem Design, viel Tageslicht und einem Ge…"
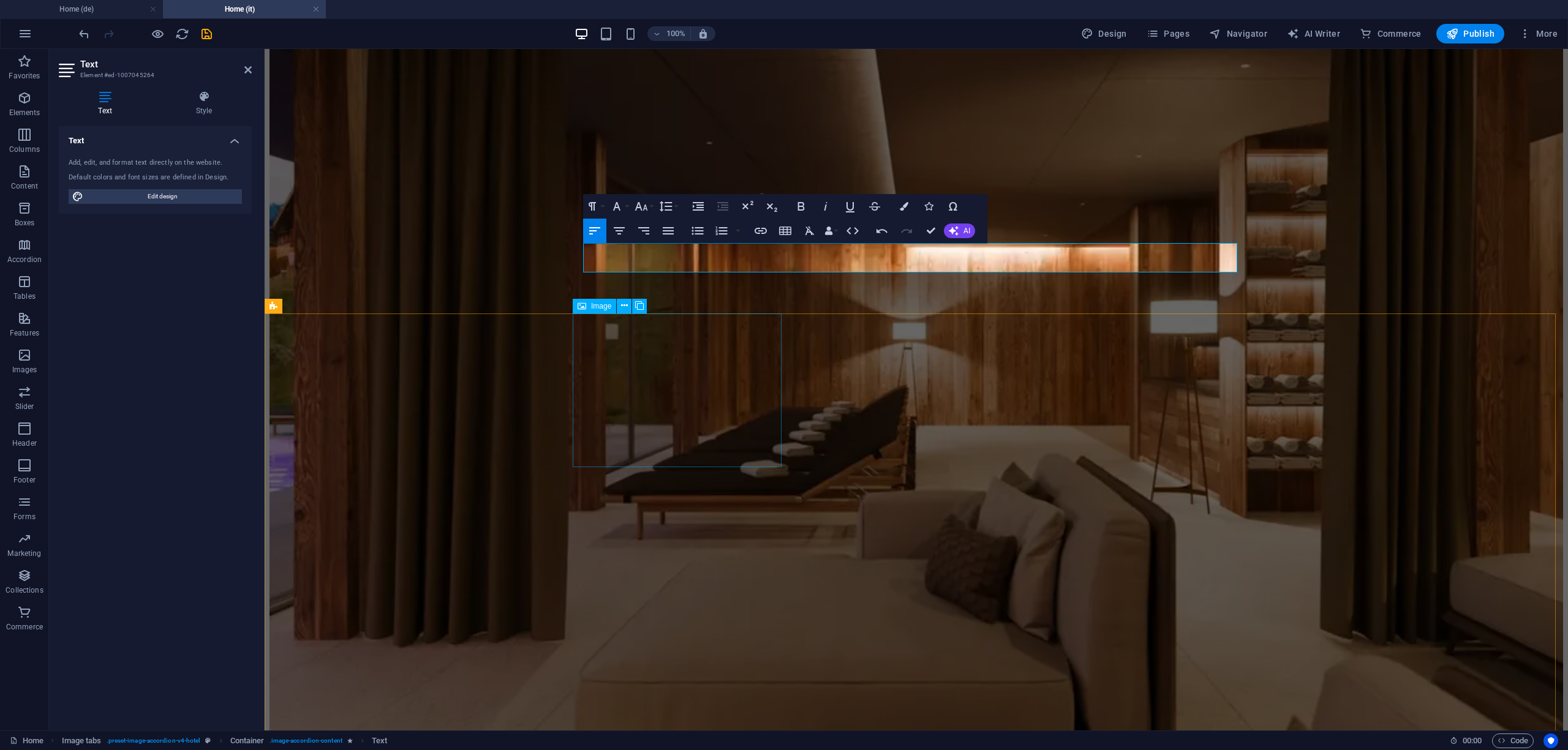
scroll to position [1551, 0]
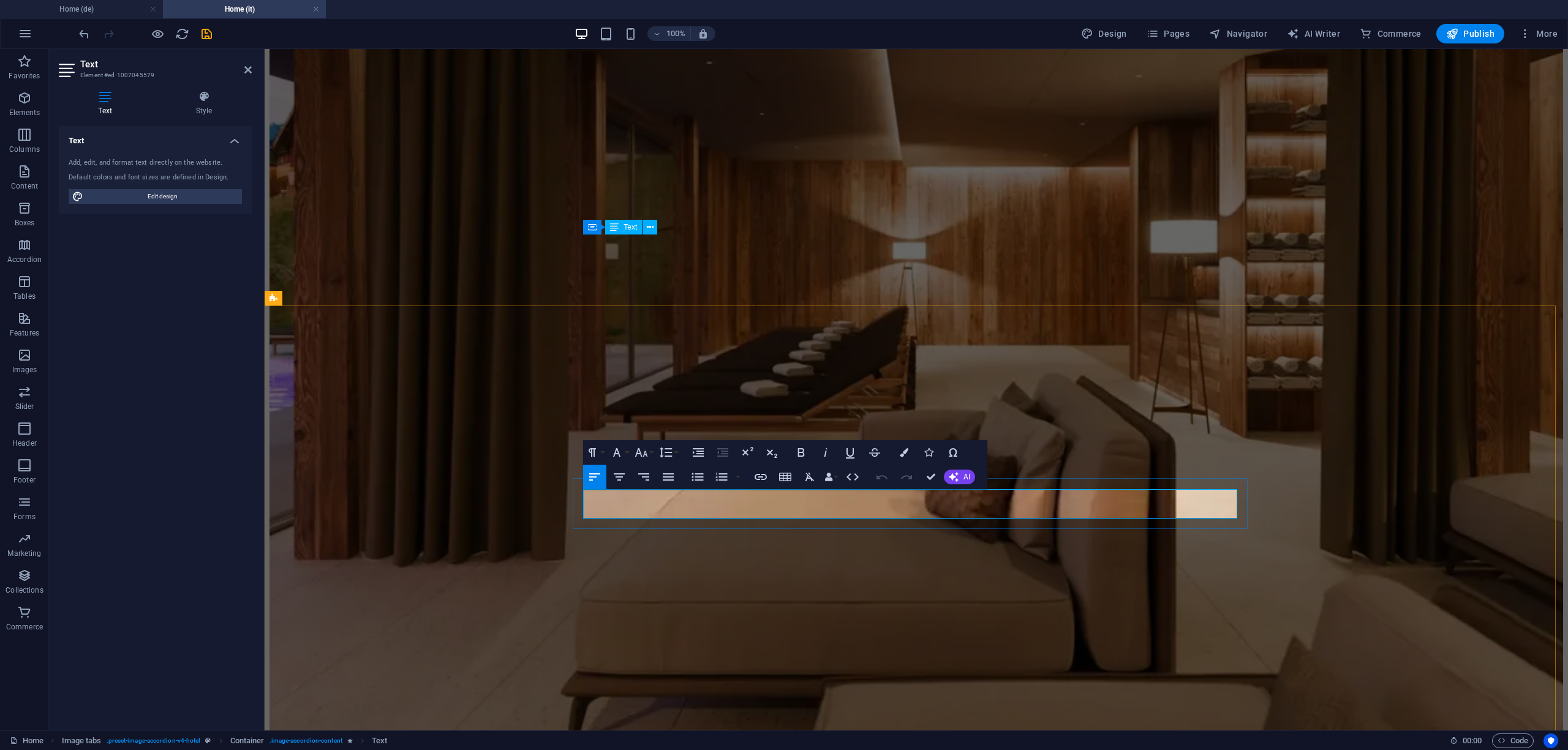
copy p "[PERSON_NAME] mit persönlicher Handschrift: vom genussvollen Start in den Tag b…"
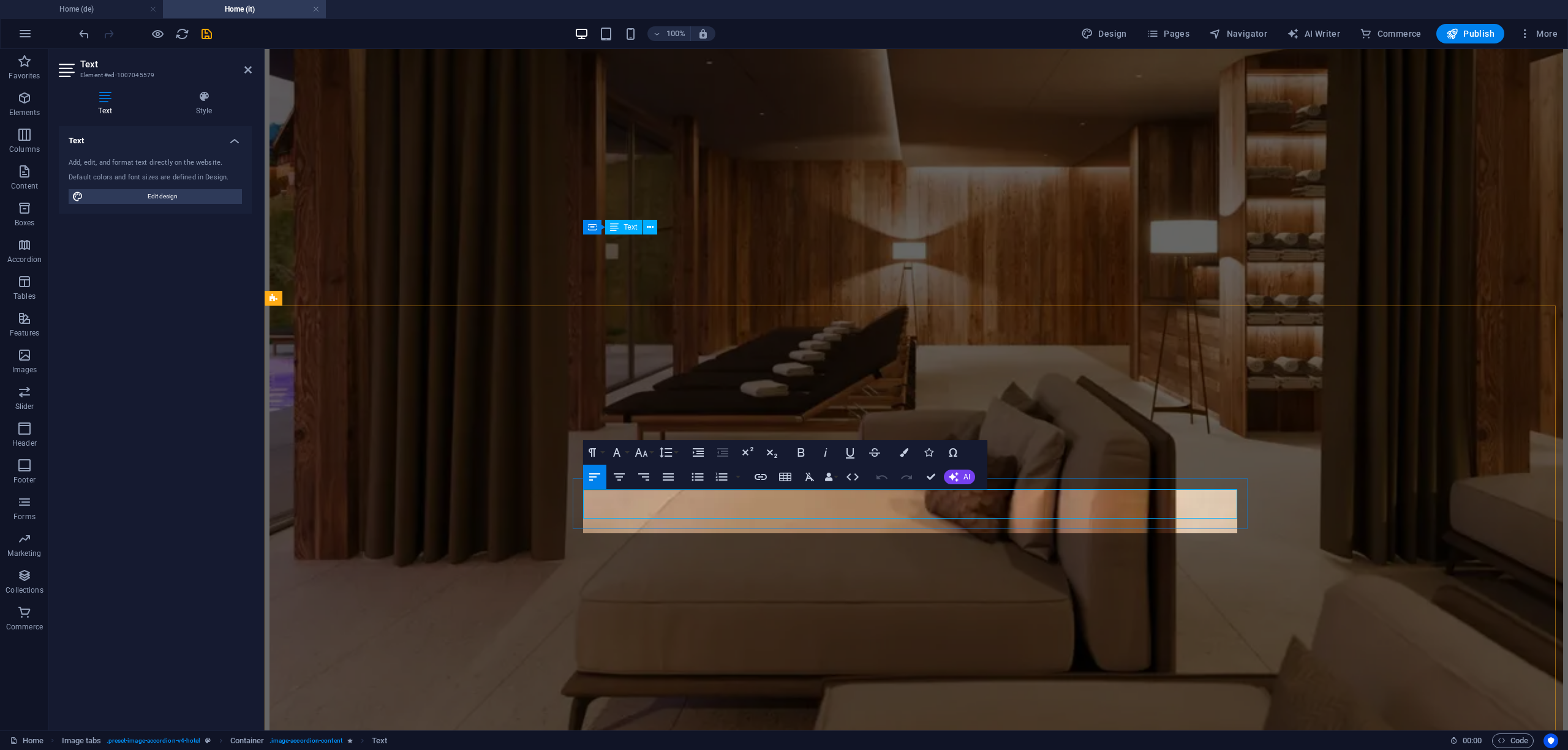
scroll to position [1759, 0]
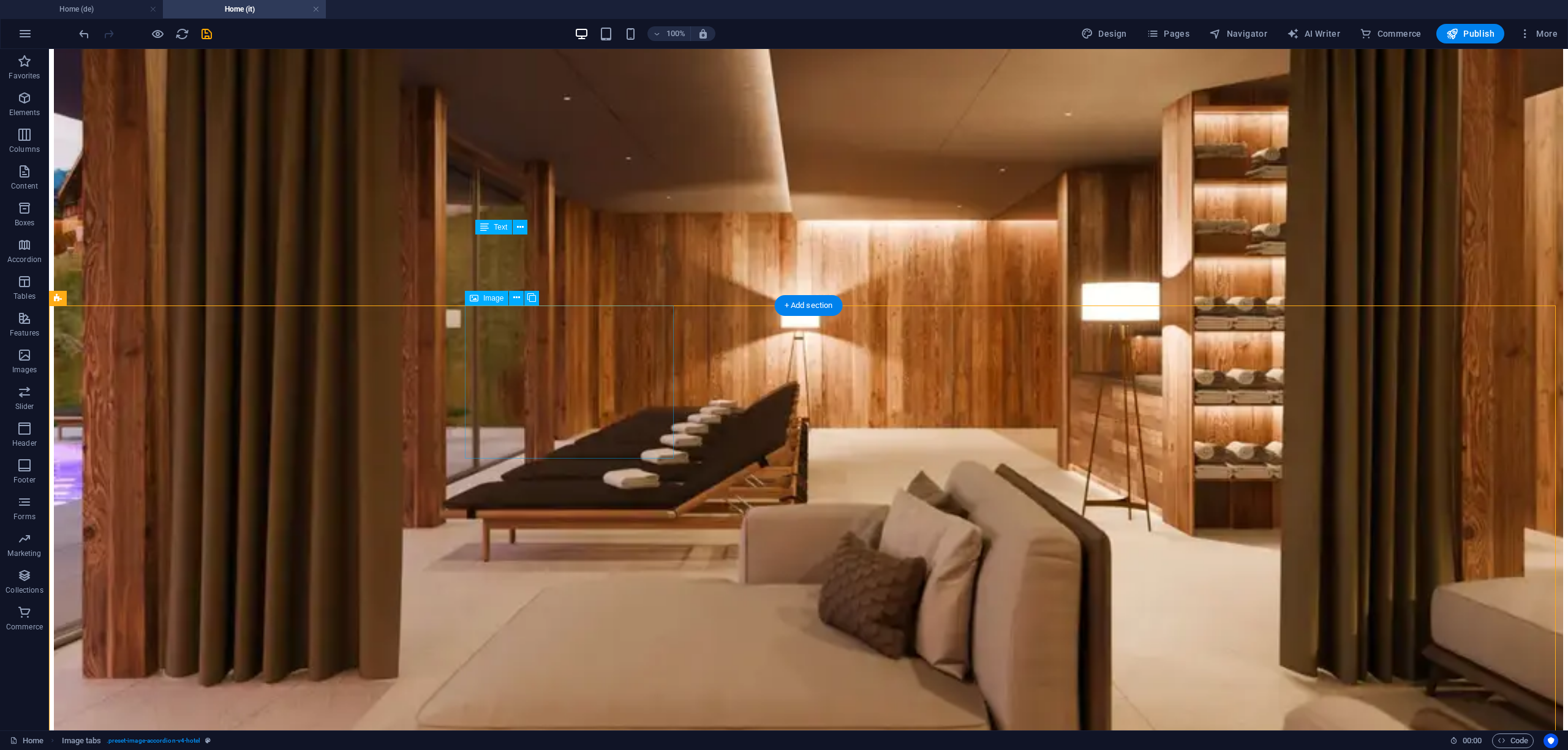
select select "px"
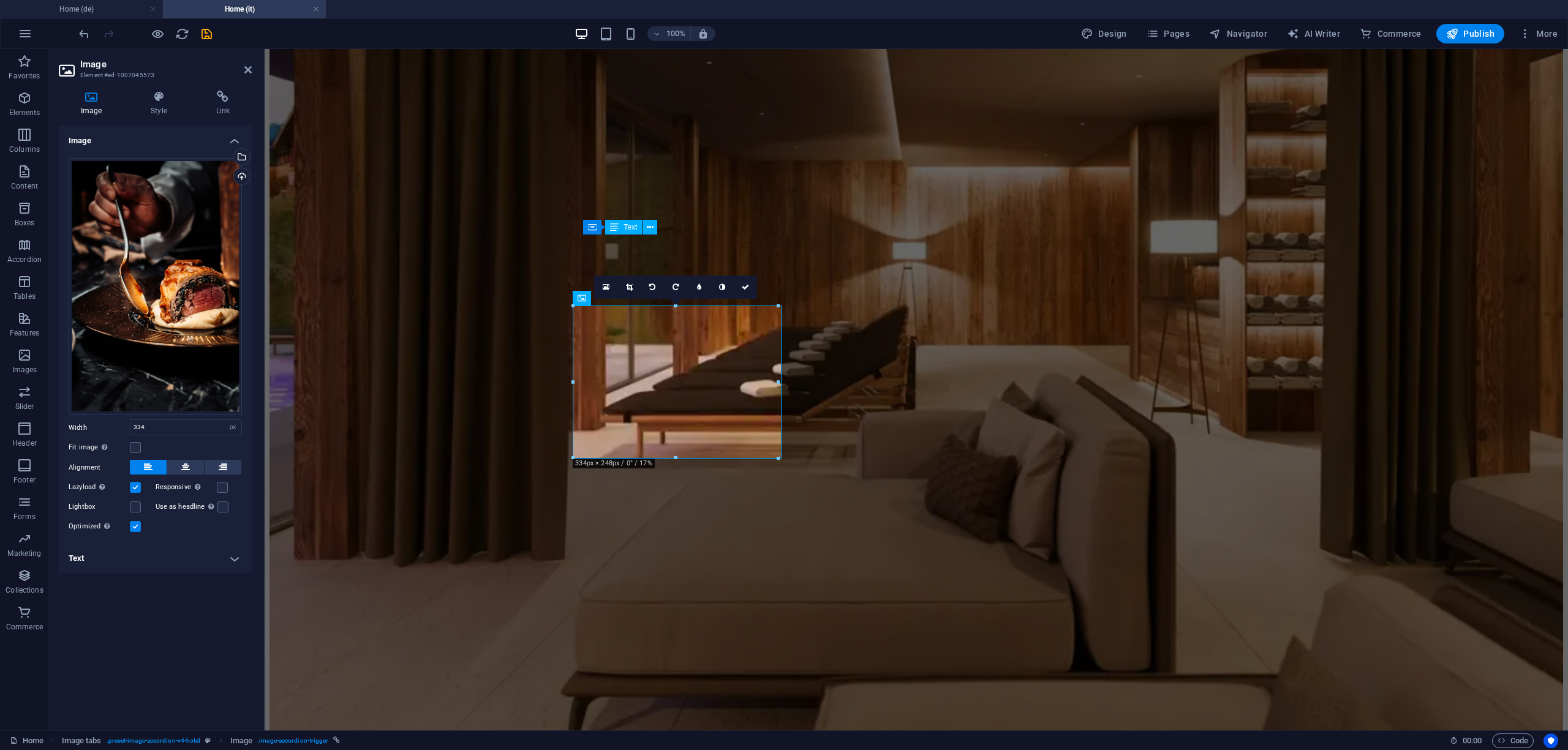
click at [224, 561] on h4 "Text" at bounding box center [155, 559] width 193 height 29
click at [201, 659] on strong "Exklusive Küche" at bounding box center [155, 652] width 148 height 20
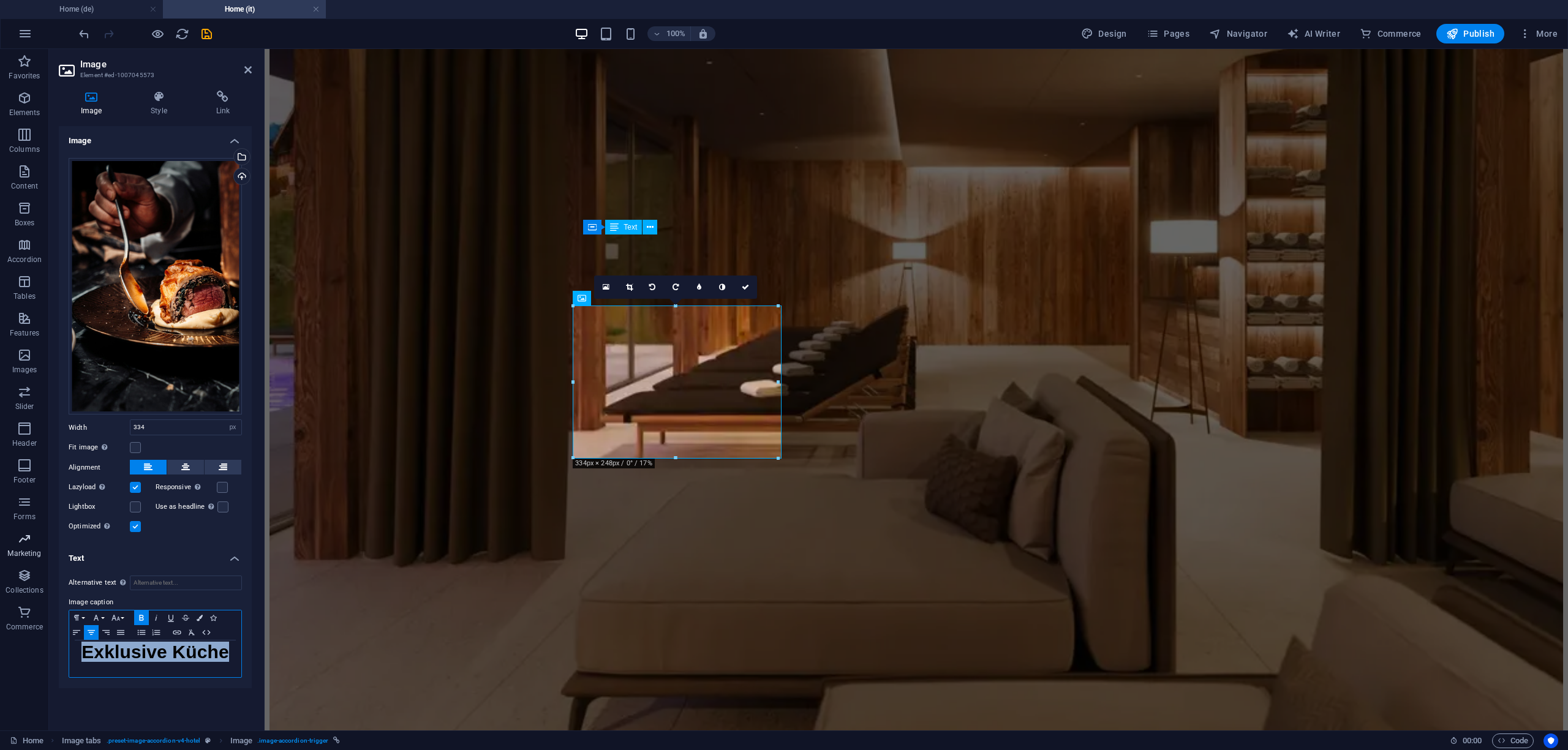
copy strong "Exklusive Küche"
click at [182, 652] on strong "Exklusive Küche" at bounding box center [155, 652] width 148 height 20
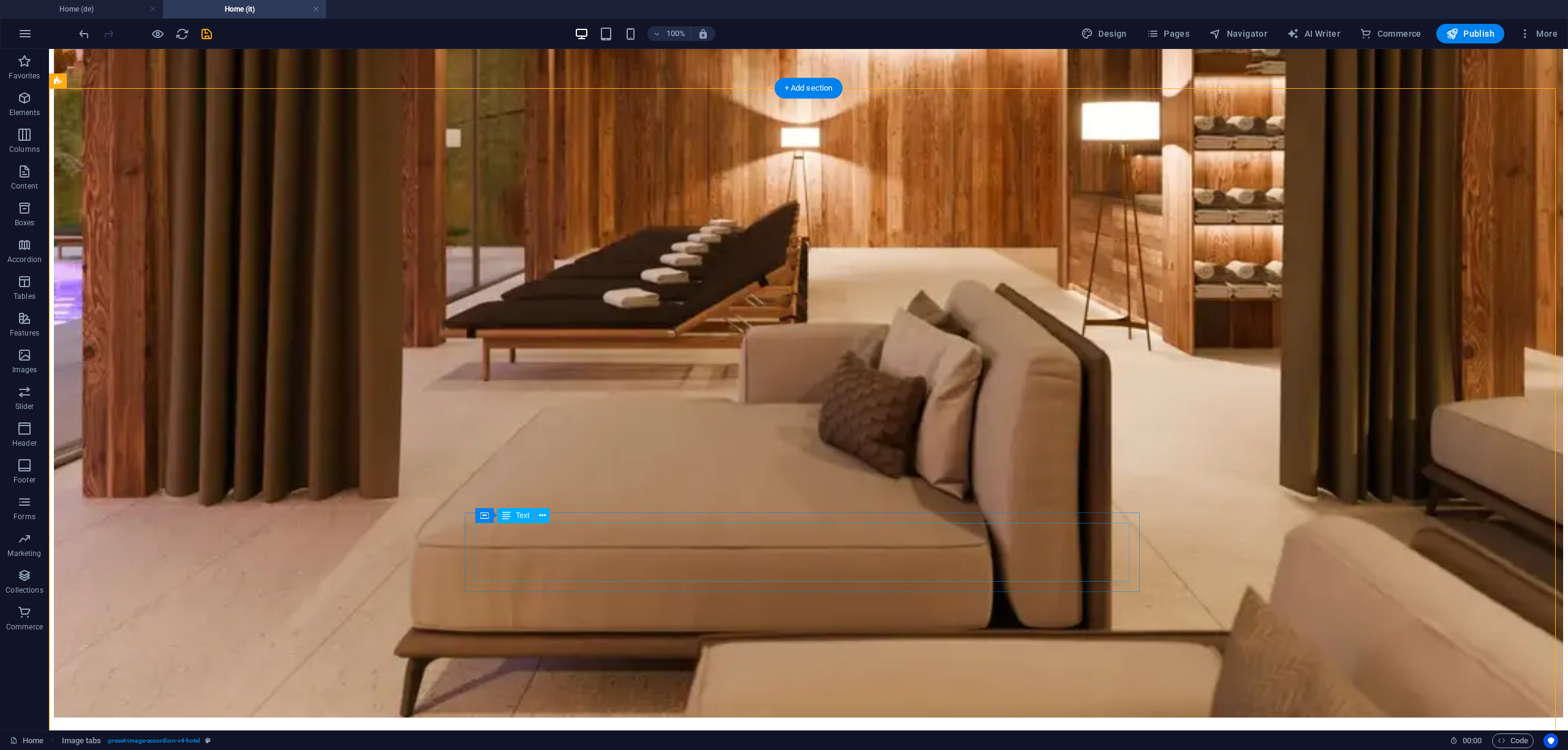
scroll to position [1796, 0]
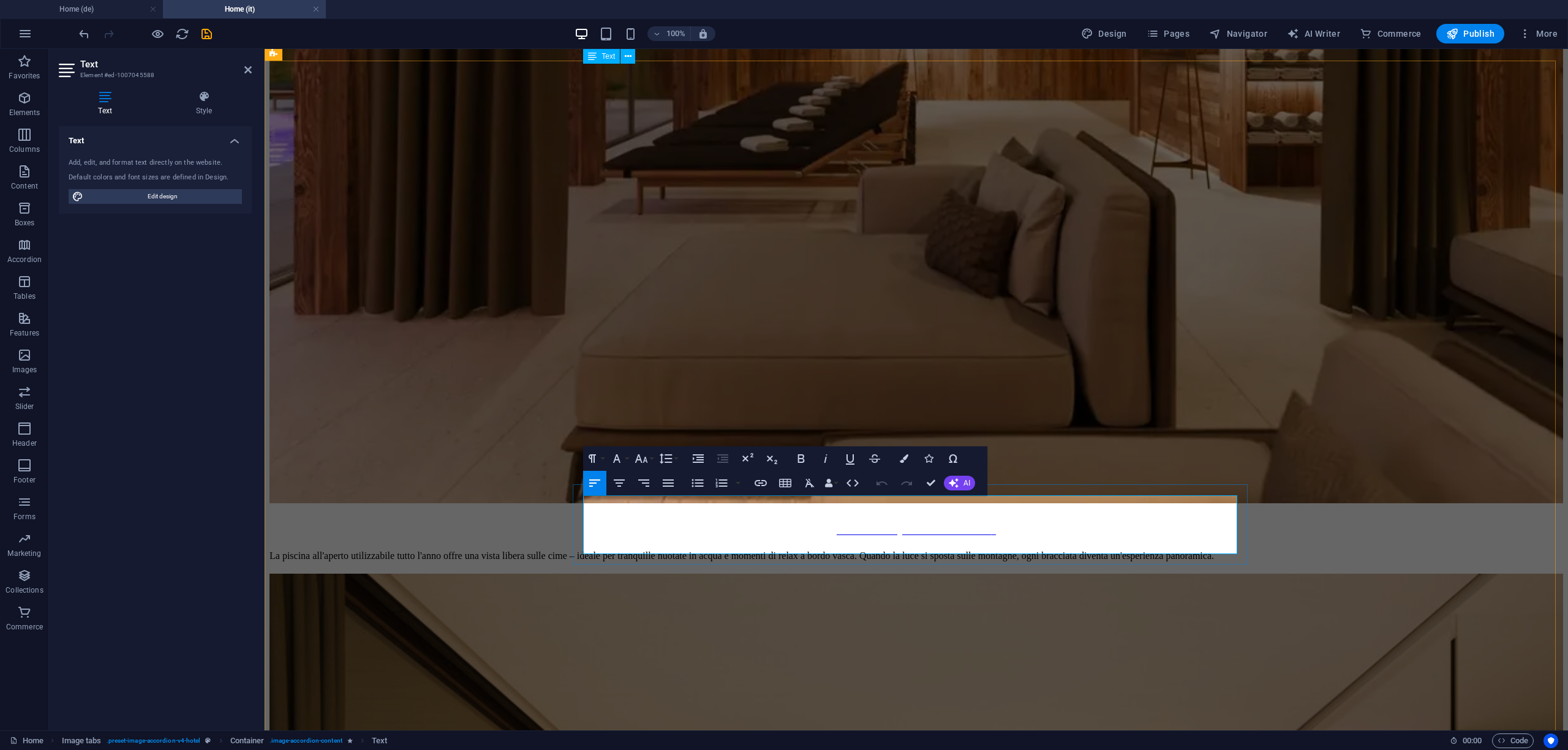
copy p "[GEOGRAPHIC_DATA] liegt dir zu Füßen: Von der Lodge erreichst du die Latemar-Tr…"
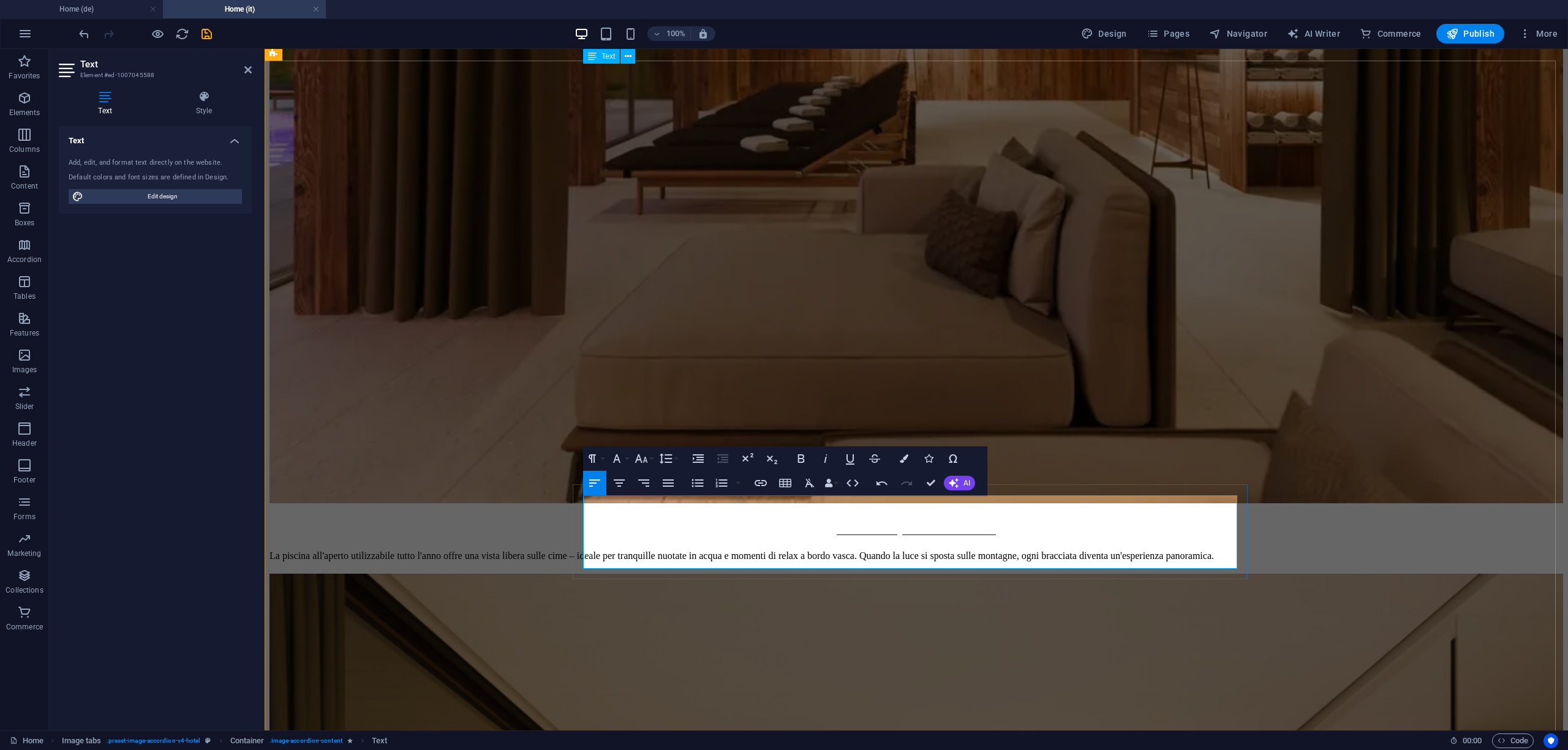
scroll to position [4611, 0]
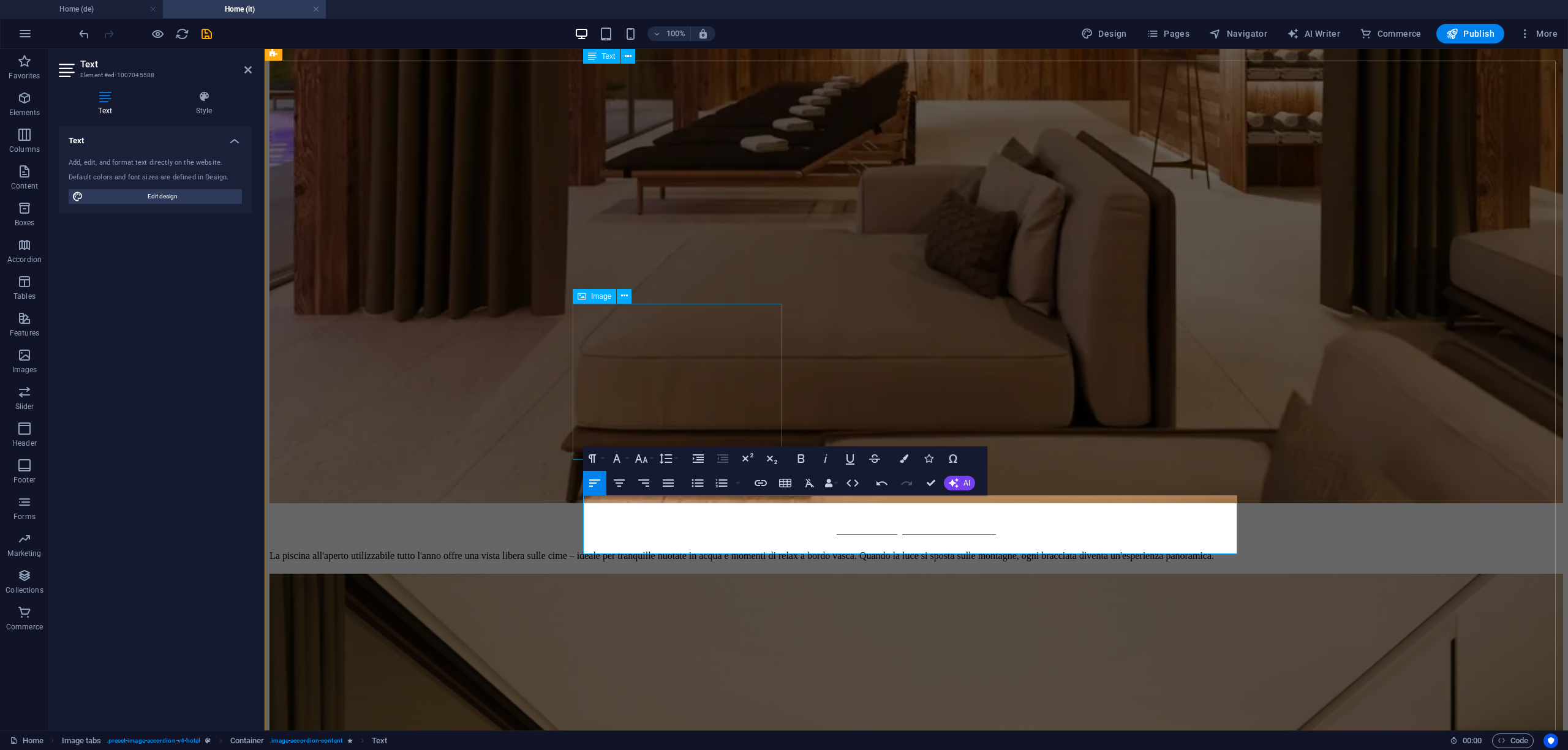
select select "%"
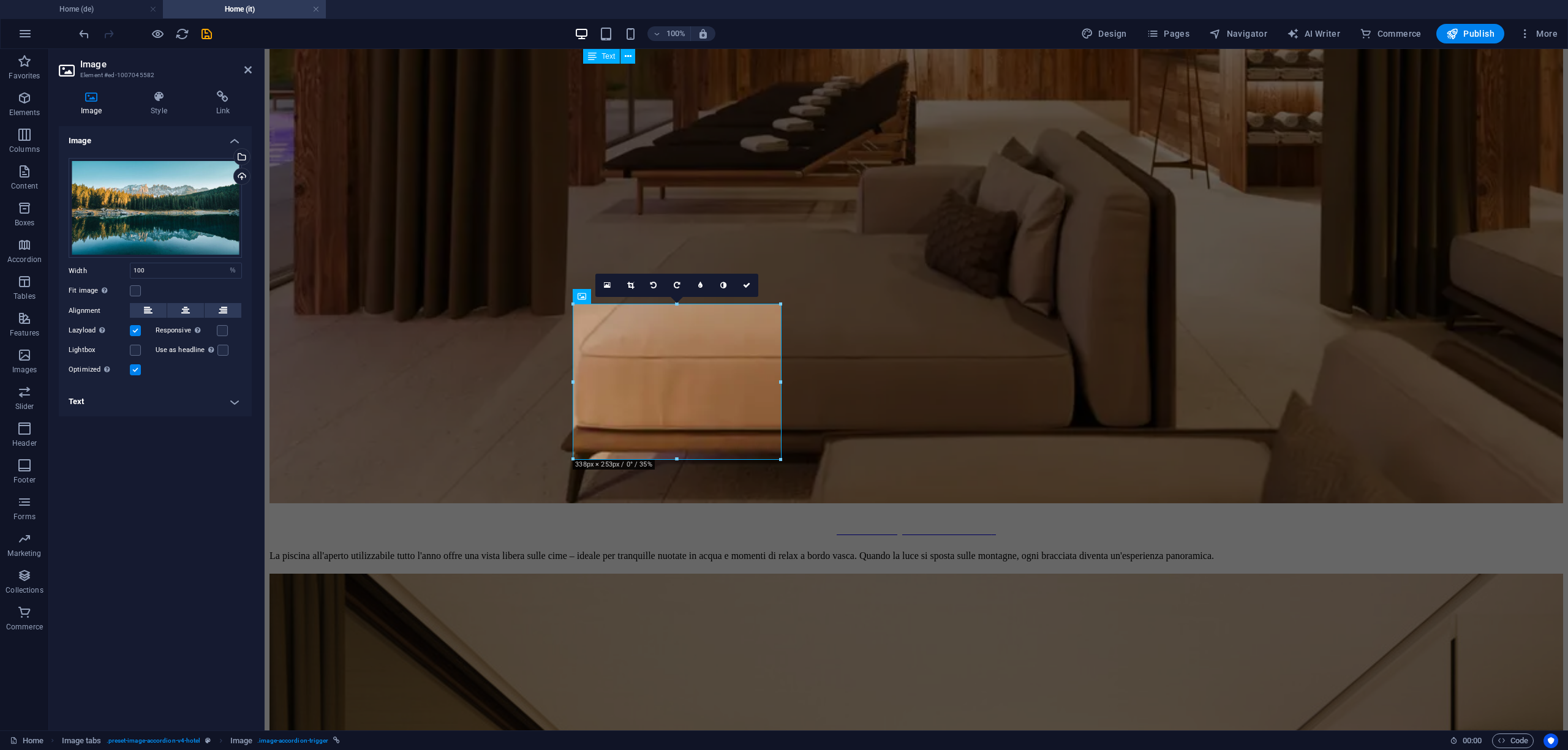
click at [216, 407] on h4 "Text" at bounding box center [155, 402] width 193 height 29
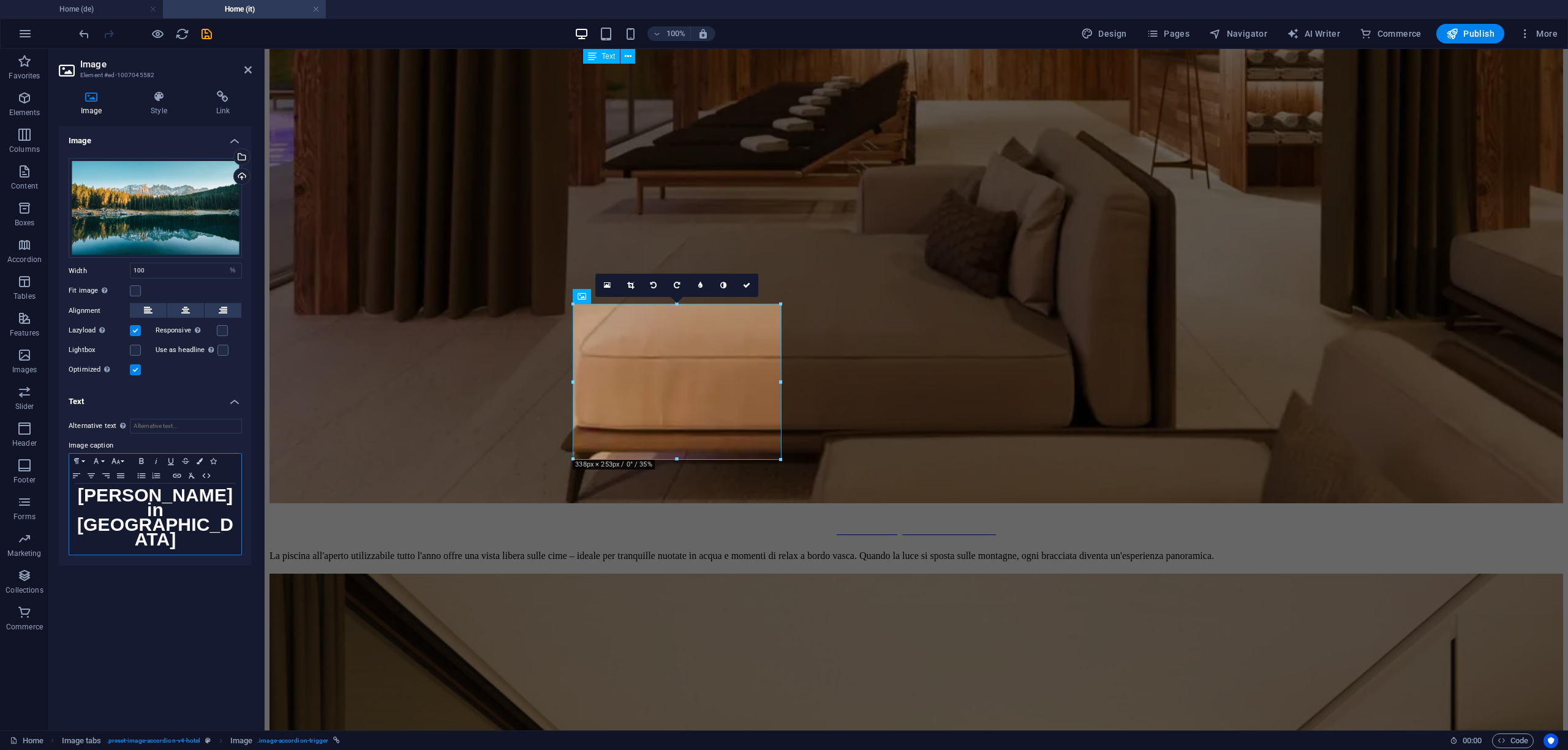
click at [149, 517] on strong "[PERSON_NAME] in [GEOGRAPHIC_DATA]" at bounding box center [155, 517] width 156 height 64
copy strong "[PERSON_NAME] in [GEOGRAPHIC_DATA]"
click at [185, 507] on strong "[PERSON_NAME] in [GEOGRAPHIC_DATA]" at bounding box center [155, 517] width 156 height 64
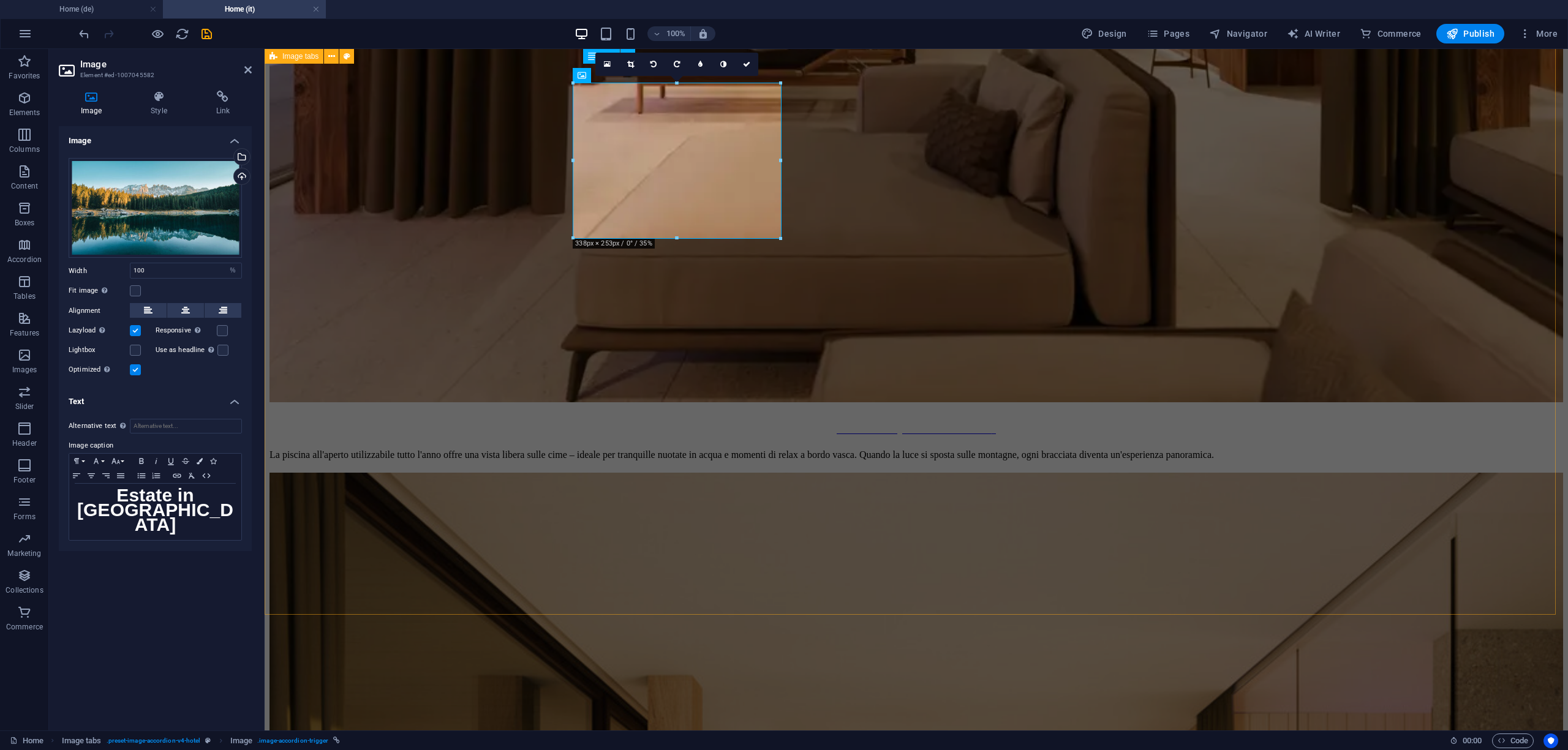
scroll to position [2041, 0]
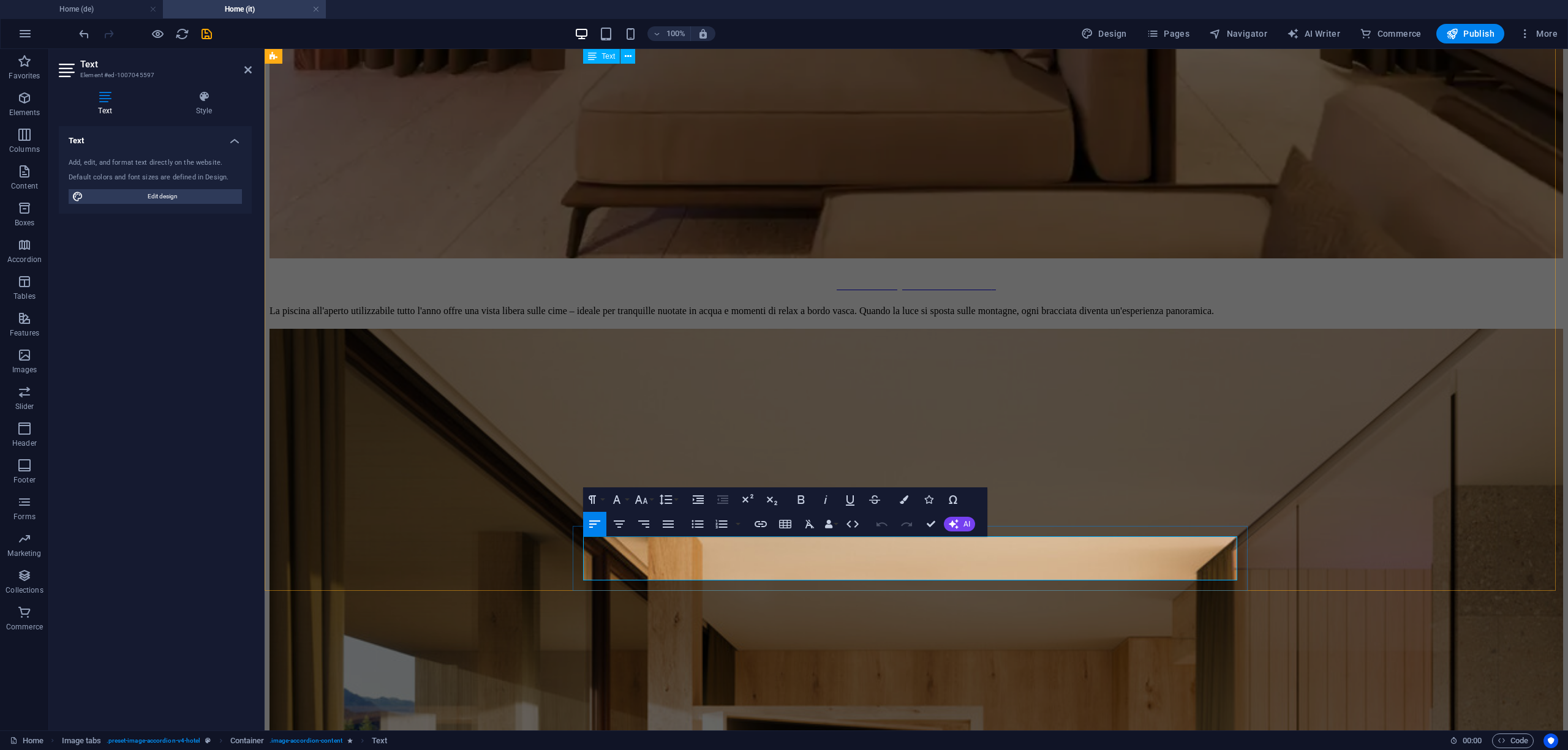
copy p "Ski-in-Nähe zu den Liften von Obereggen bedeutet: morgens aus der Lodge, wenige…"
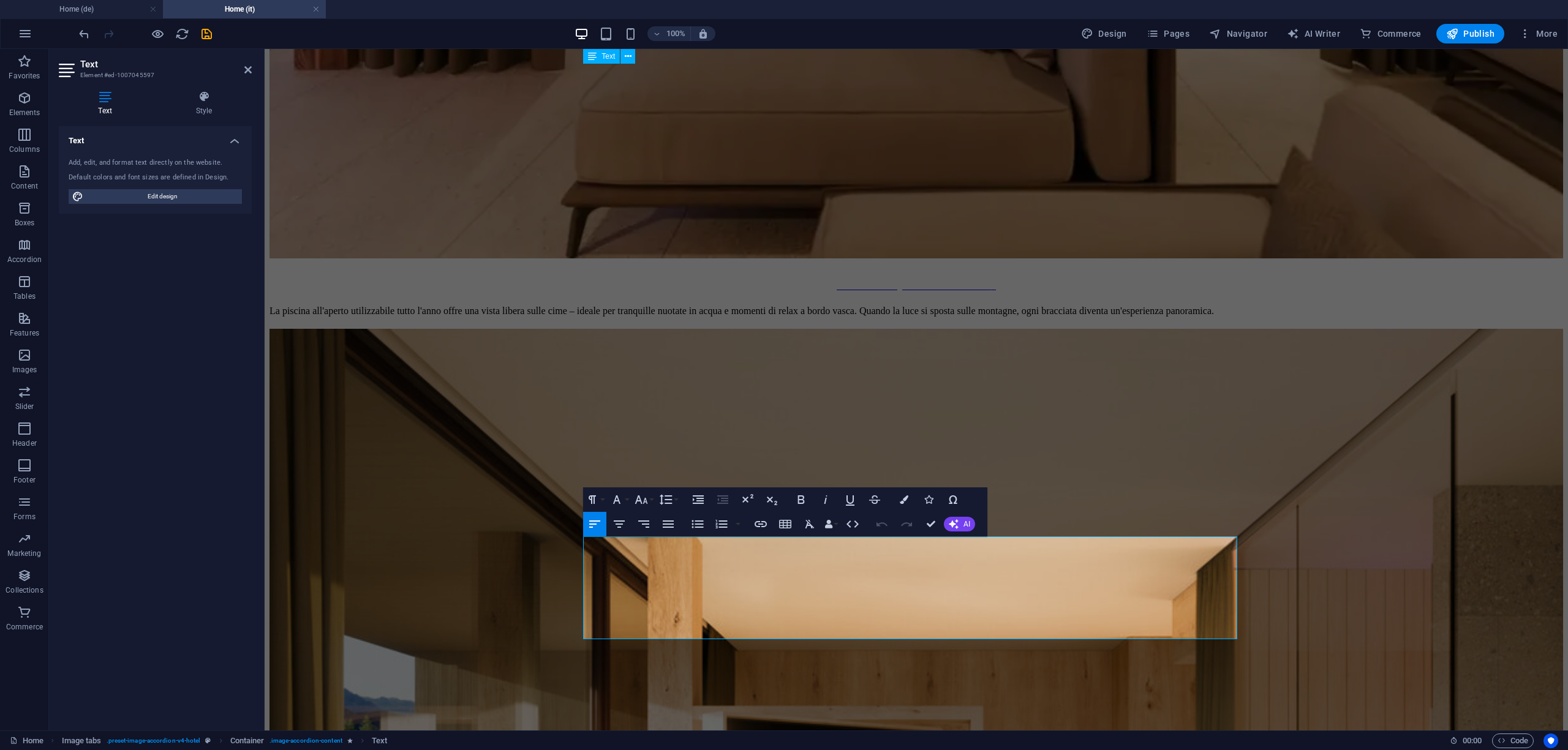
scroll to position [4982, 0]
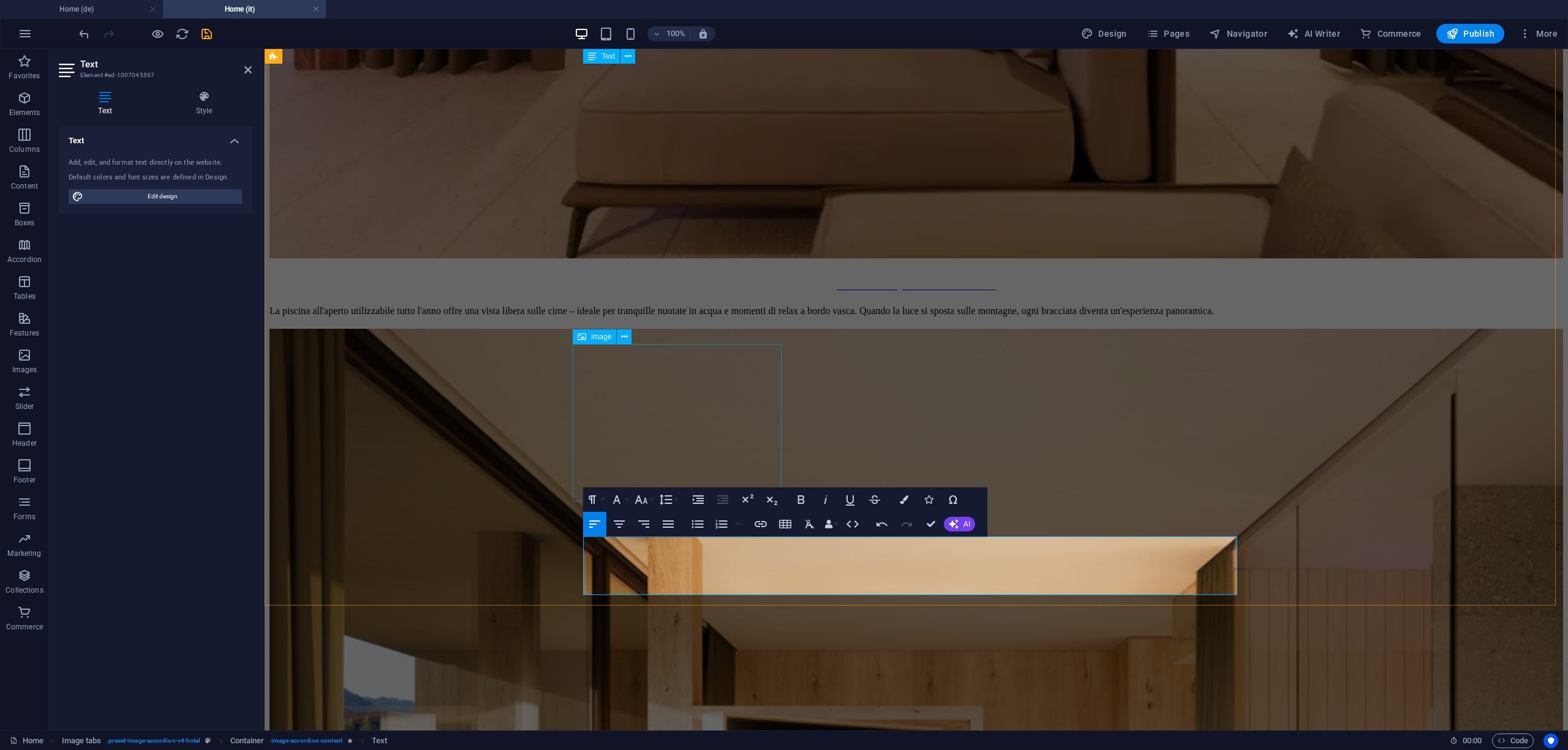
select select "%"
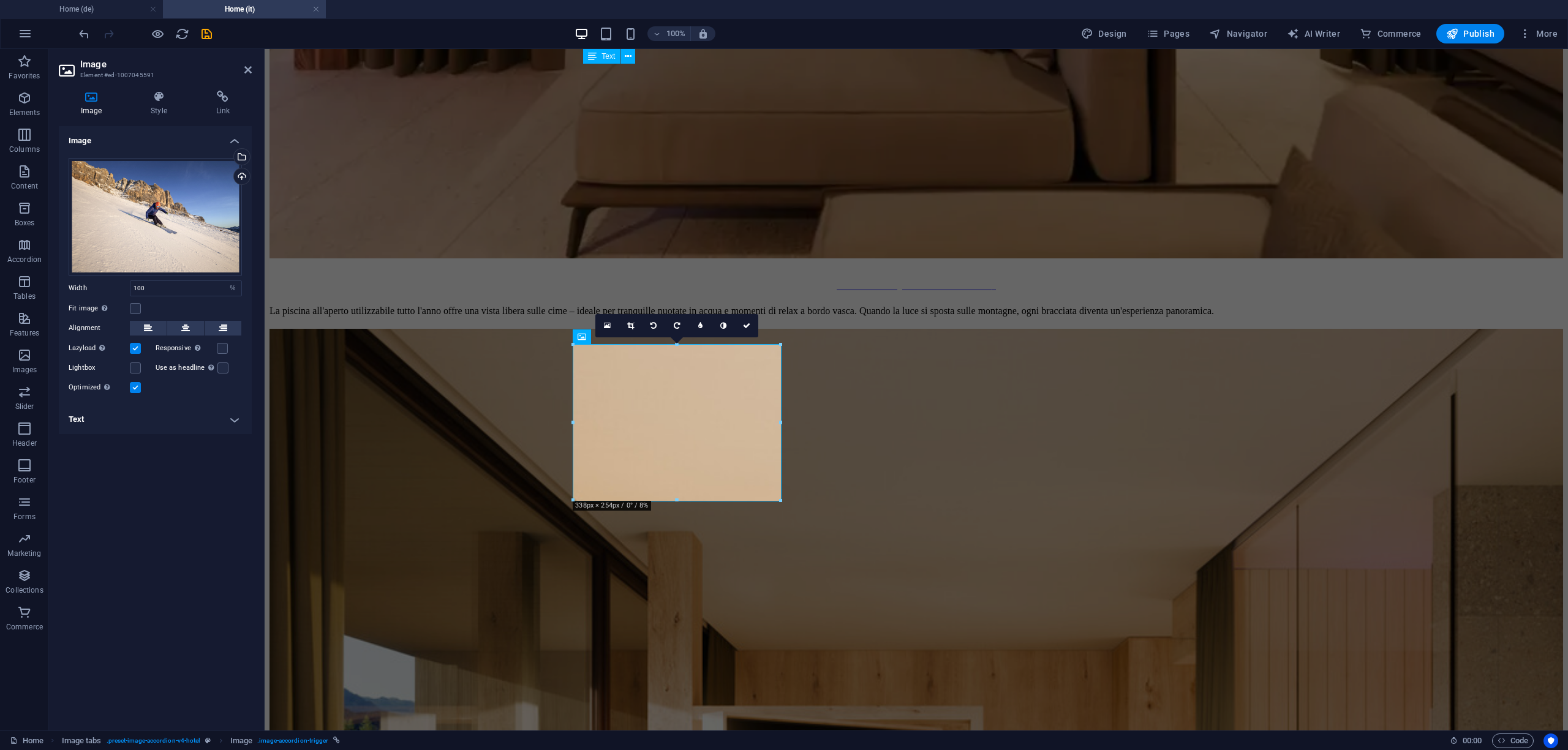
click at [221, 425] on h4 "Text" at bounding box center [155, 419] width 193 height 29
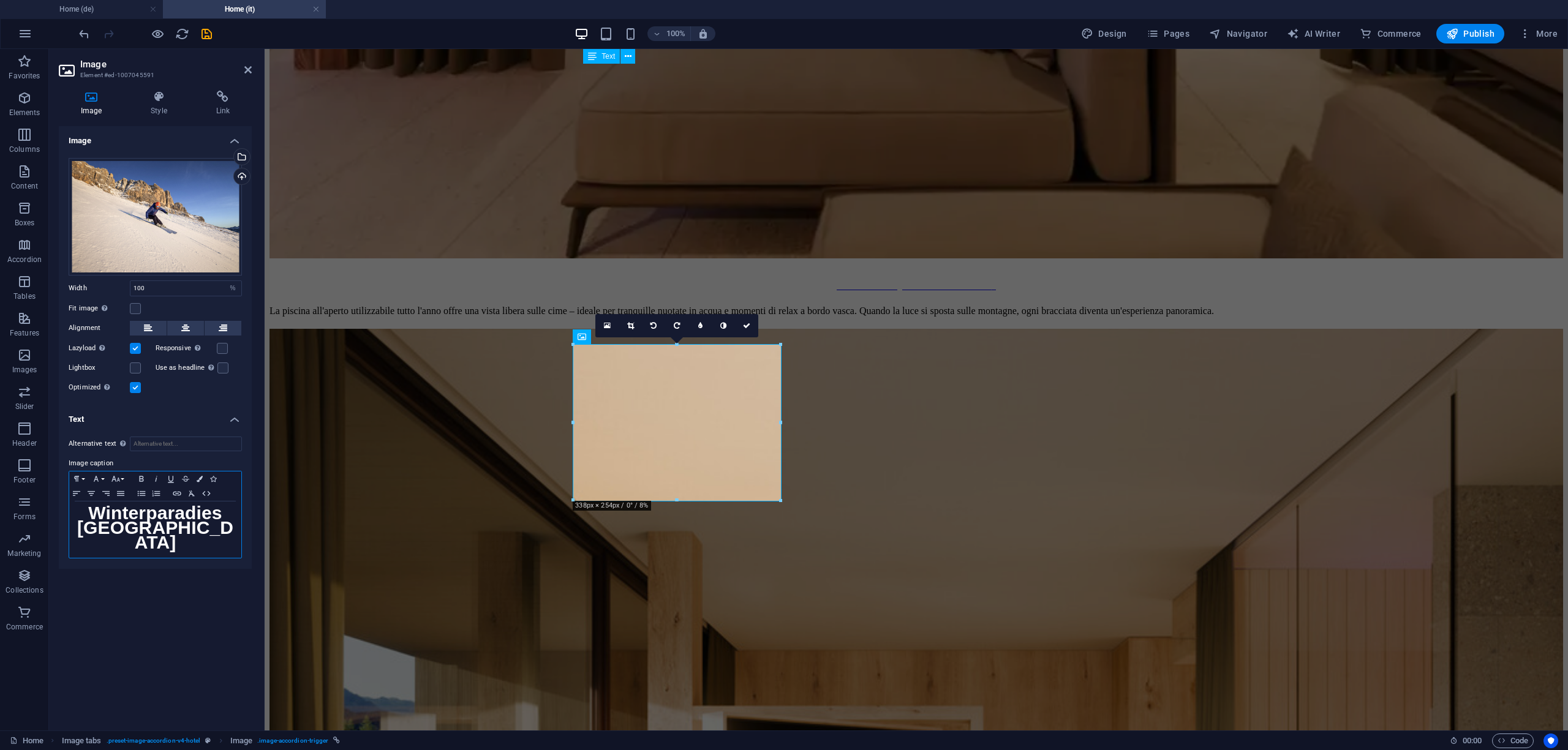
click at [177, 518] on strong "Winterparadies [GEOGRAPHIC_DATA]" at bounding box center [155, 527] width 156 height 50
copy strong "Winterparadies [GEOGRAPHIC_DATA]"
click at [152, 527] on strong "Winterparadies [GEOGRAPHIC_DATA]" at bounding box center [155, 527] width 156 height 50
drag, startPoint x: 198, startPoint y: 532, endPoint x: 64, endPoint y: 486, distance: 141.7
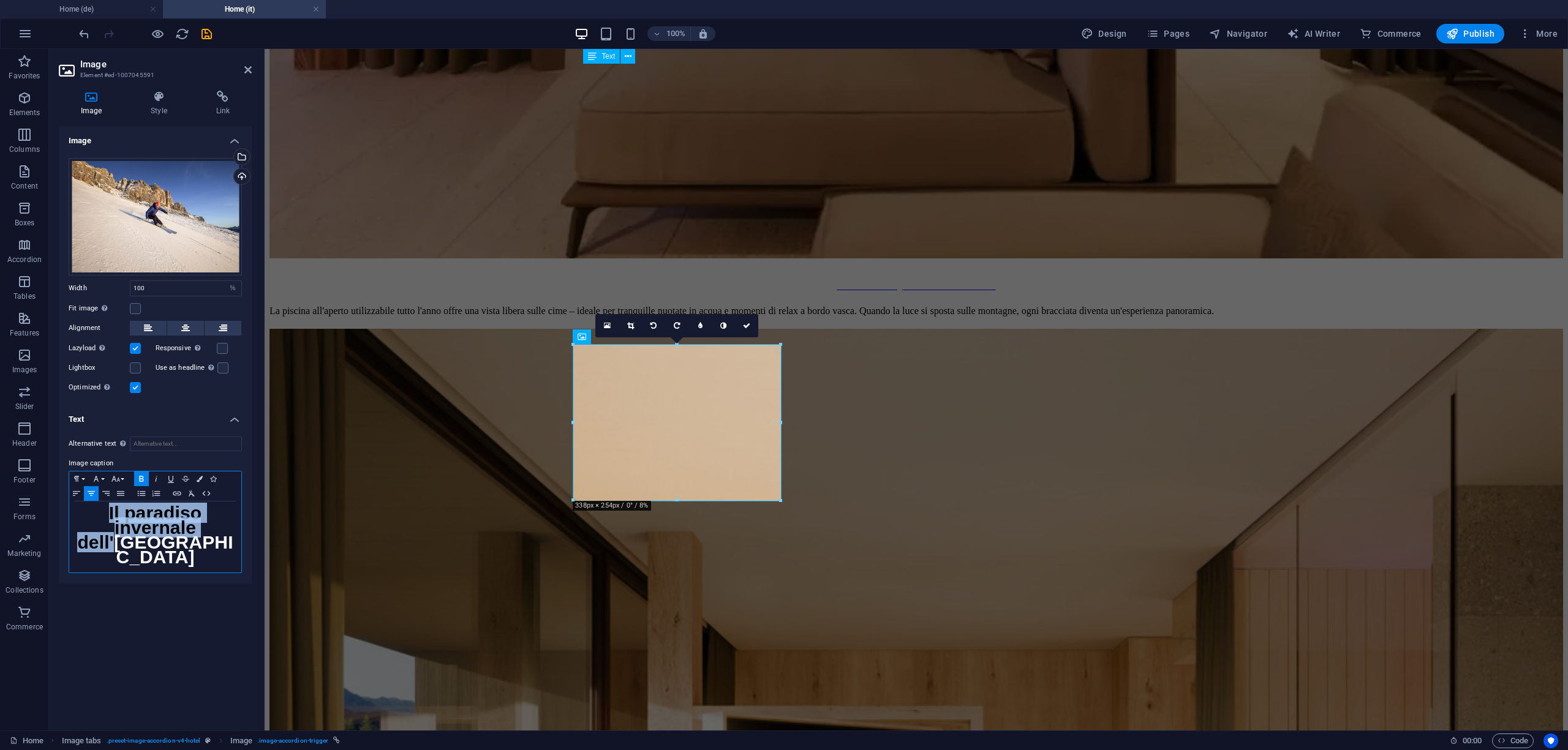
click at [64, 486] on div "Alternative text The alternative text is used by devices that cannot display im…" at bounding box center [155, 505] width 193 height 157
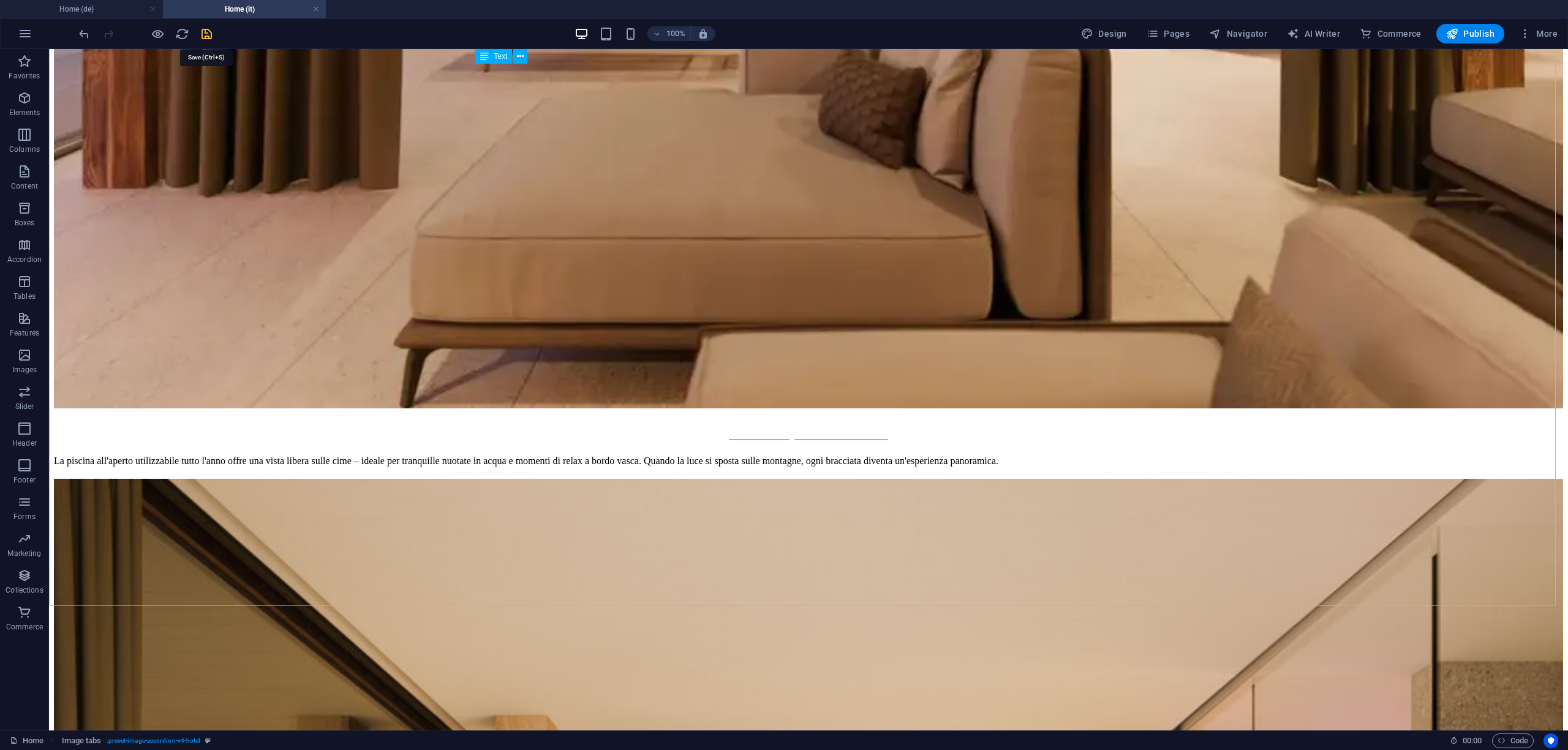
click at [207, 32] on icon "save" at bounding box center [207, 34] width 14 height 14
select select
checkbox input "false"
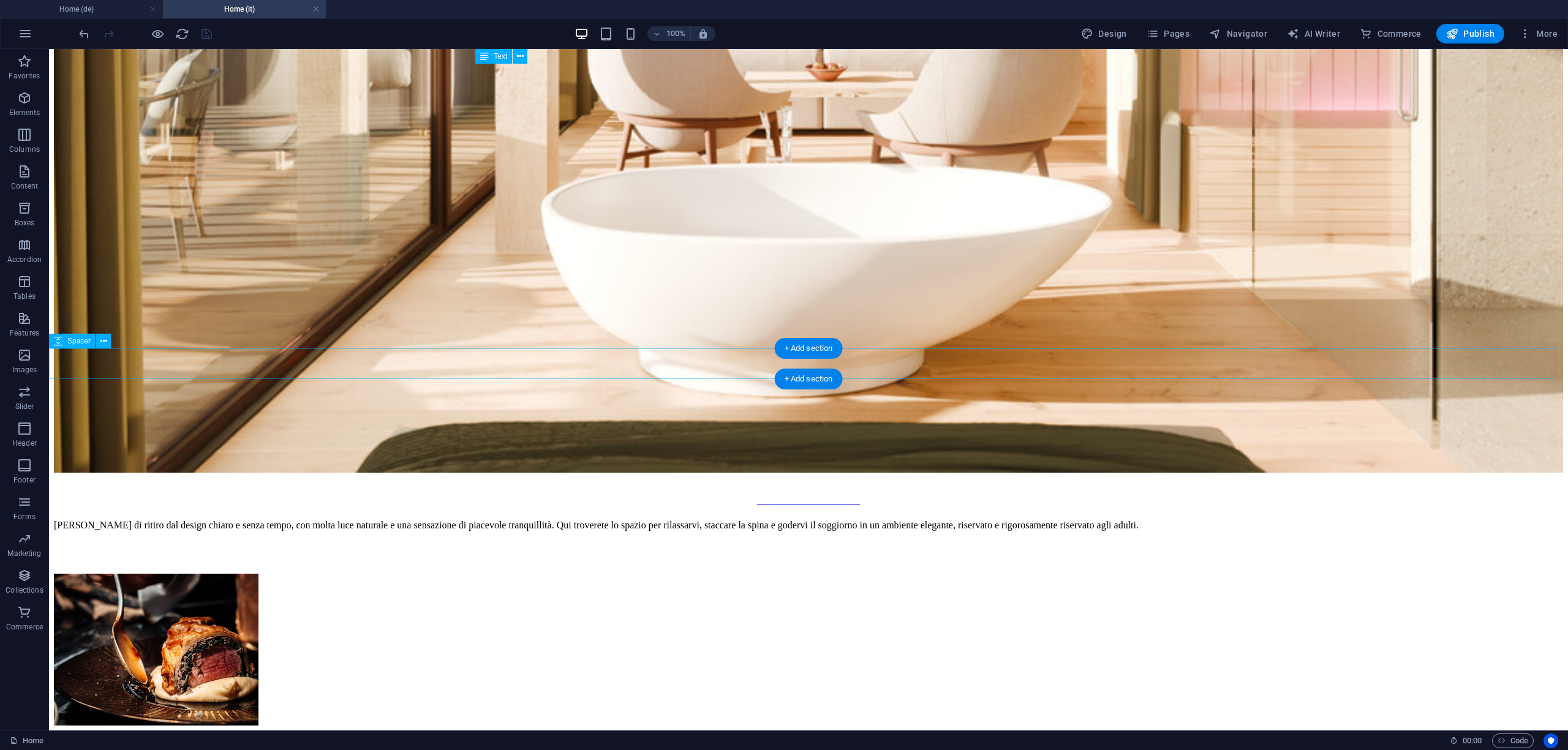
scroll to position [3184, 0]
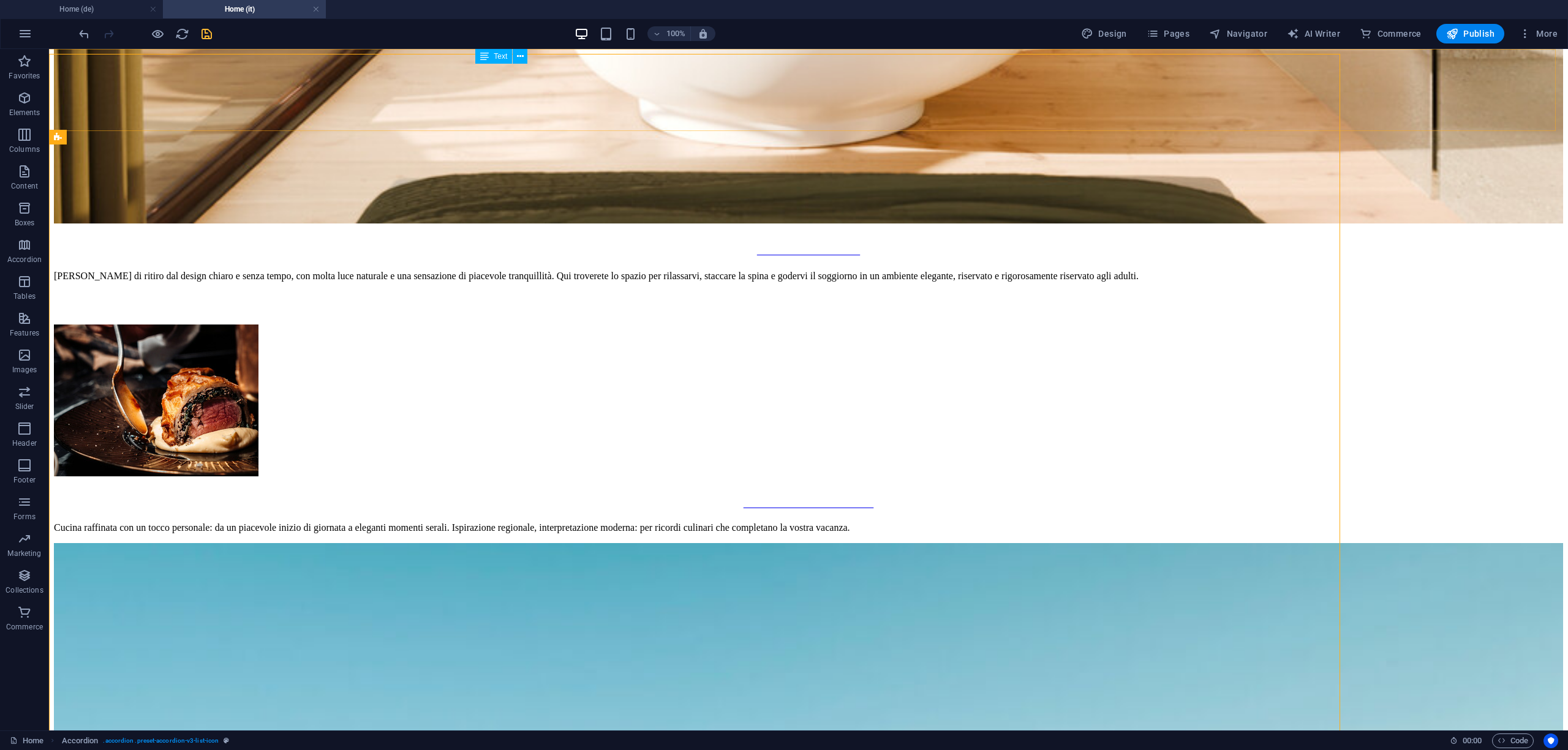
scroll to position [3520, 0]
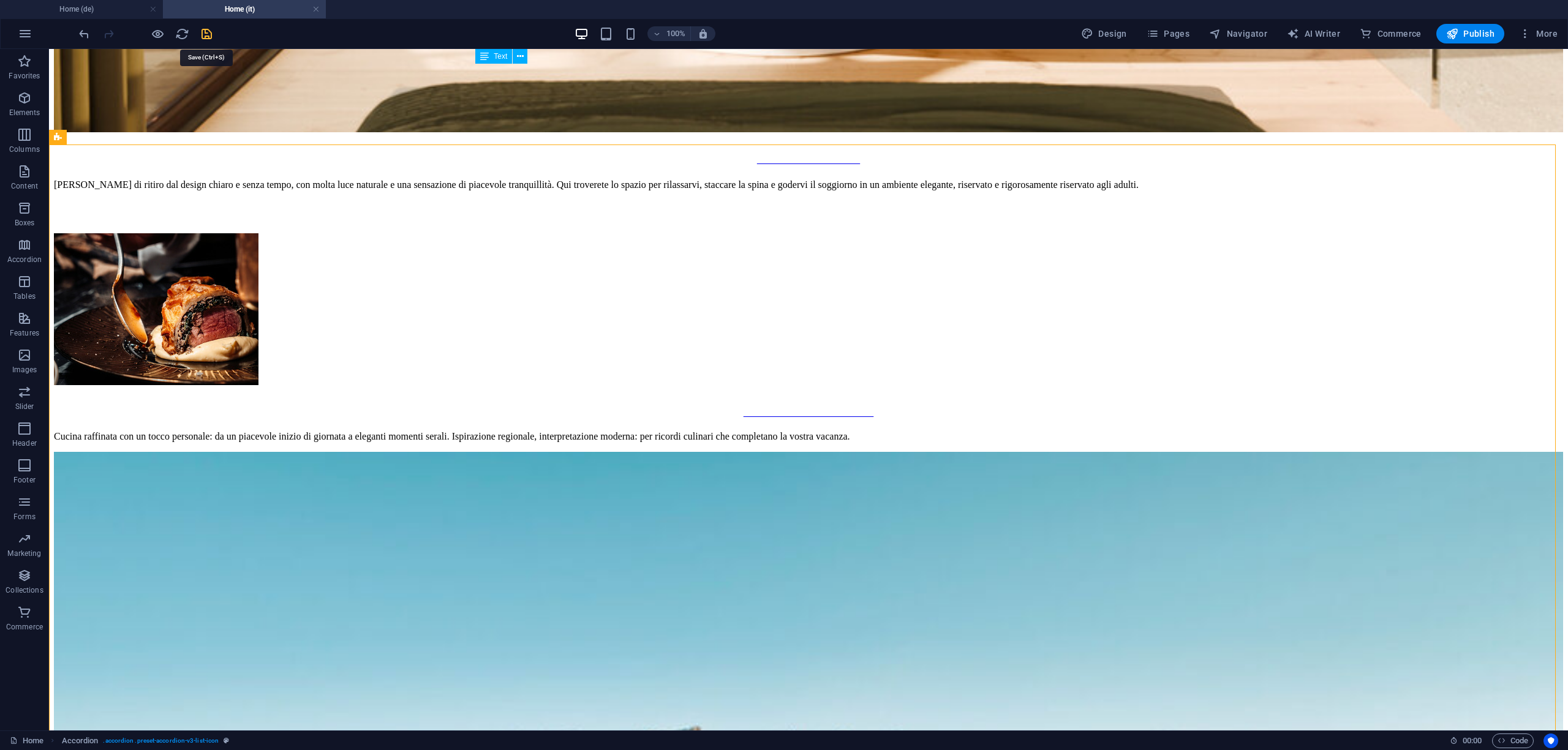
click at [210, 30] on icon "save" at bounding box center [207, 34] width 14 height 14
select select
checkbox input "false"
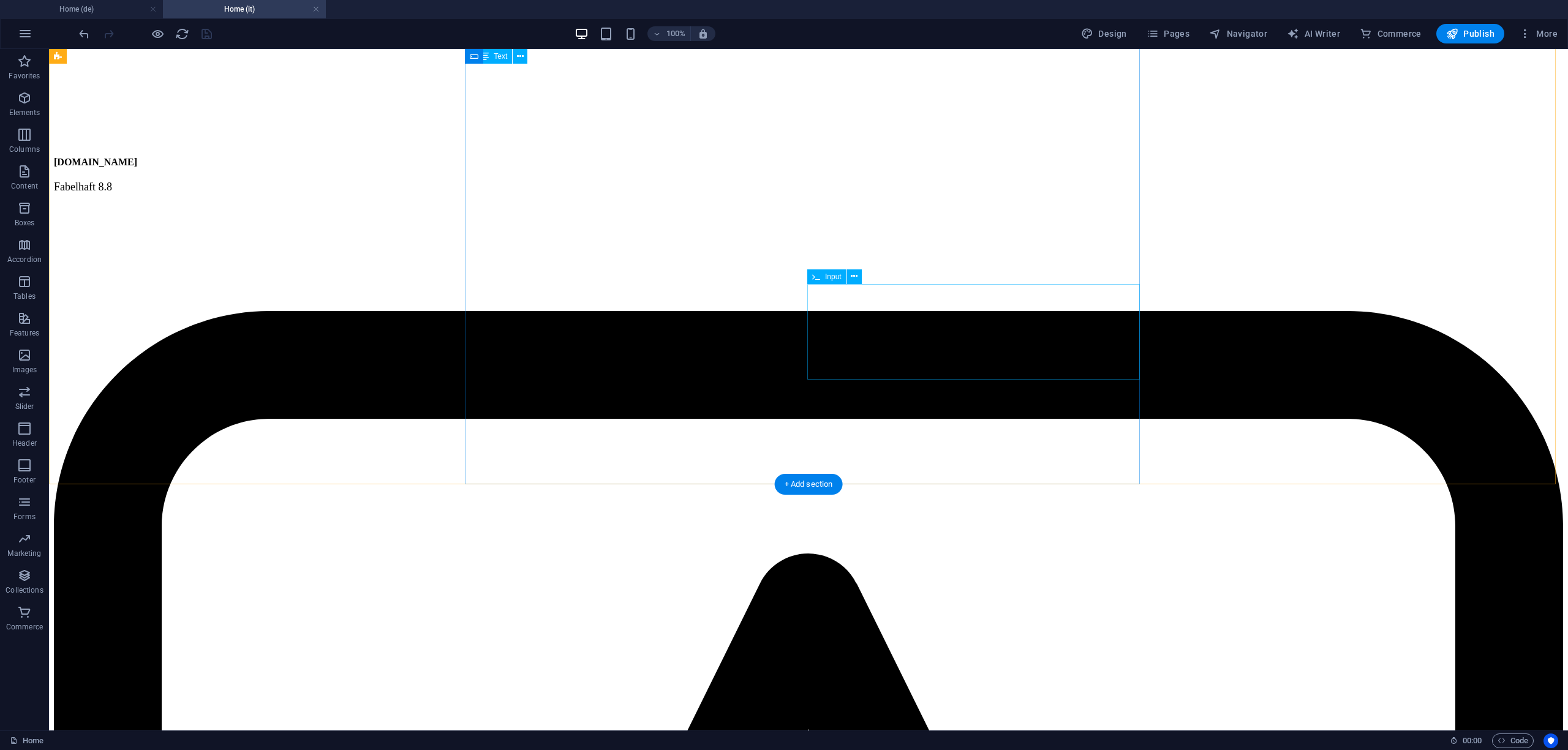
scroll to position [8385, 0]
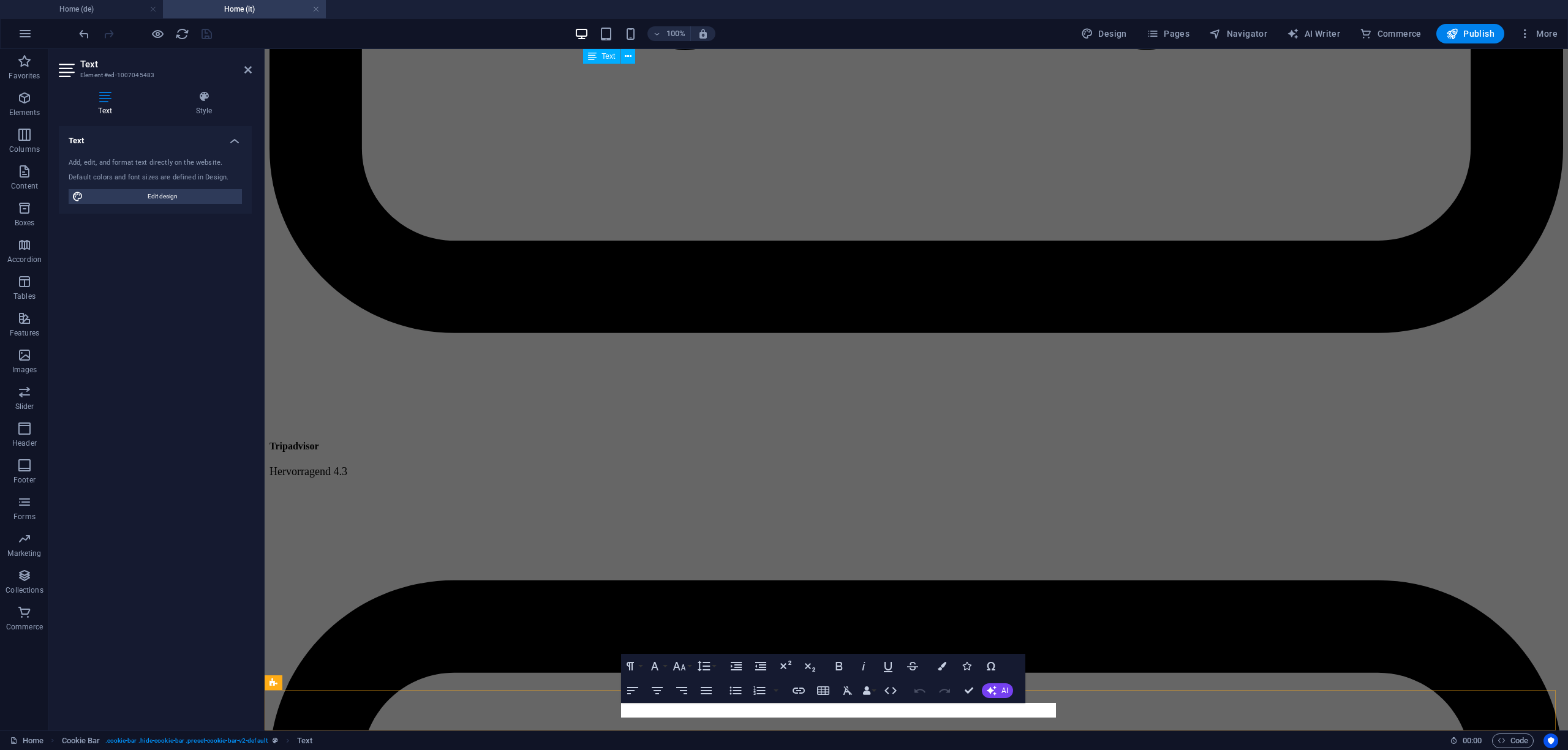
scroll to position [8294, 0]
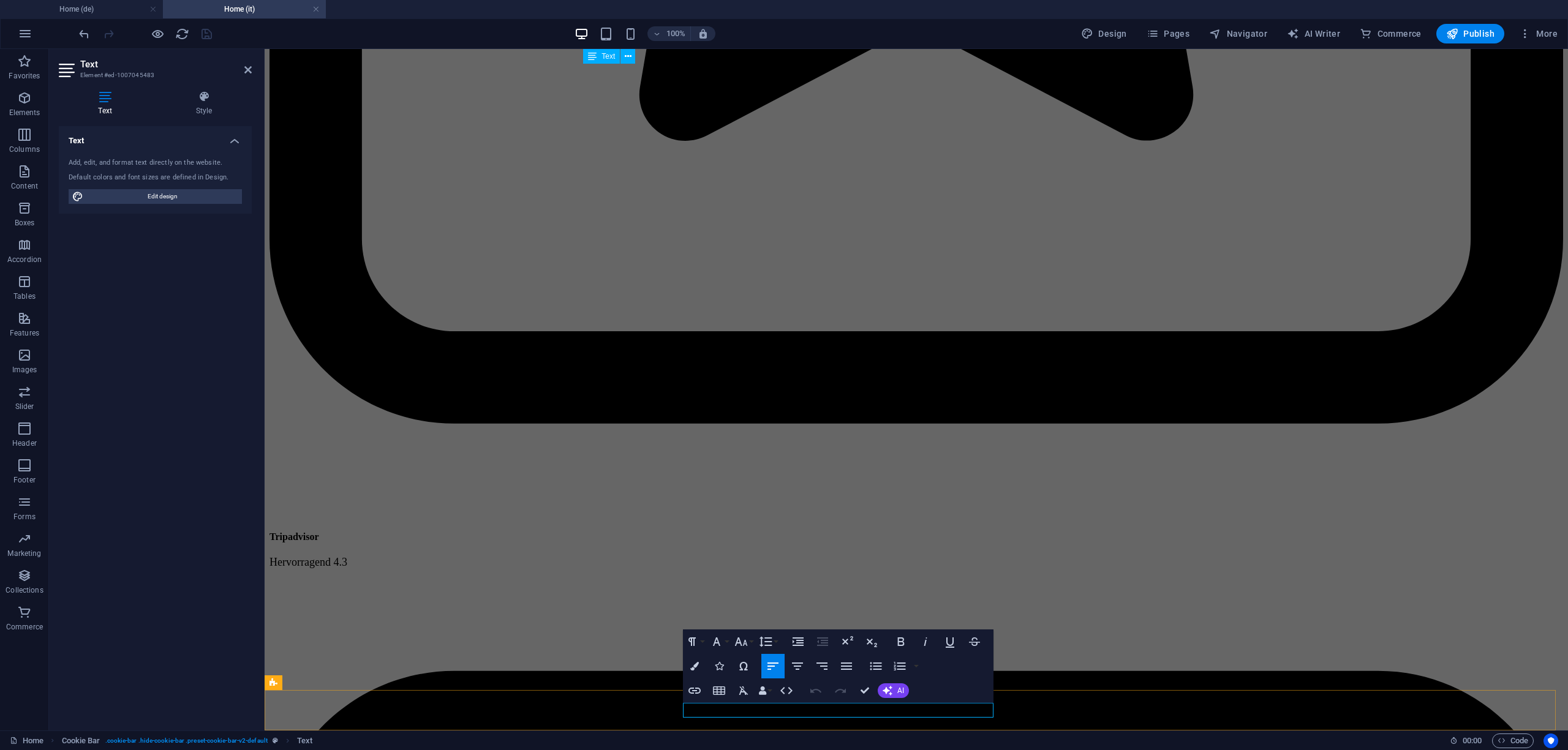
scroll to position [127, 0]
drag, startPoint x: 1037, startPoint y: 714, endPoint x: 295, endPoint y: 486, distance: 776.2
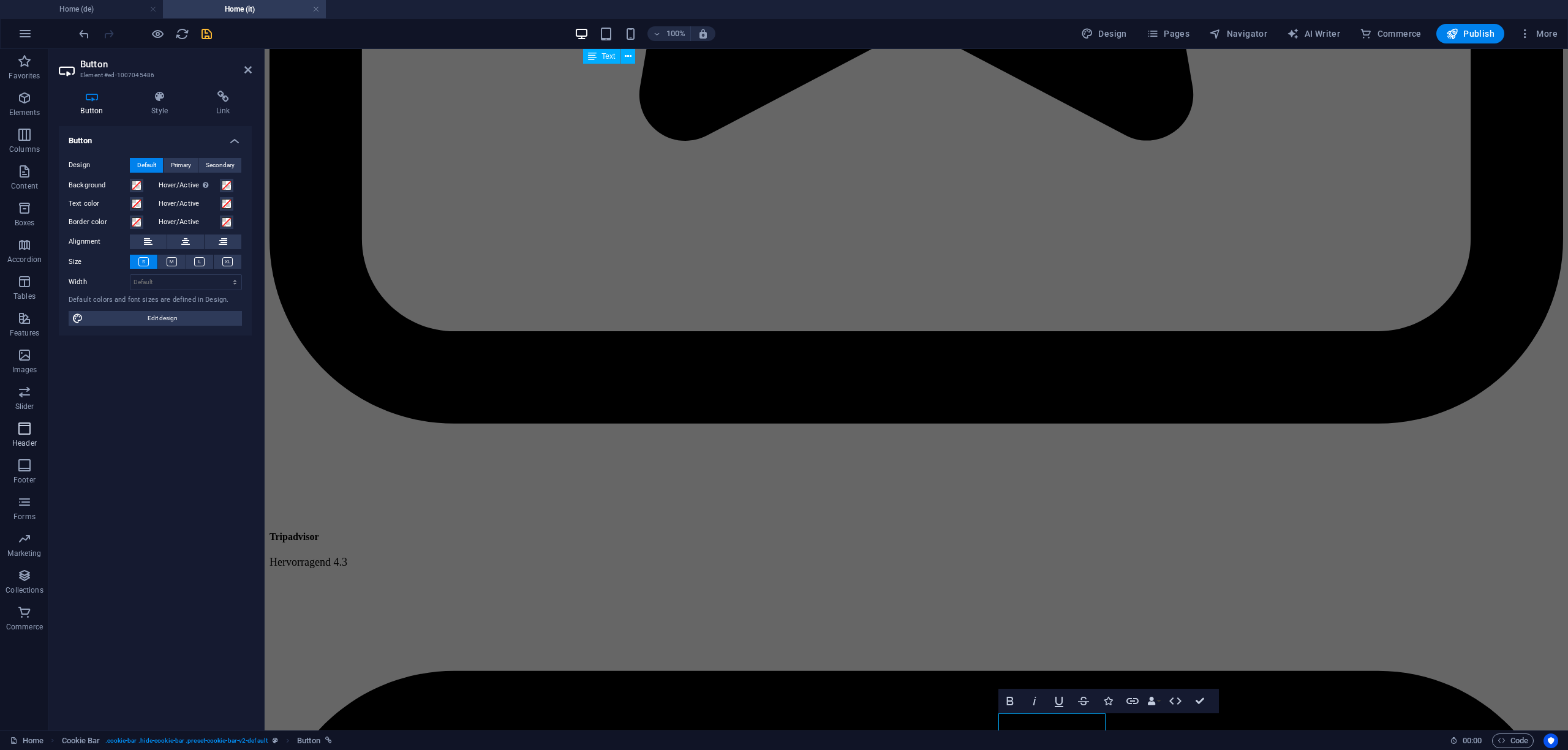
scroll to position [8281, 0]
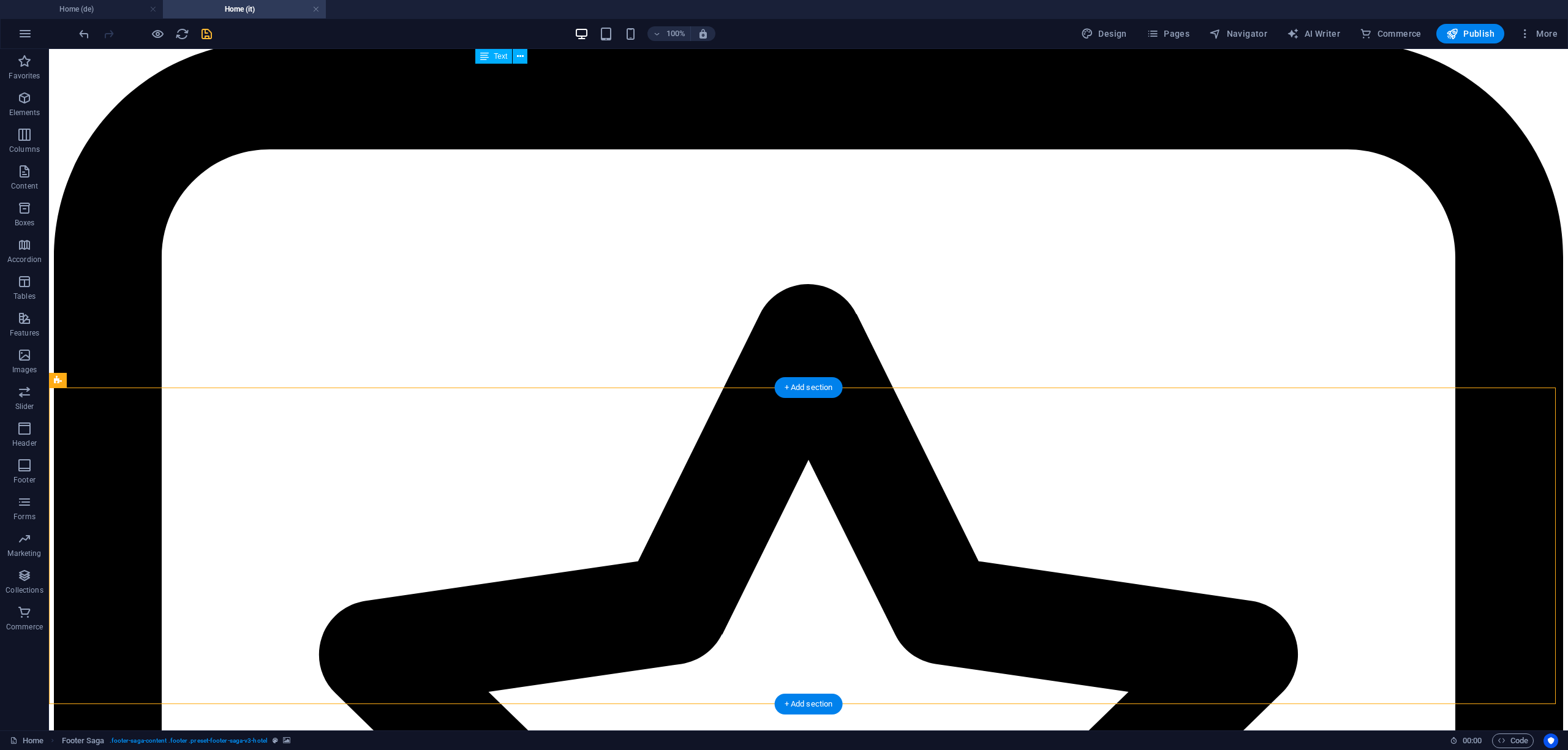
scroll to position [8371, 0]
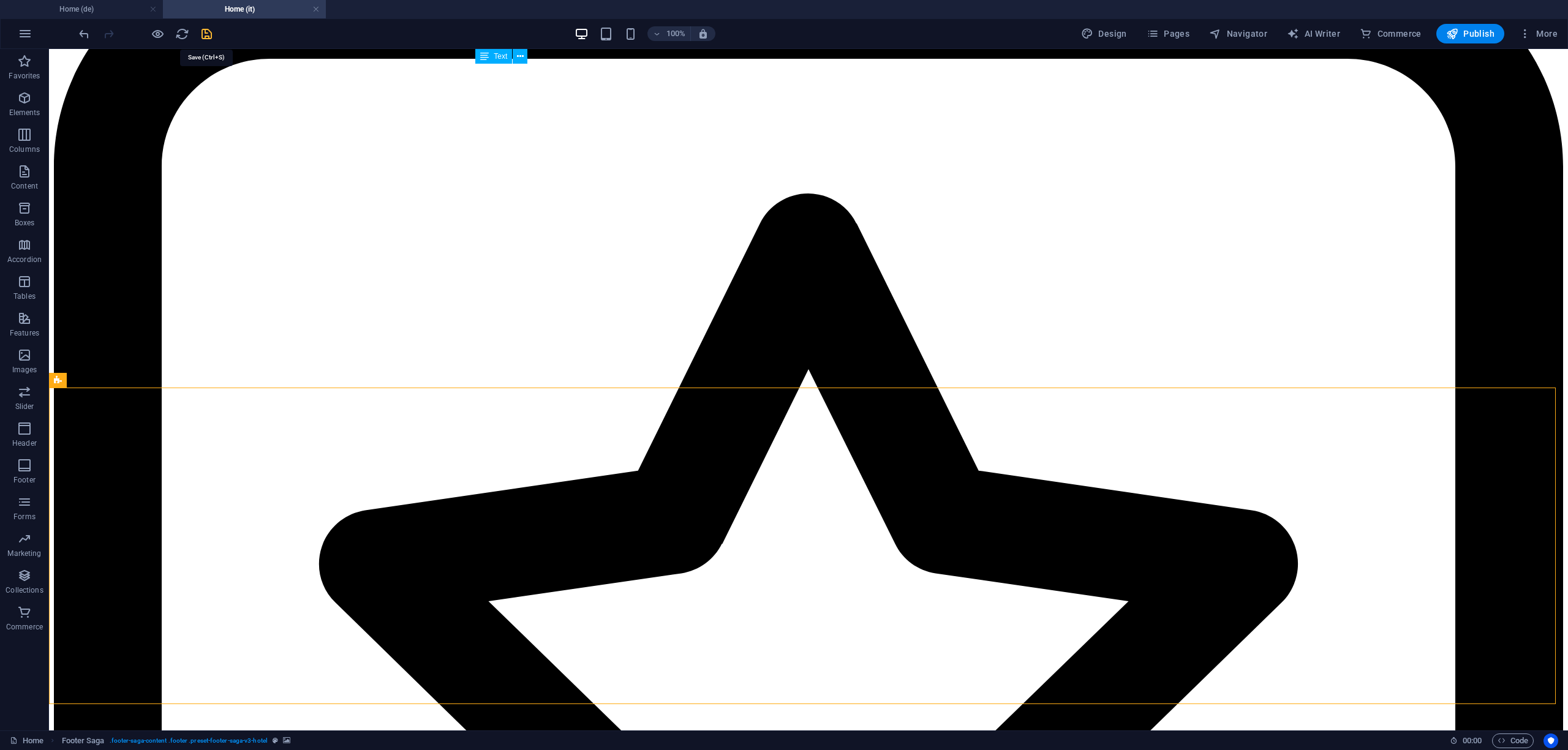
click at [208, 37] on icon "save" at bounding box center [207, 34] width 14 height 14
select select
checkbox input "false"
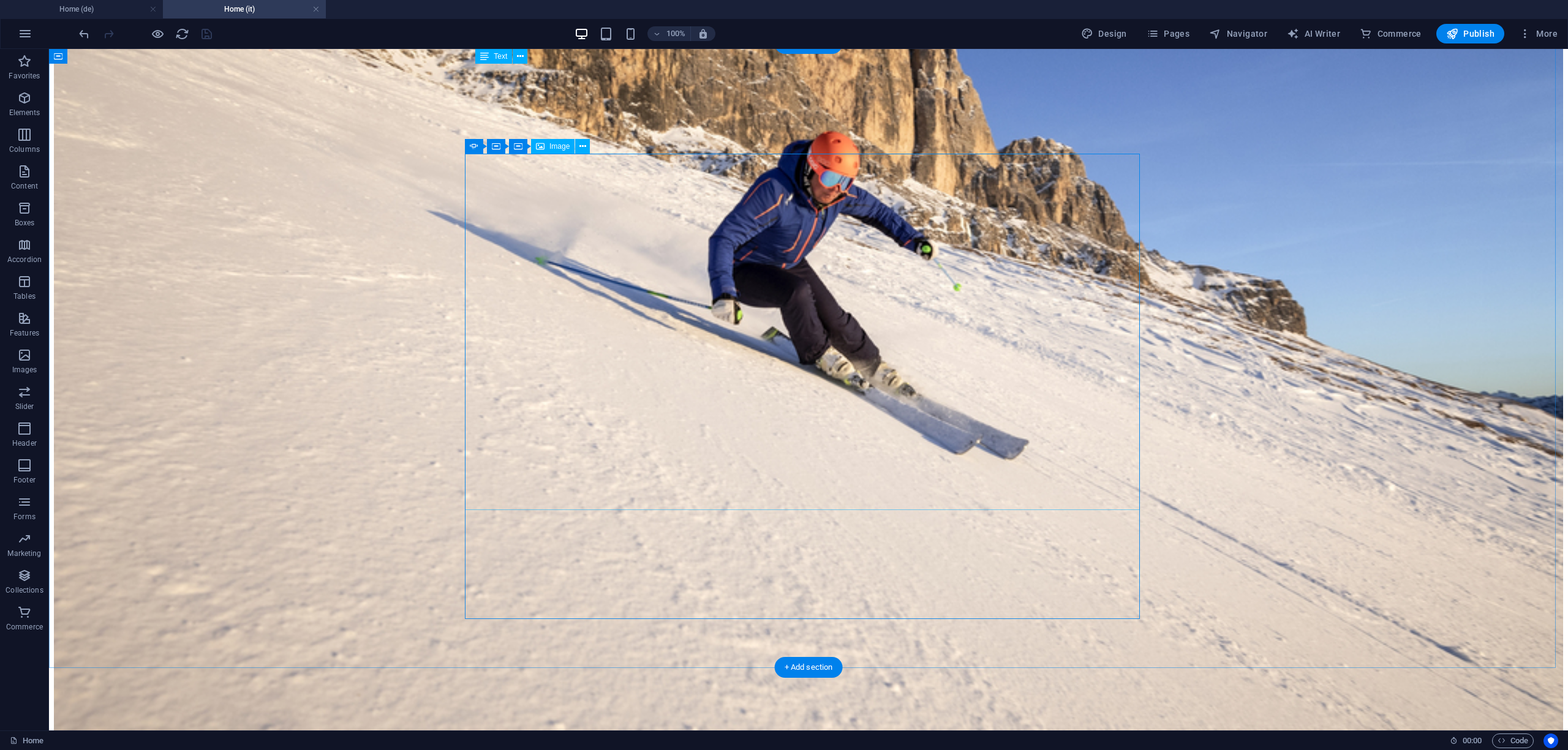
scroll to position [5174, 0]
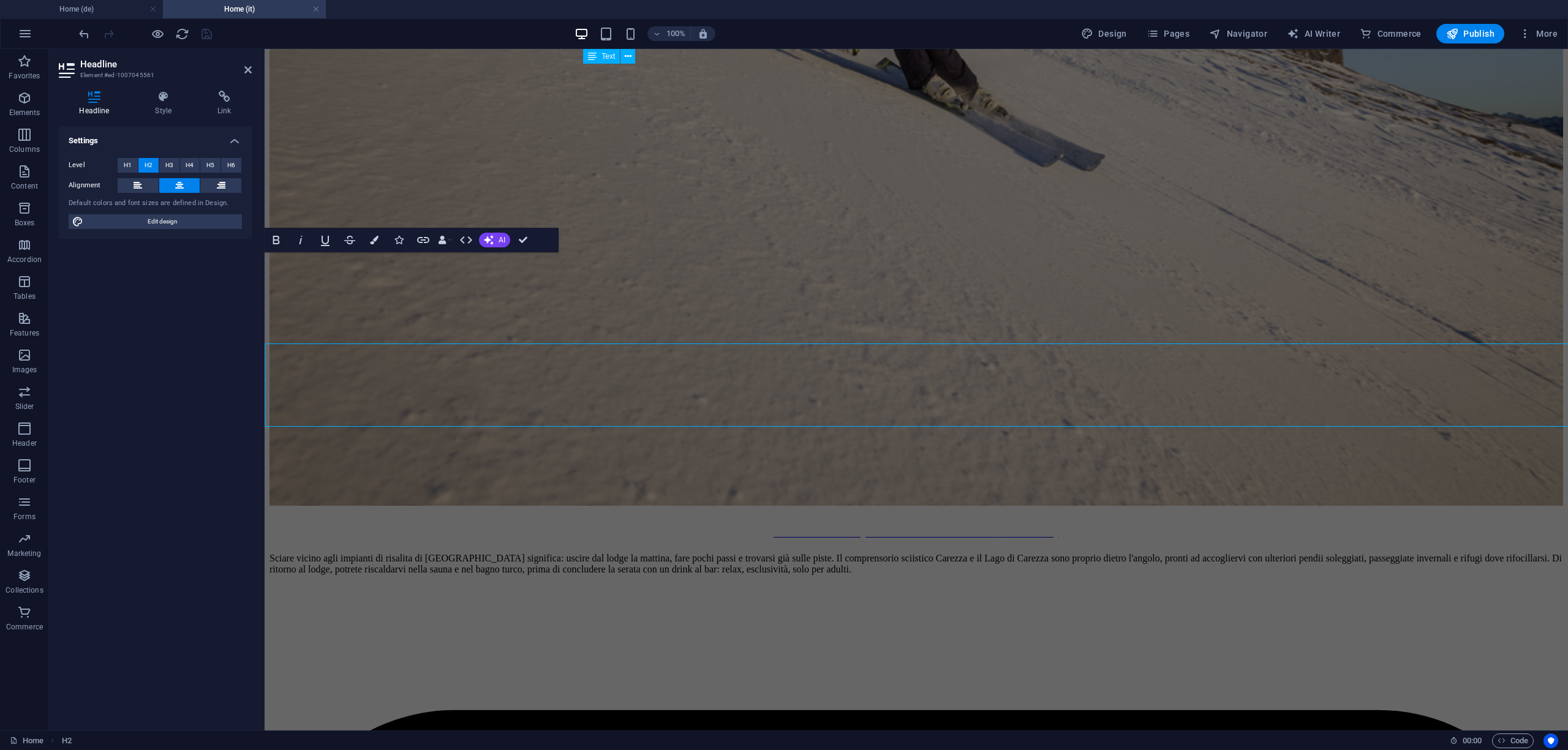
scroll to position [5083, 0]
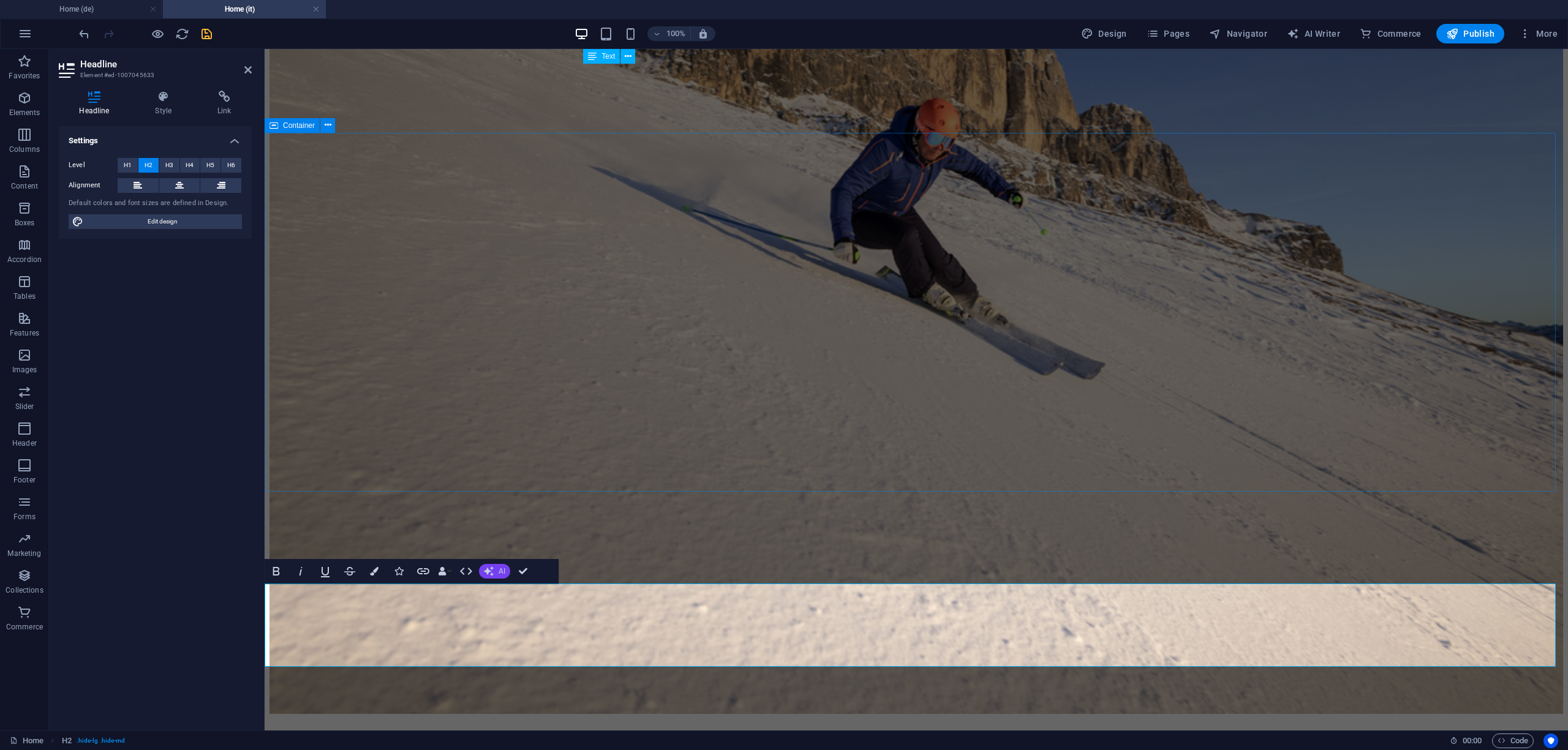
scroll to position [6104, 0]
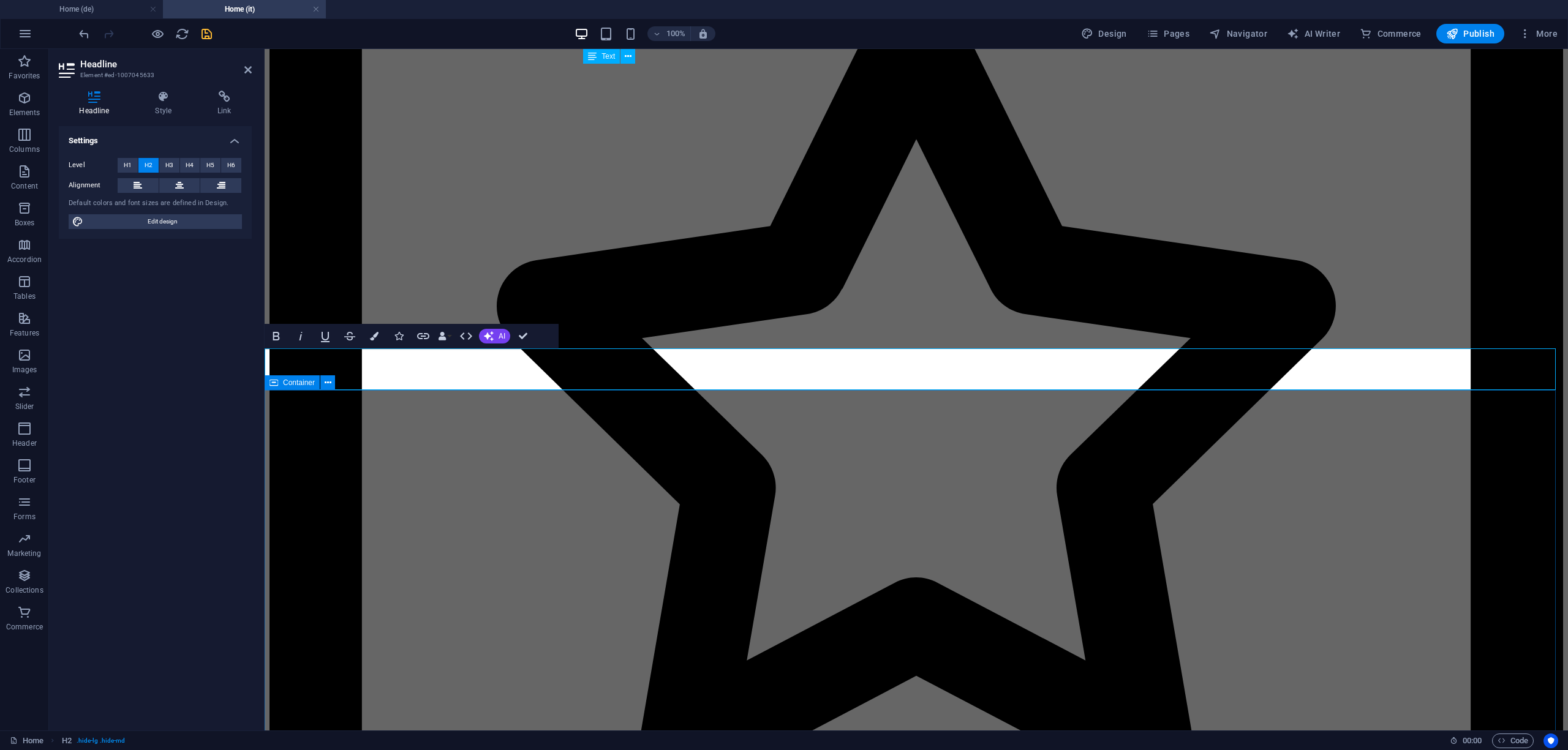
scroll to position [478, 3]
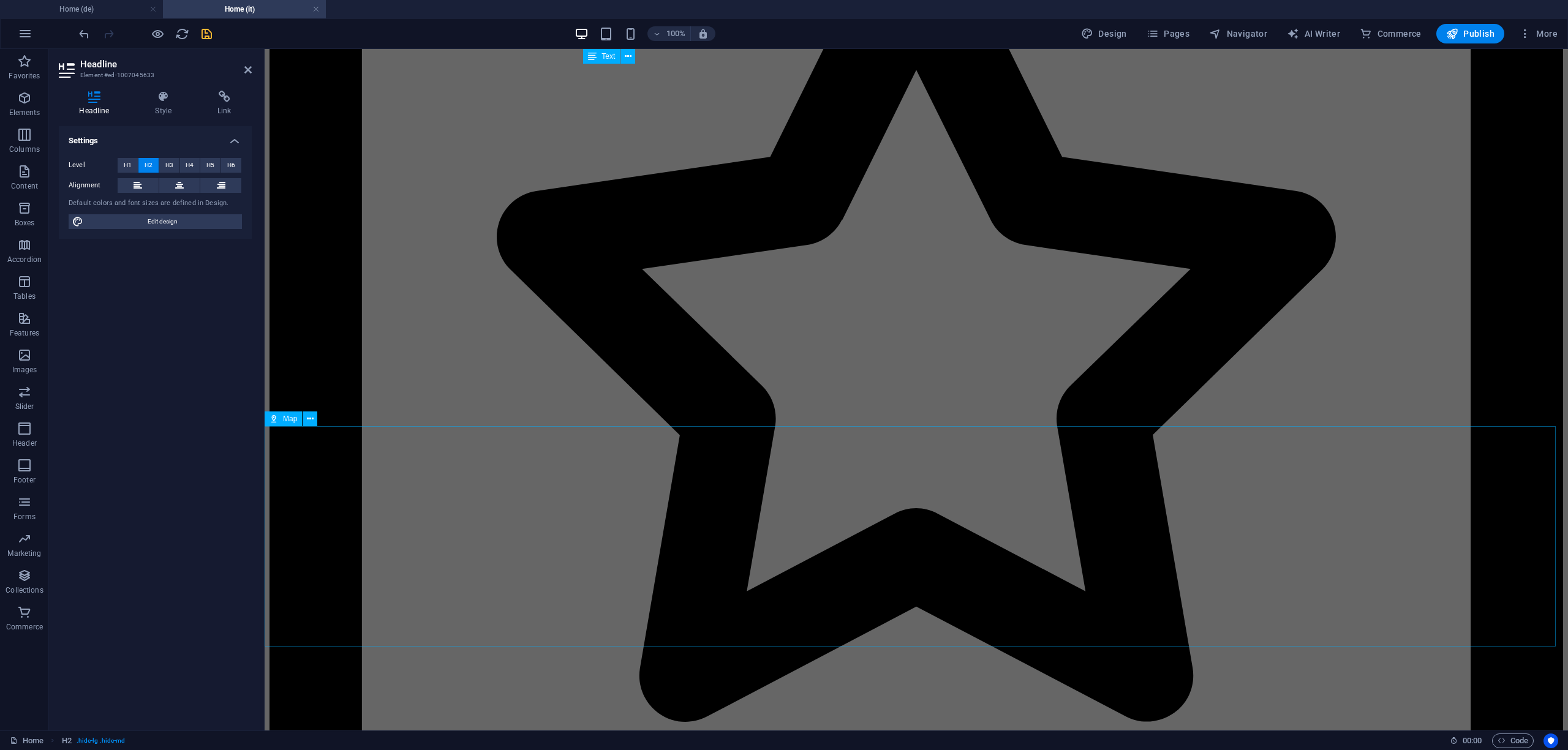
scroll to position [7981, 0]
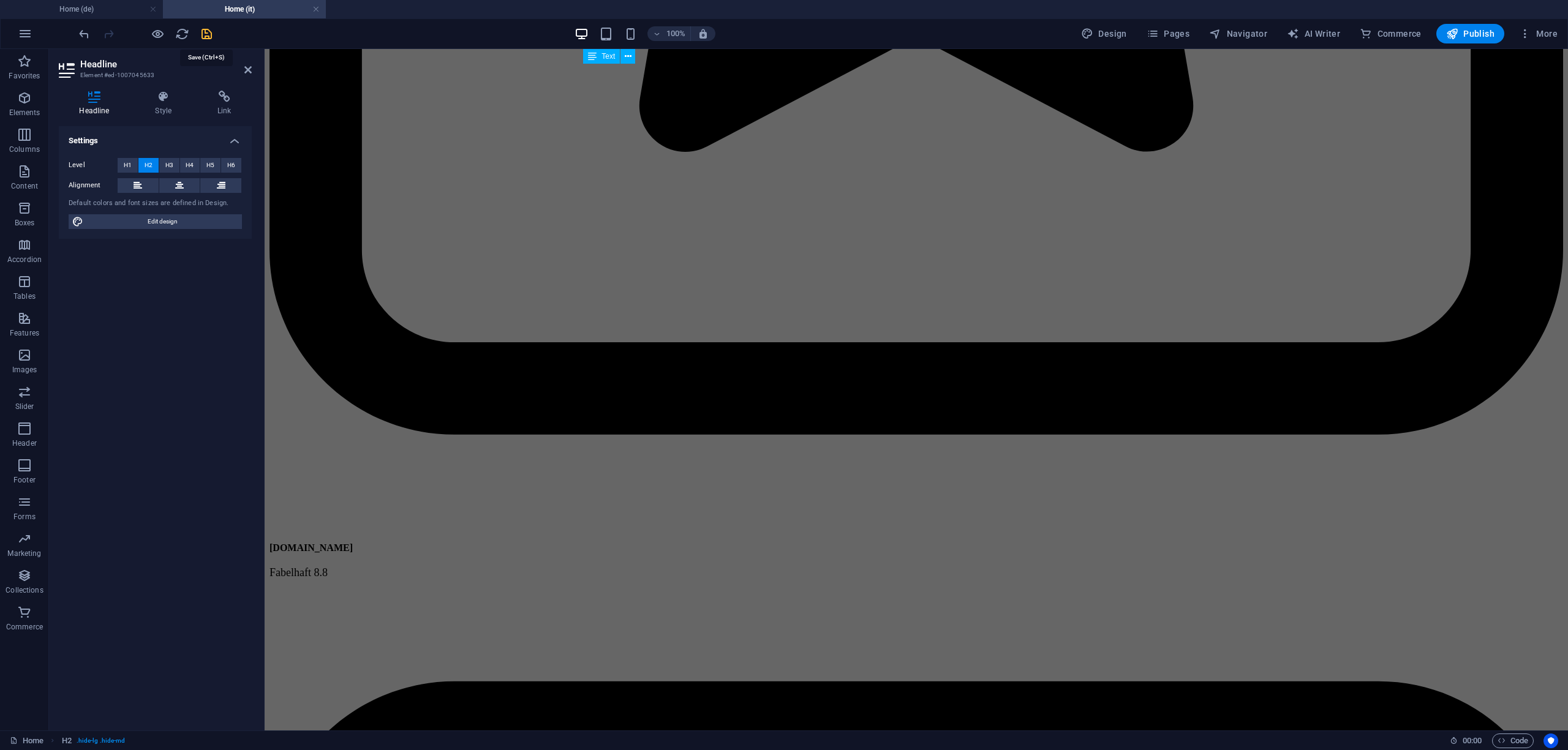
click at [208, 37] on icon "save" at bounding box center [207, 34] width 14 height 14
select select
checkbox input "false"
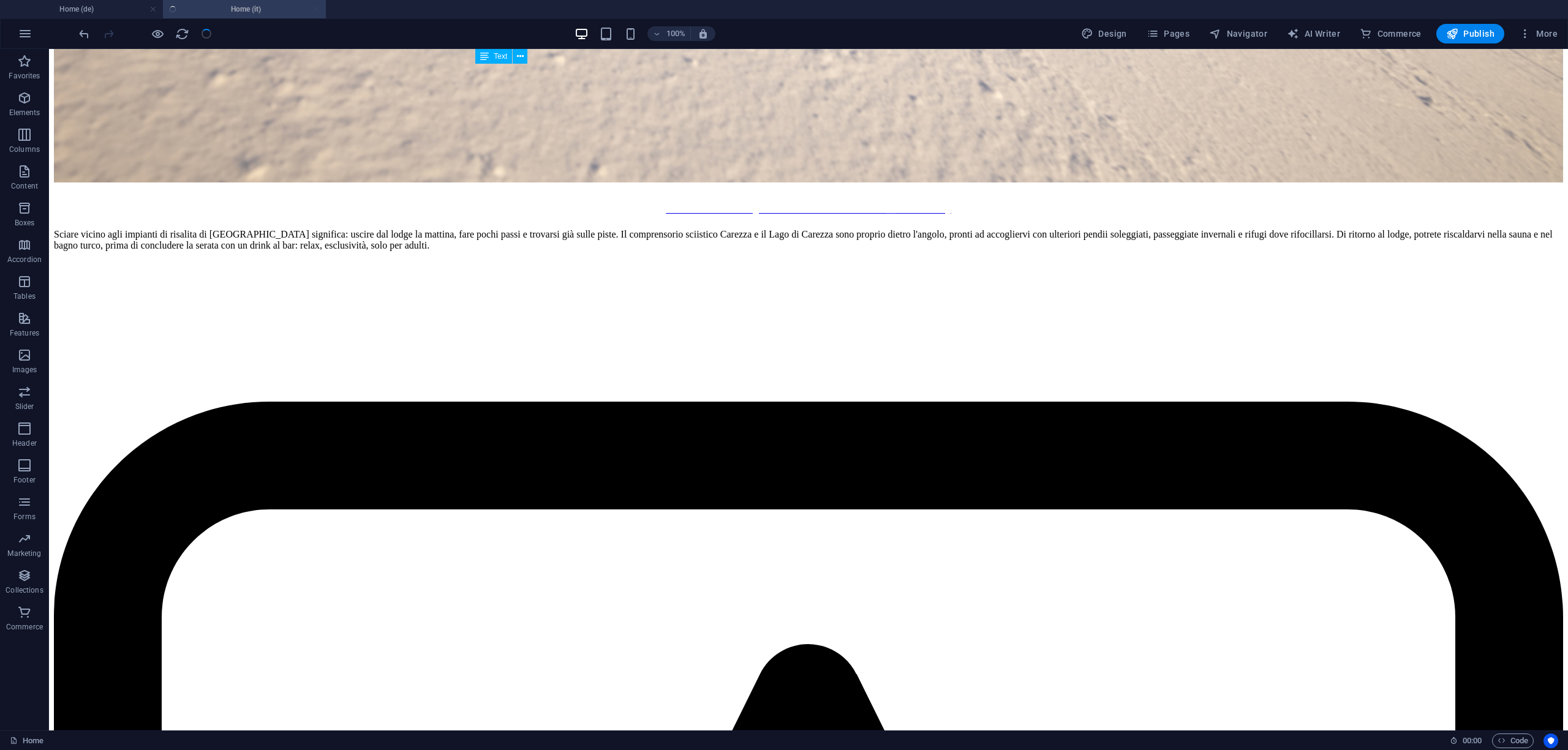
scroll to position [6132, 0]
